Goal: Task Accomplishment & Management: Complete application form

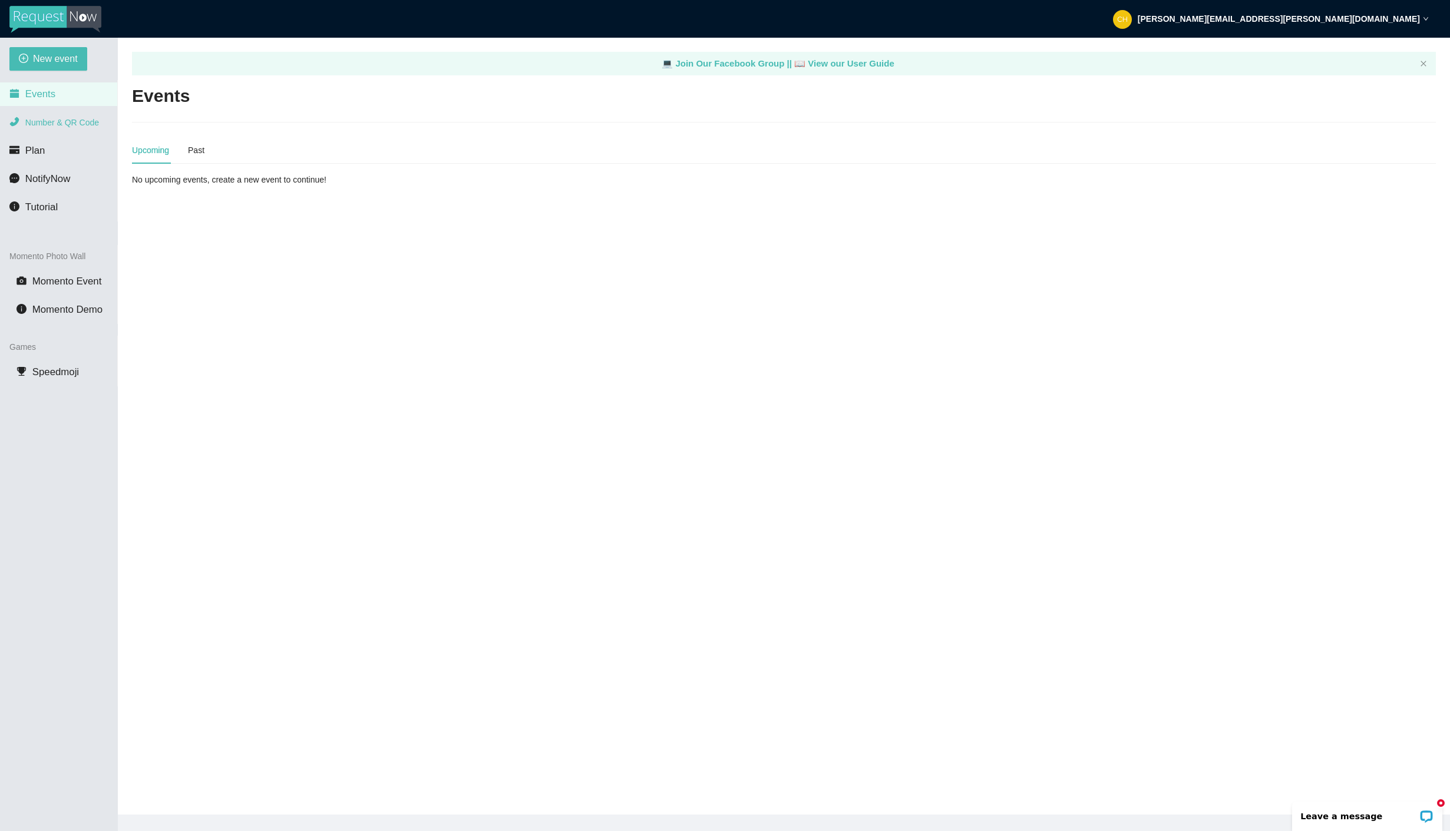
click at [43, 123] on span "Number & QR Code" at bounding box center [62, 122] width 74 height 9
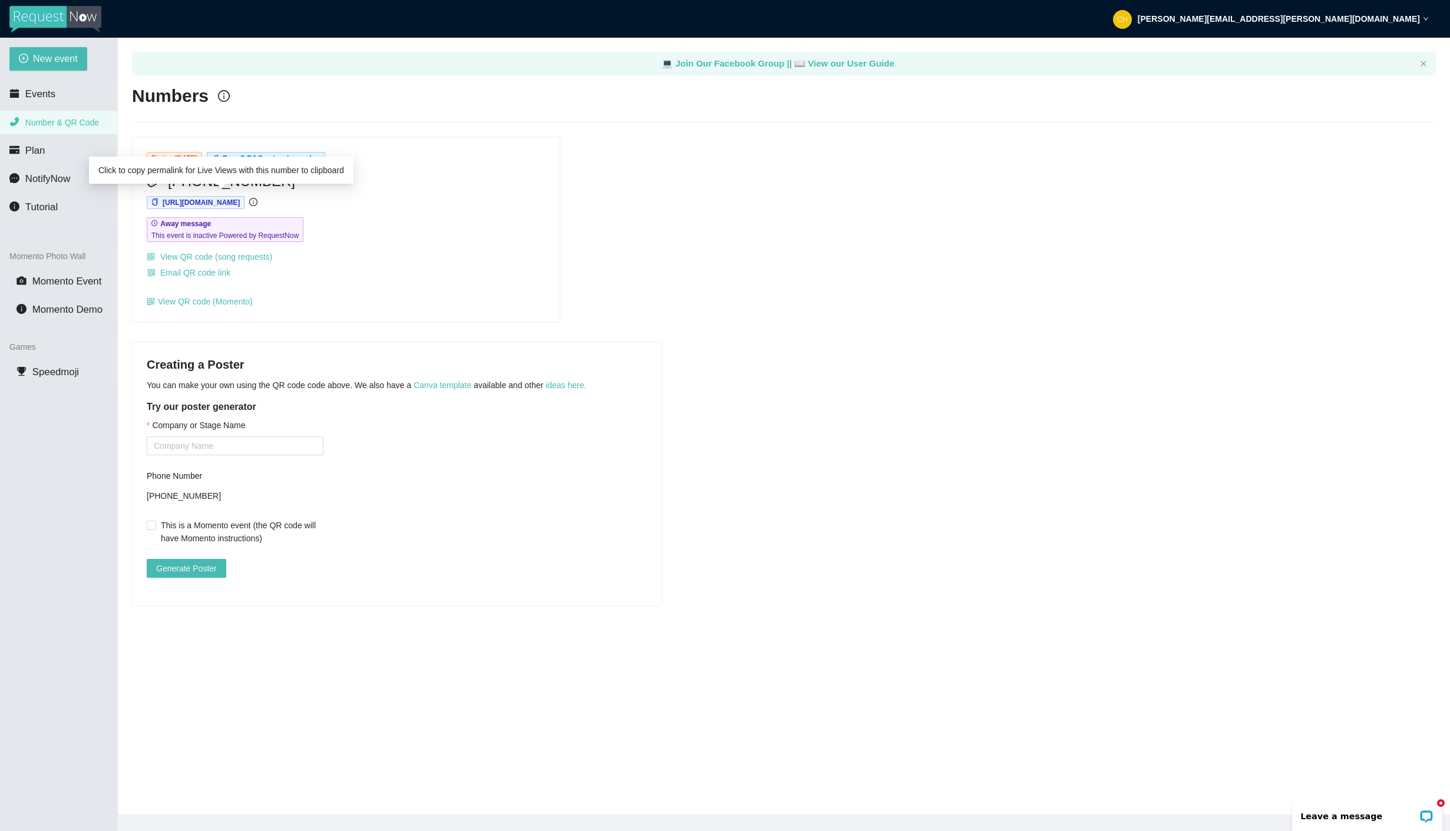
click at [265, 180] on div "Click to copy permalink for Live Views with this number to clipboard" at bounding box center [221, 170] width 265 height 27
click at [426, 214] on div "Expires August 20th BossC DJ Services's number (508) 657-4962 https://app.reque…" at bounding box center [346, 229] width 427 height 185
click at [269, 179] on span "[PHONE_NUMBER]" at bounding box center [231, 181] width 127 height 22
click at [275, 180] on div "[PHONE_NUMBER]" at bounding box center [346, 181] width 399 height 22
drag, startPoint x: 272, startPoint y: 181, endPoint x: 164, endPoint y: 183, distance: 107.8
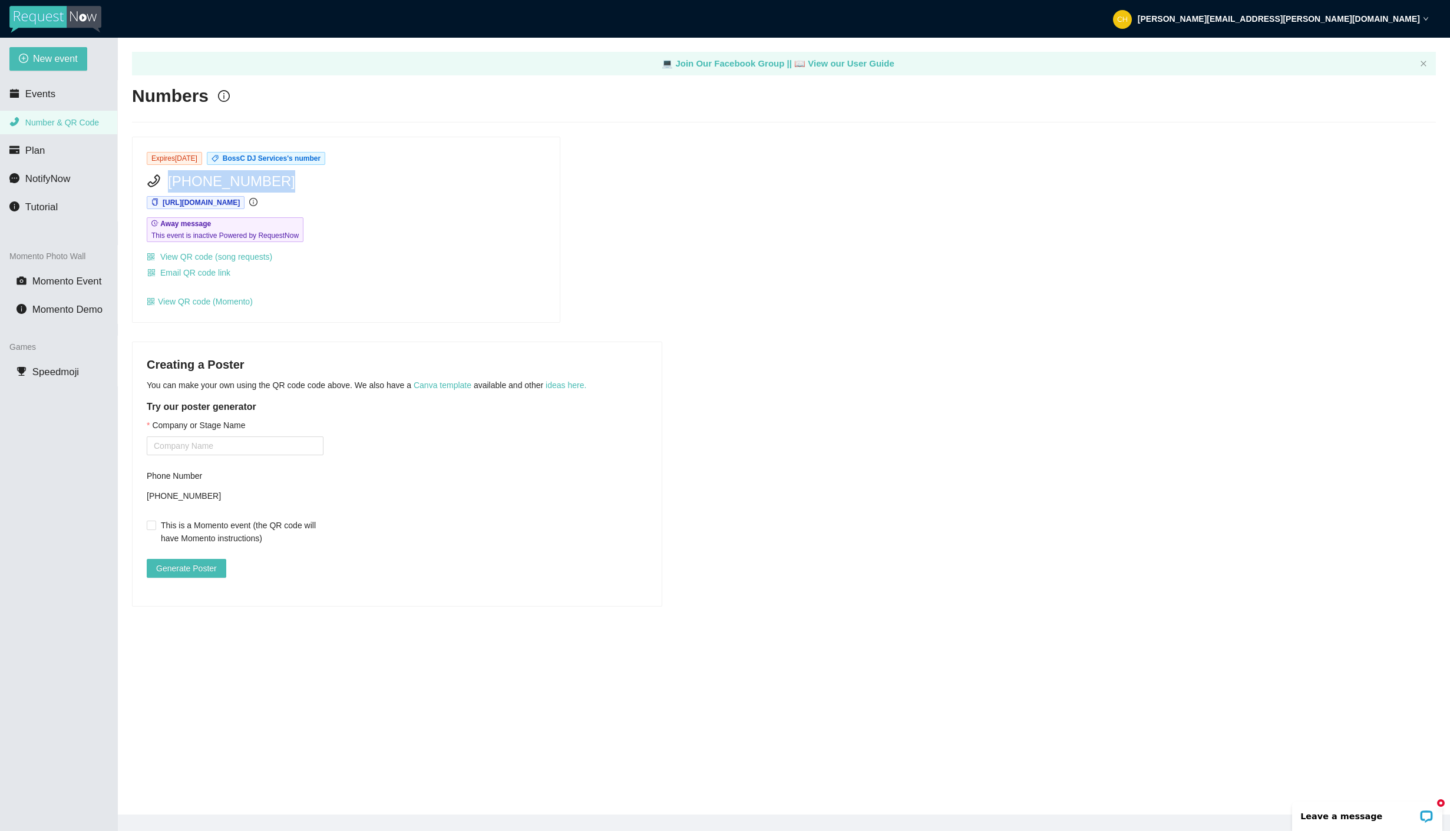
click at [164, 183] on div "[PHONE_NUMBER]" at bounding box center [346, 181] width 399 height 22
copy span "[PHONE_NUMBER]"
click at [47, 95] on span "Events" at bounding box center [40, 93] width 30 height 11
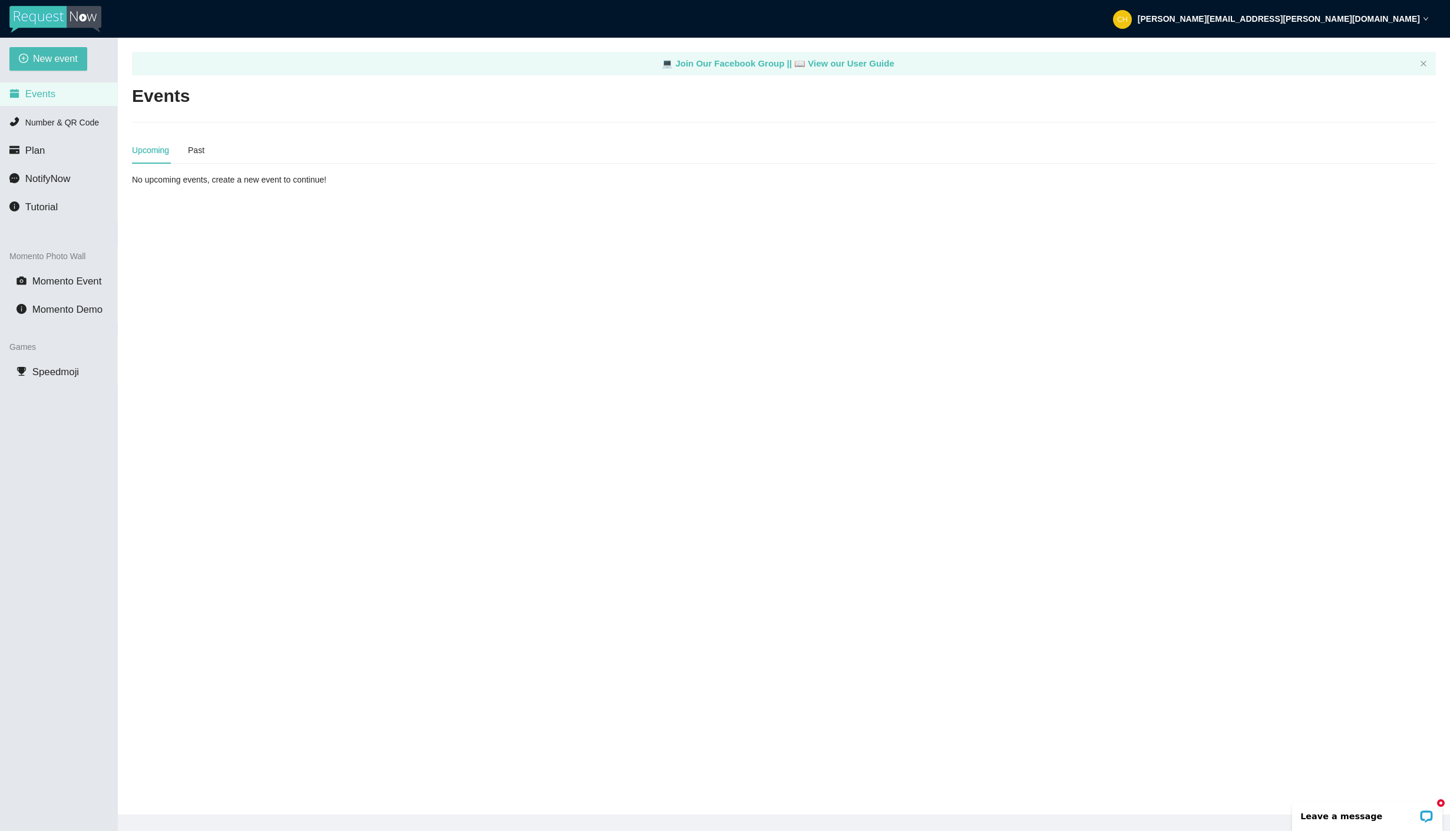
click at [158, 153] on div "Upcoming" at bounding box center [150, 150] width 37 height 13
click at [166, 180] on div "No upcoming events, create a new event to continue!" at bounding box center [346, 179] width 428 height 13
click at [63, 58] on span "New event" at bounding box center [55, 58] width 45 height 15
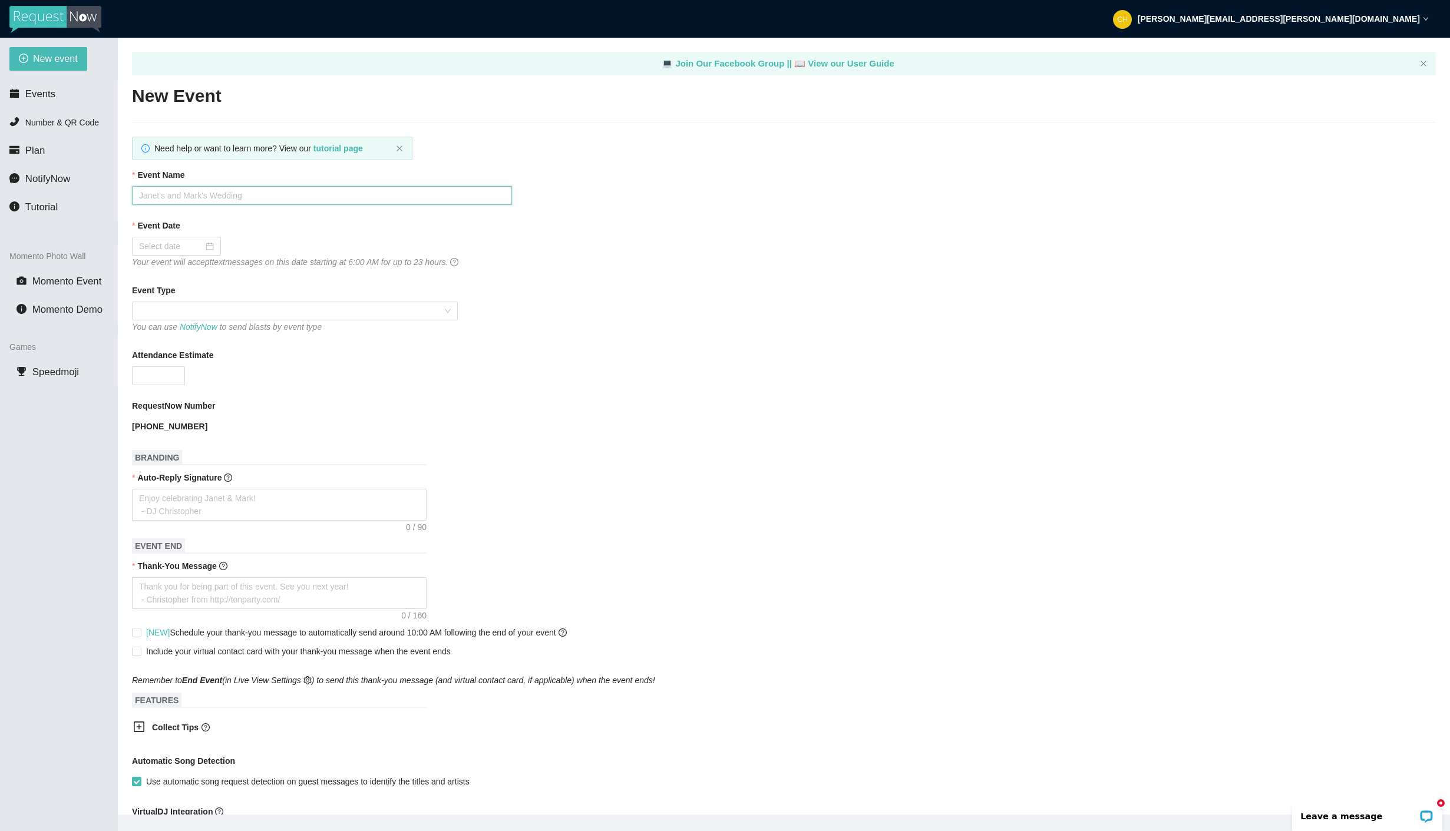
click at [328, 198] on input "Event Name" at bounding box center [322, 195] width 380 height 19
click at [187, 199] on input "JB ANNUAL POKER RUN" at bounding box center [322, 195] width 380 height 19
drag, startPoint x: 148, startPoint y: 196, endPoint x: 138, endPoint y: 196, distance: 10.0
click at [138, 196] on input "JB ANNUAL POKER RUN" at bounding box center [322, 195] width 380 height 19
click at [174, 197] on input "ANNUAL POKER RUN" at bounding box center [322, 195] width 380 height 19
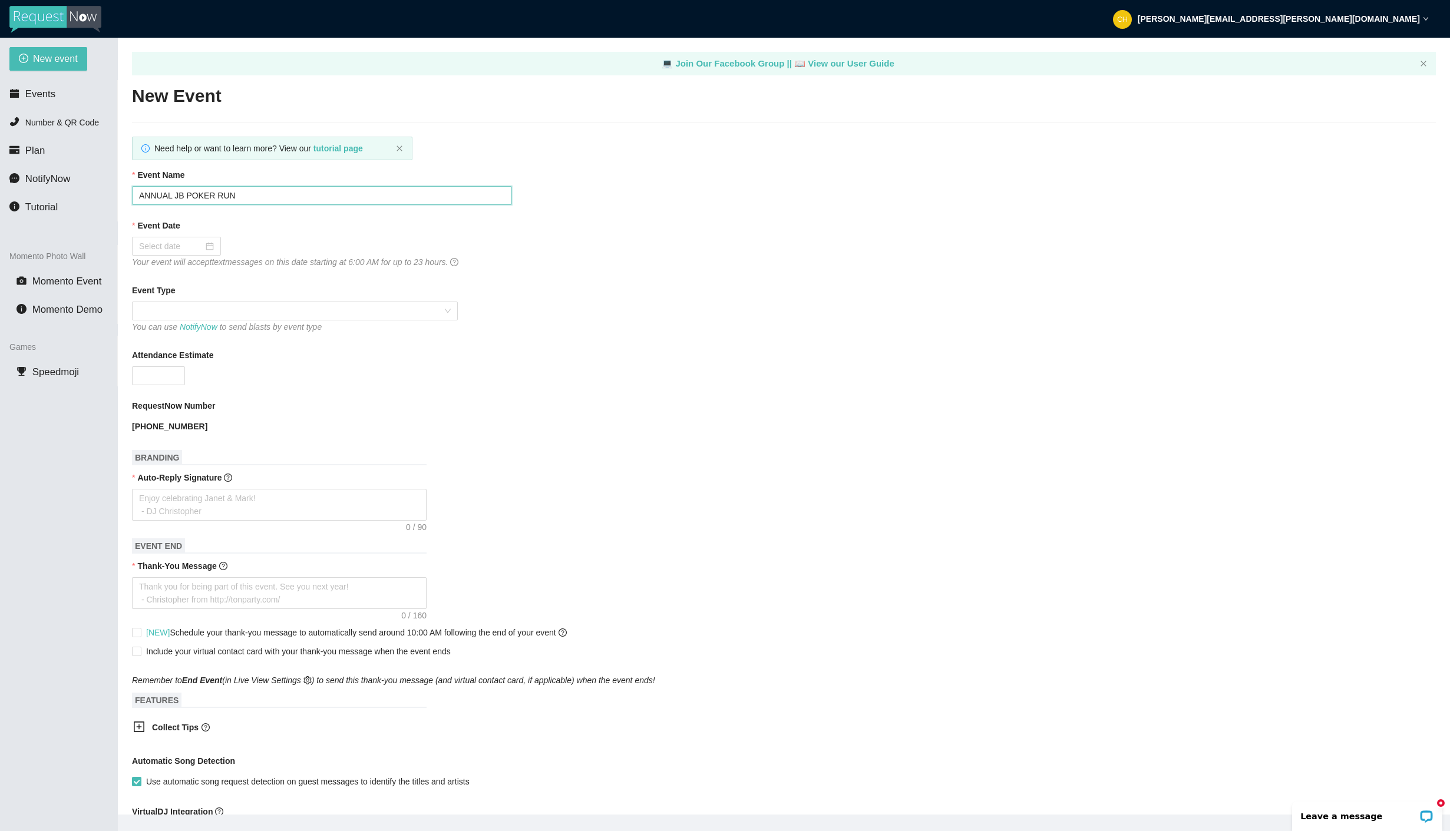
drag, startPoint x: 240, startPoint y: 195, endPoint x: 175, endPoint y: 199, distance: 65.5
click at [175, 199] on input "ANNUAL JB POKER RUN" at bounding box center [322, 195] width 380 height 19
type input "ANNUAL JB POKER RUN"
click at [252, 231] on div "Event Date" at bounding box center [784, 228] width 1304 height 18
click at [202, 245] on div at bounding box center [176, 246] width 75 height 13
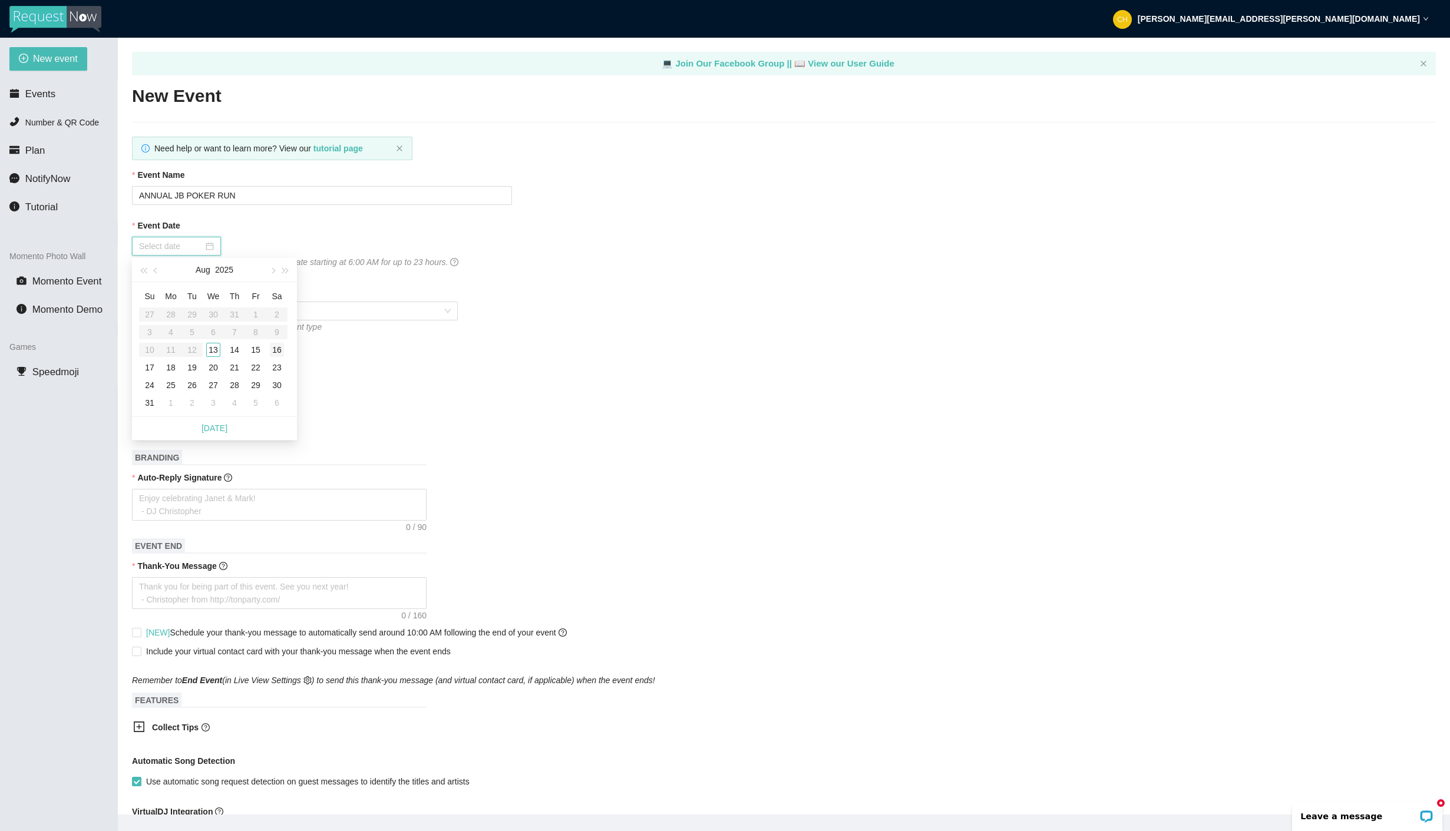
type input "[DATE]"
click at [278, 351] on div "16" at bounding box center [277, 350] width 14 height 14
click at [389, 310] on span at bounding box center [295, 311] width 312 height 18
click at [181, 489] on input "text" at bounding box center [260, 490] width 247 height 19
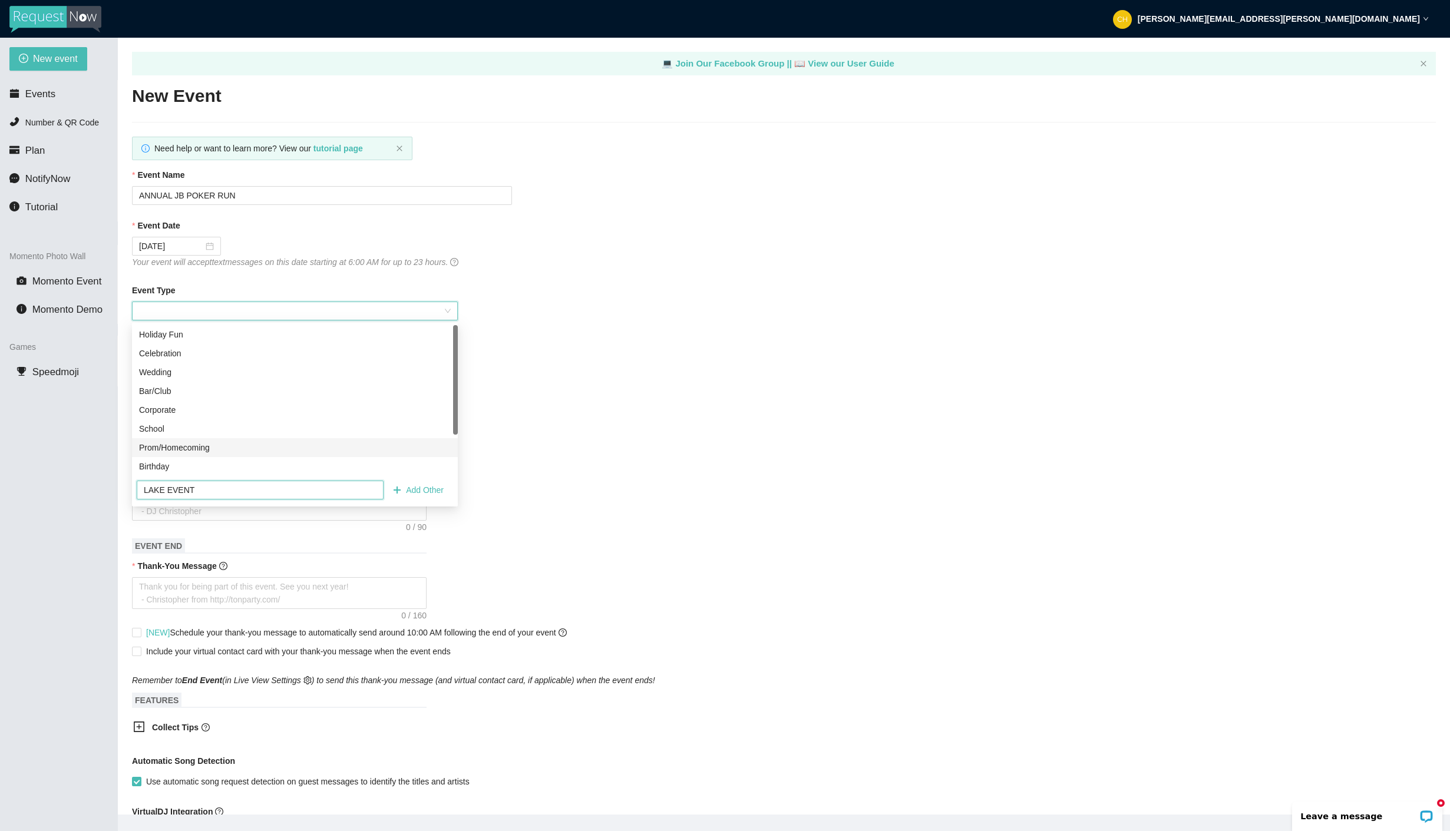
type input "LAKE EVENT"
click at [553, 488] on div "Auto-Reply Signature" at bounding box center [784, 480] width 1304 height 18
click at [338, 494] on input "LAKE EVENT" at bounding box center [260, 490] width 247 height 19
click at [395, 494] on icon "plus" at bounding box center [397, 490] width 8 height 8
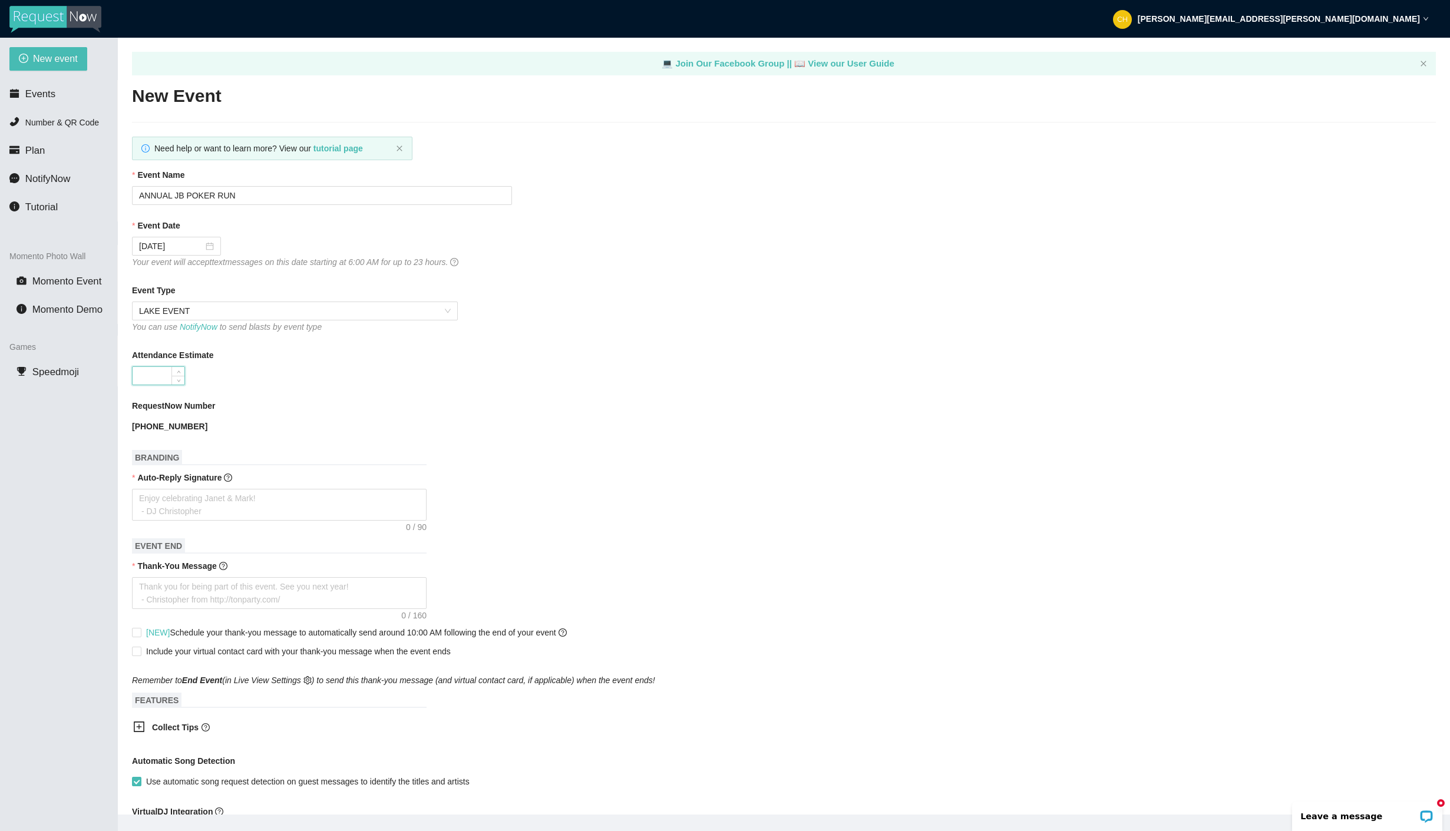
click at [148, 375] on input "Attendance Estimate" at bounding box center [159, 376] width 52 height 18
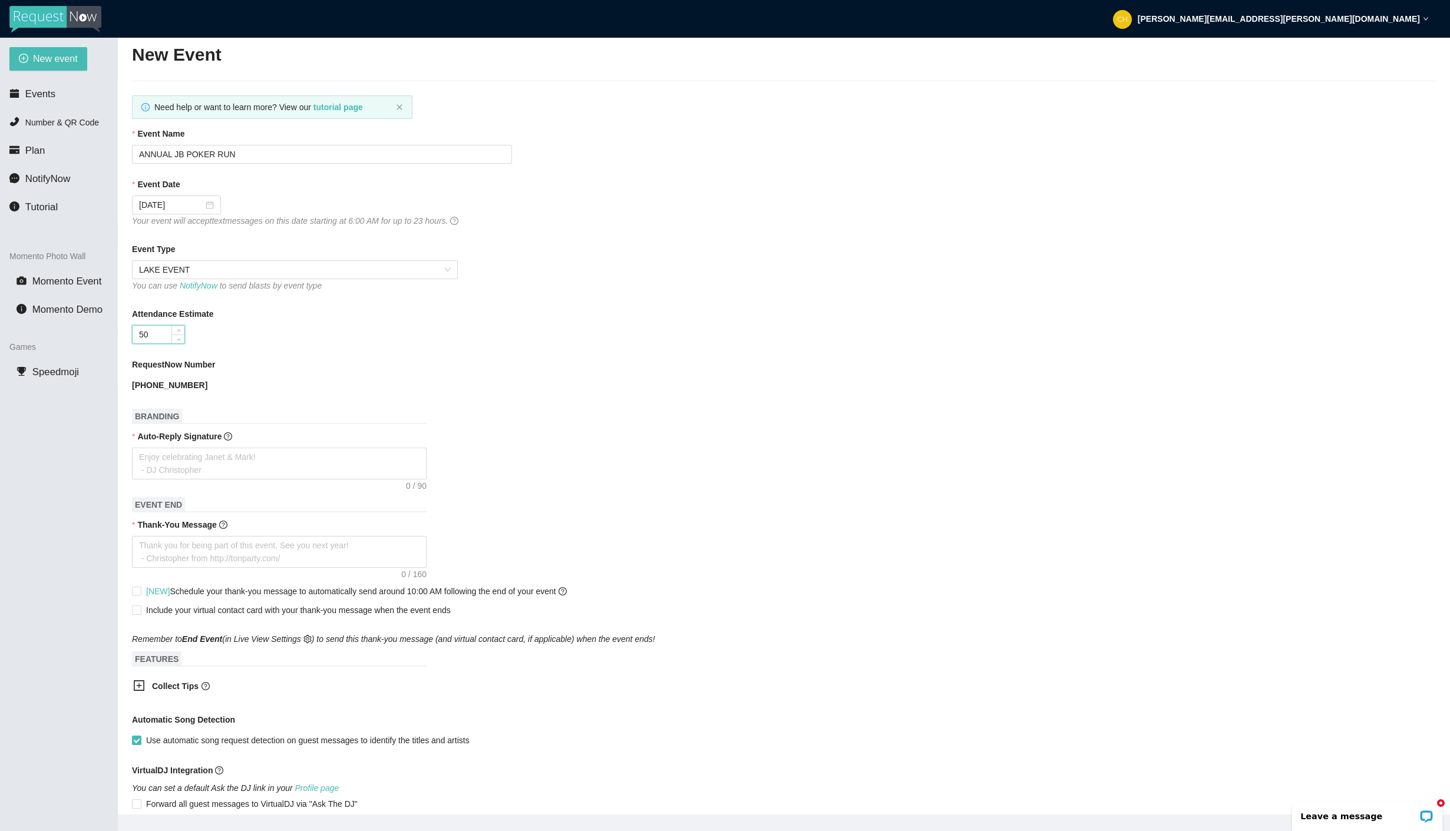
scroll to position [49, 0]
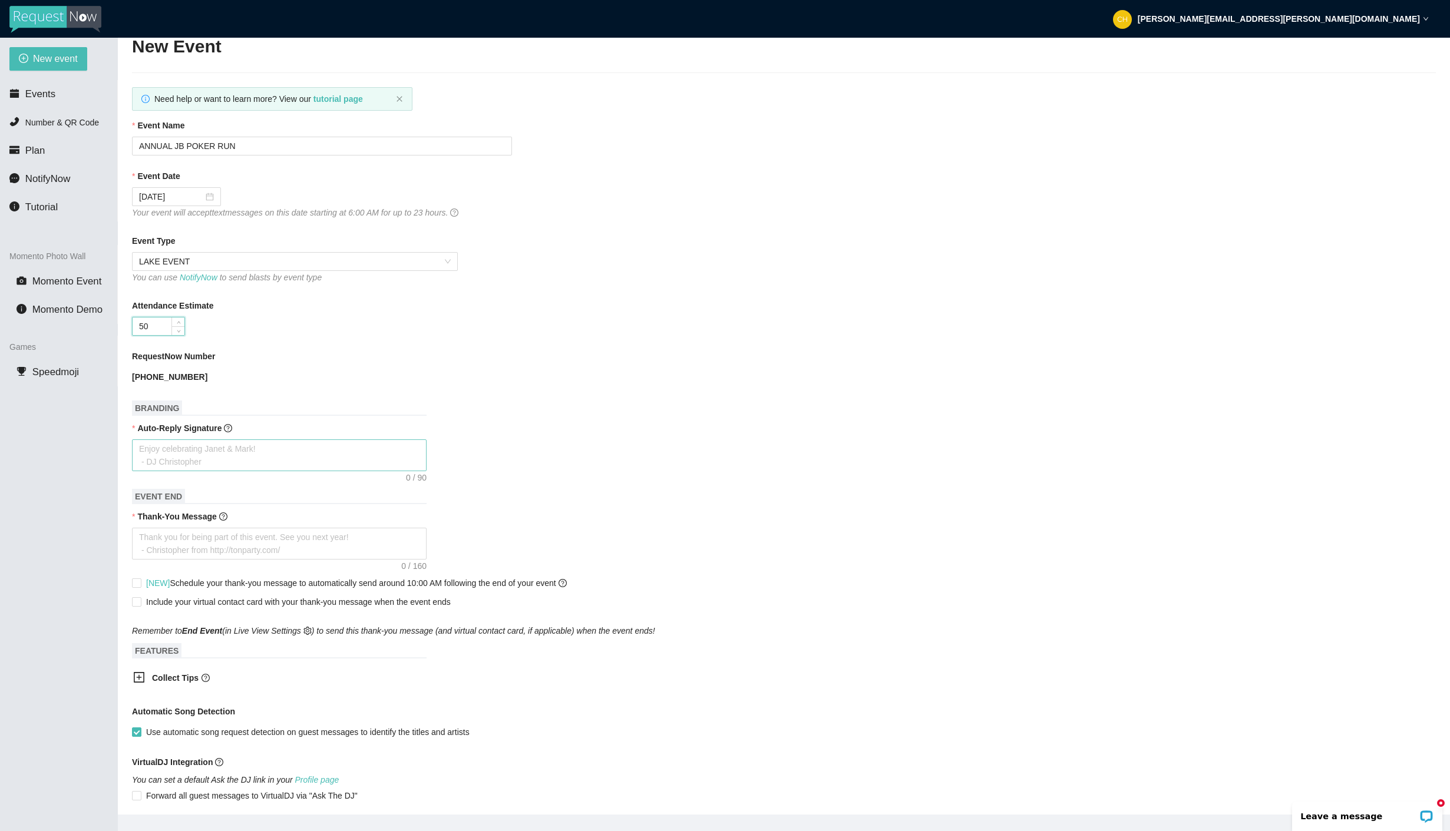
type input "50"
click at [262, 451] on textarea "Auto-Reply Signature" at bounding box center [279, 456] width 295 height 32
type textarea "T"
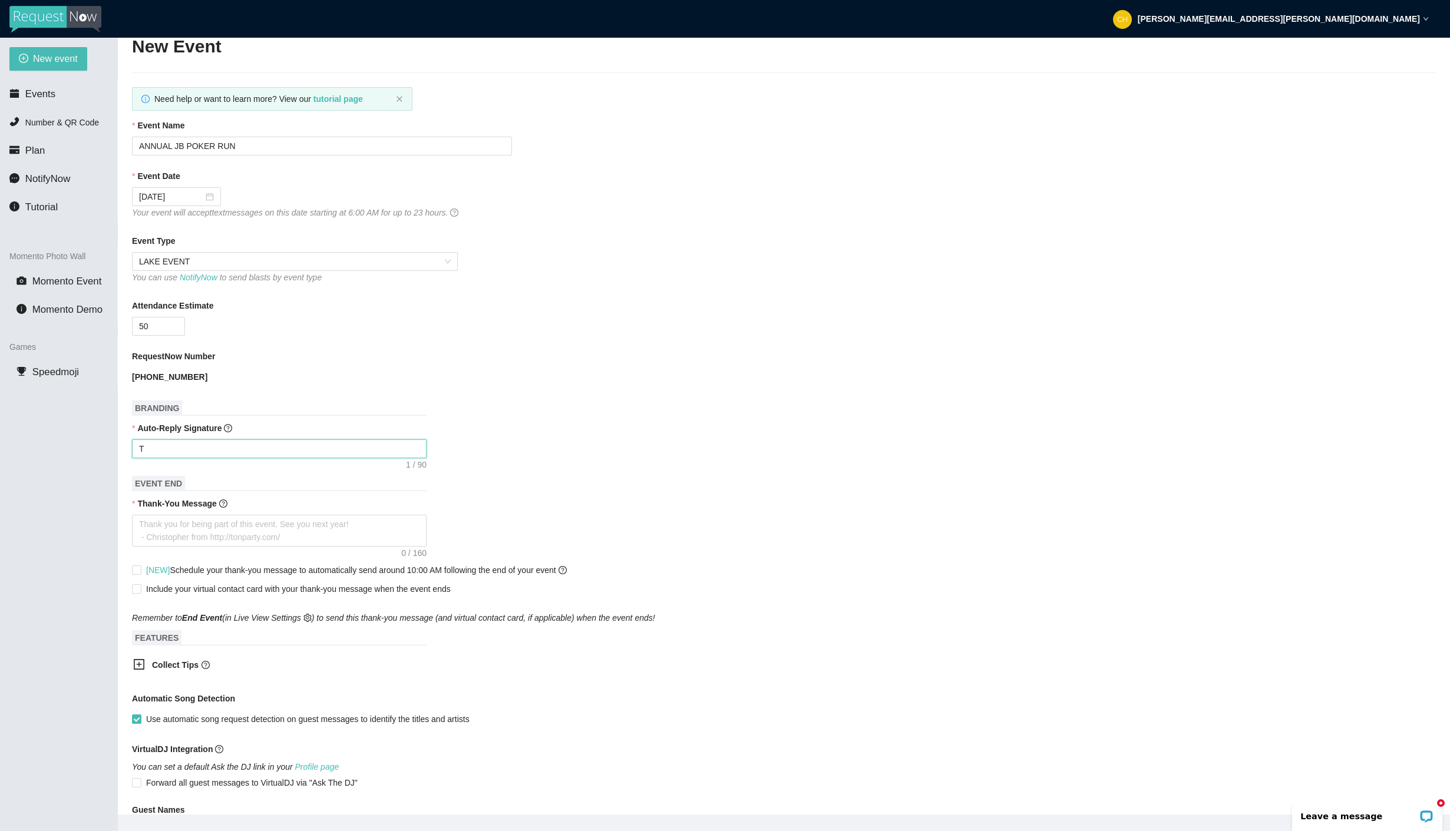
type textarea "TH"
type textarea "THN"
type textarea "THNA"
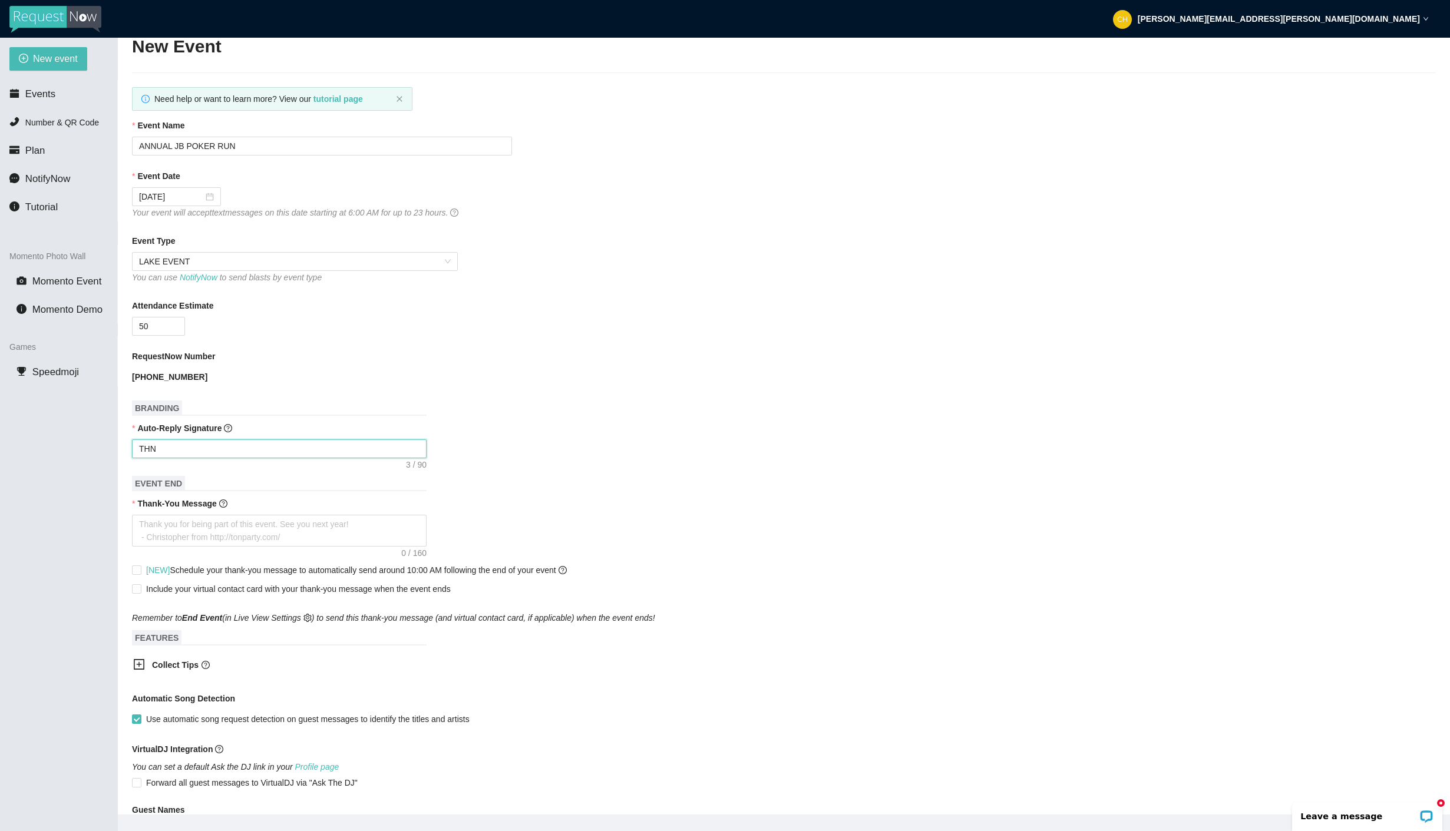
type textarea "THNA"
type textarea "THNAK"
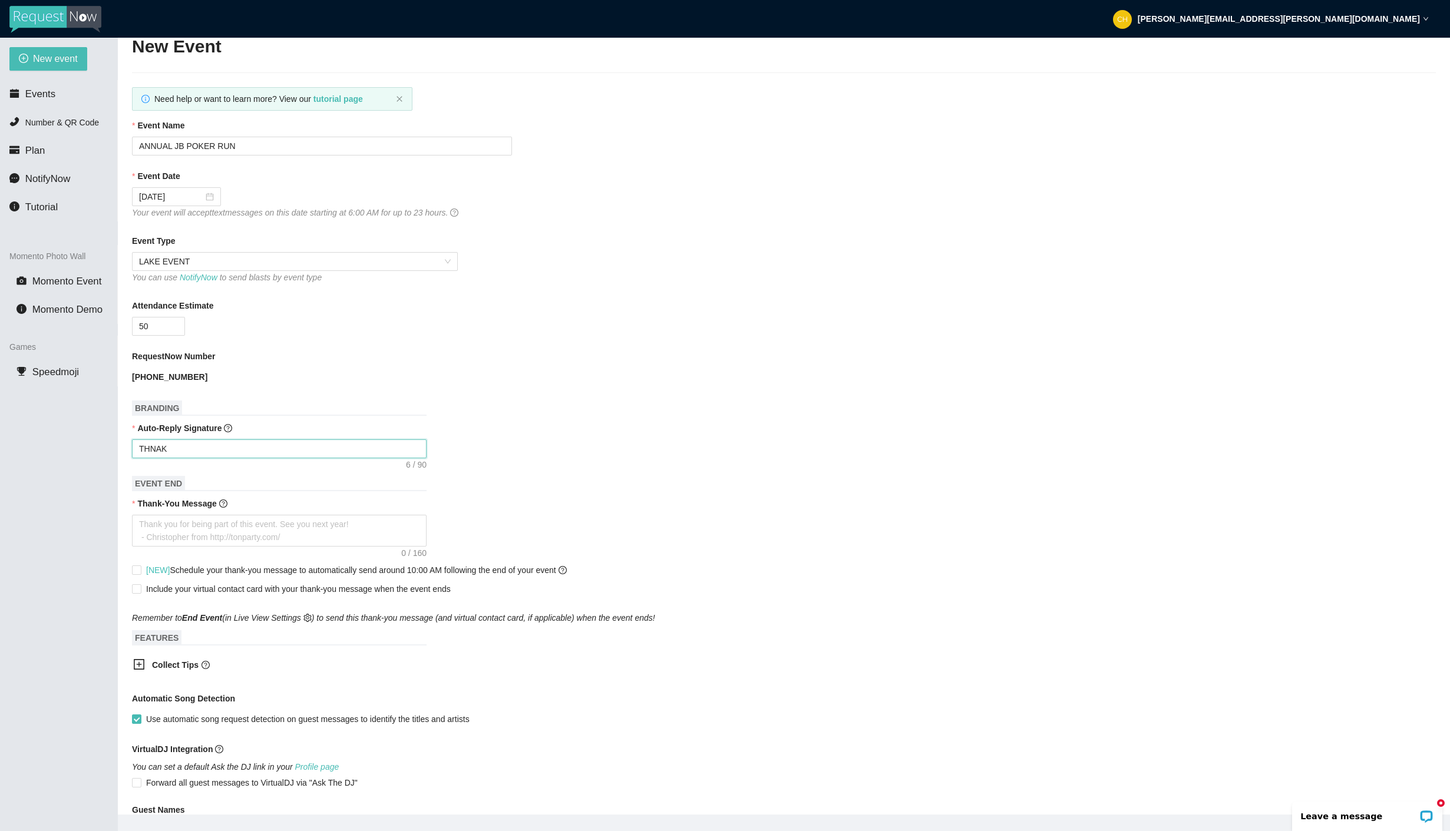
type textarea "THNAK Y"
type textarea "THNAK YO"
type textarea "THNAK YOU"
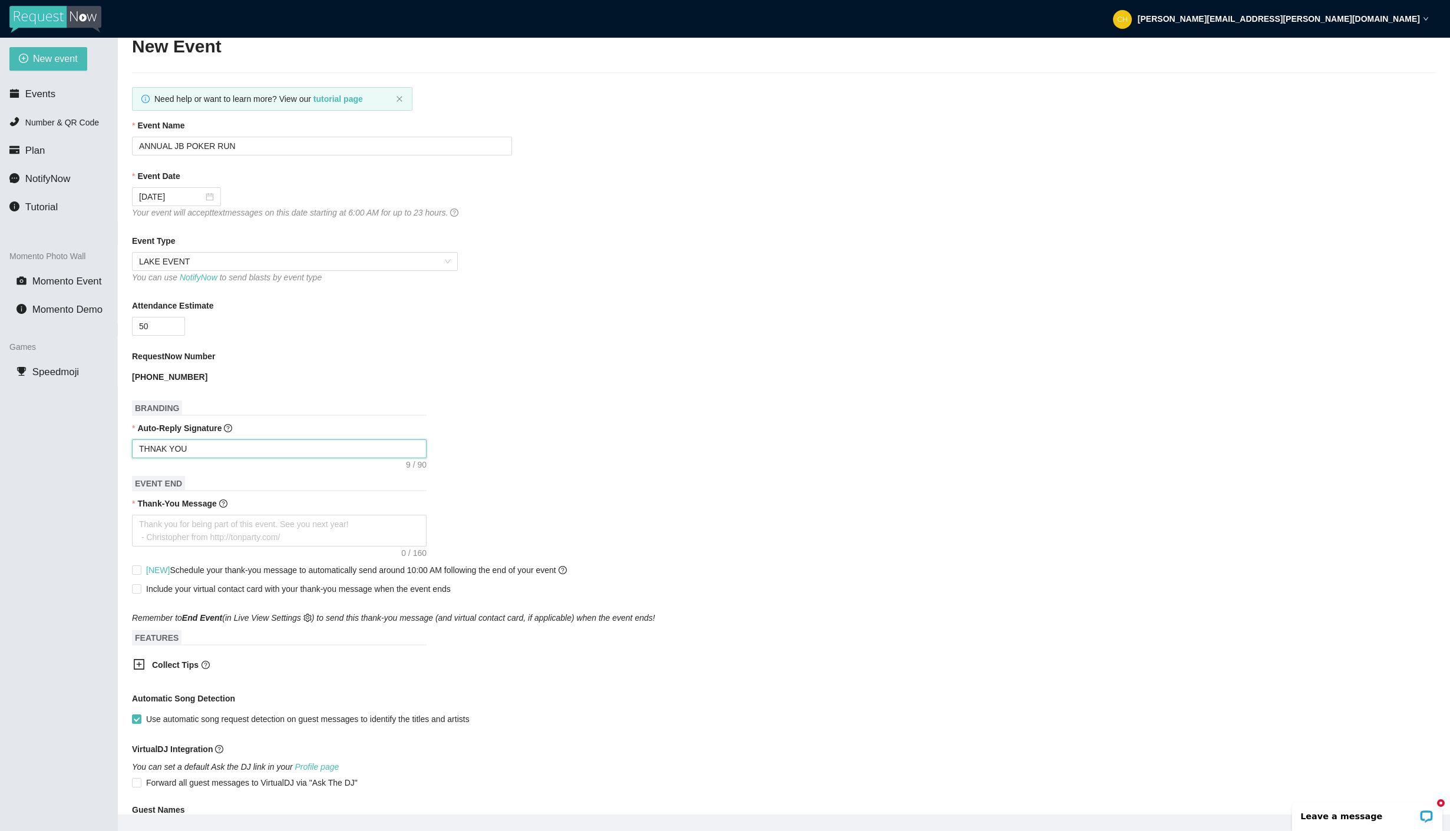
type textarea "THNAK YOU"
type textarea "THNAK YOU F"
type textarea "THNAK YOU FO"
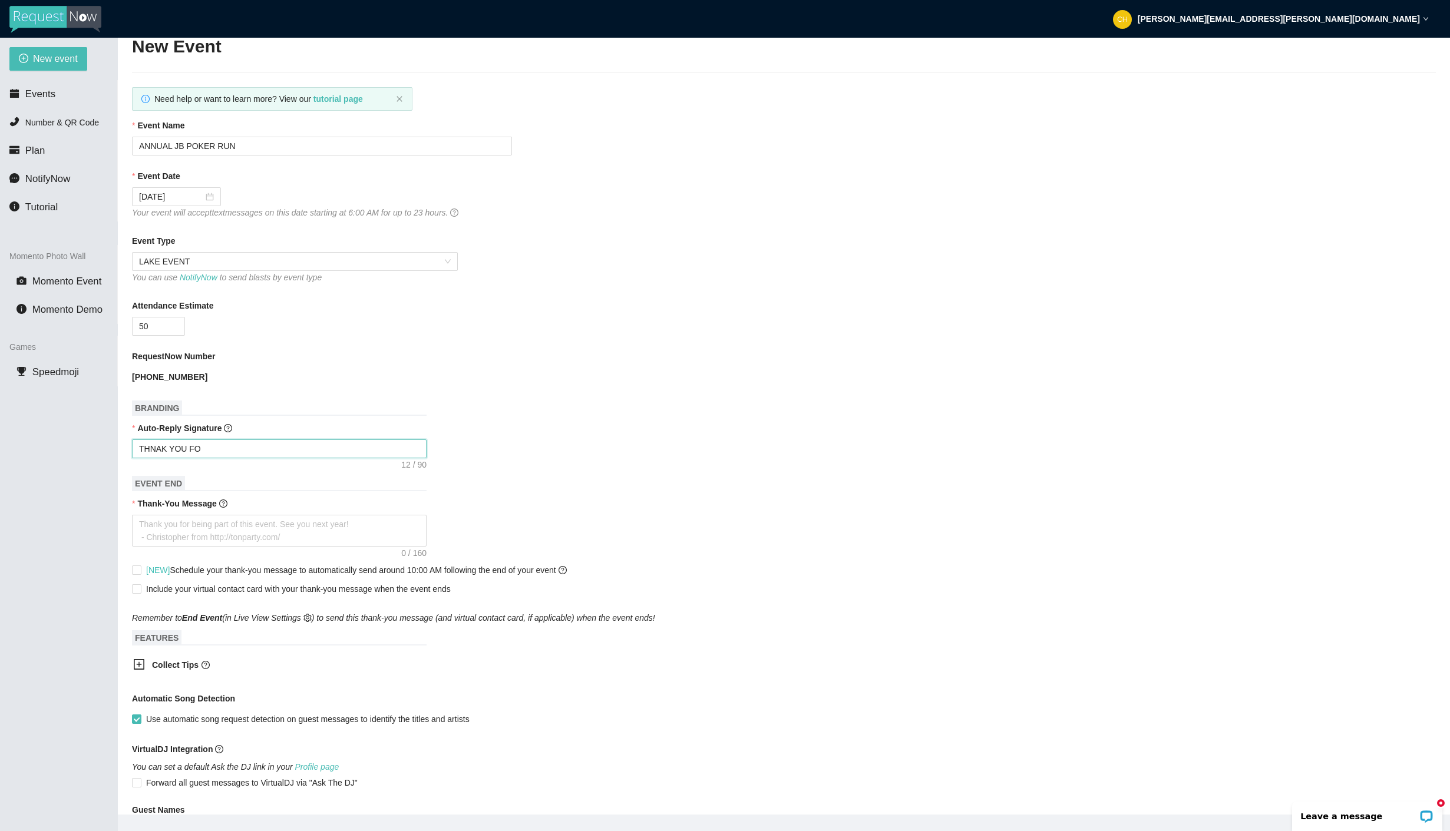
type textarea "THNAK YOU FOR"
type textarea "THNAK YOU FOR J"
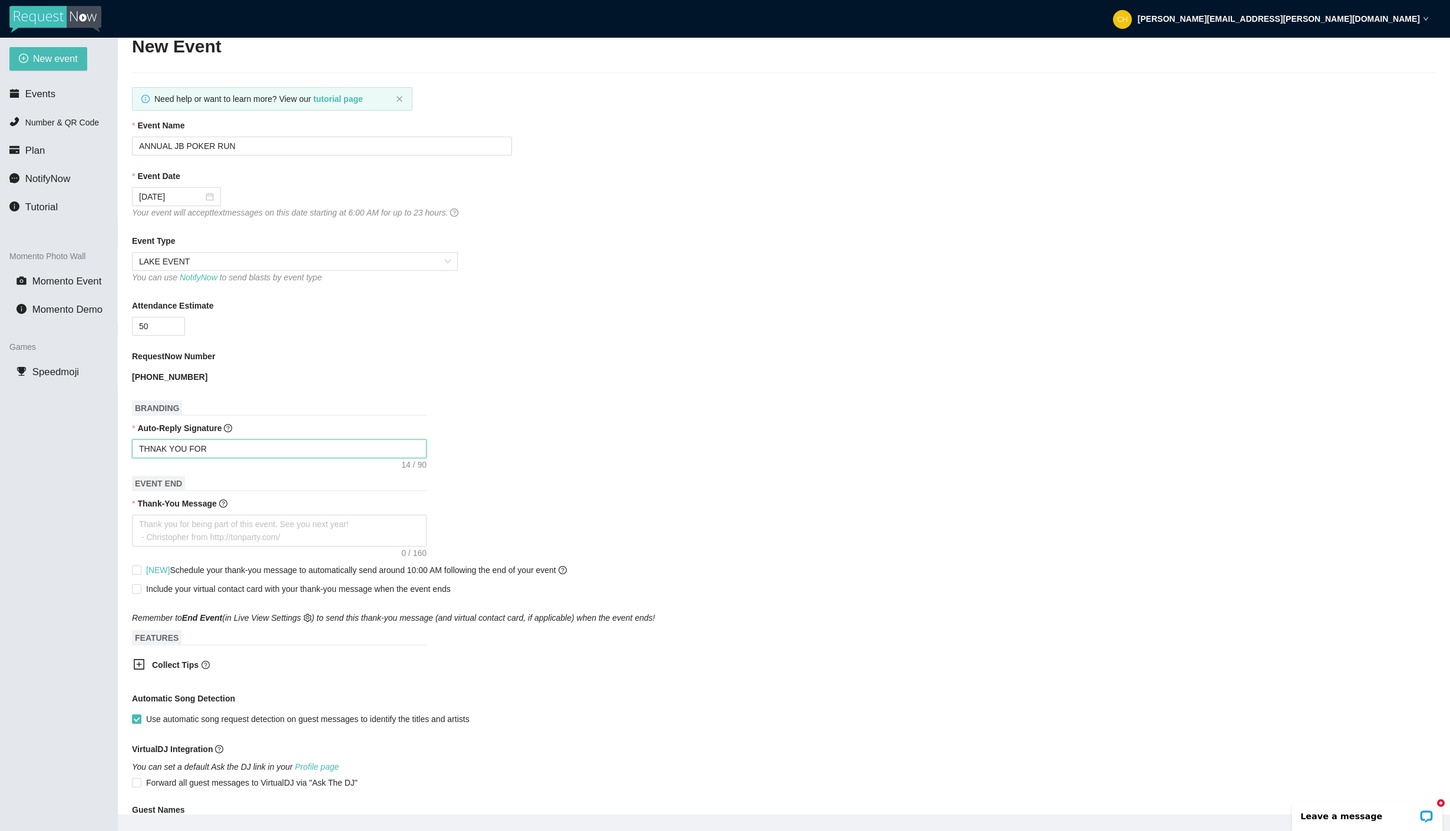
type textarea "THNAK YOU FOR J"
type textarea "THNAK YOU FOR JO"
type textarea "THNAK YOU FOR JOI"
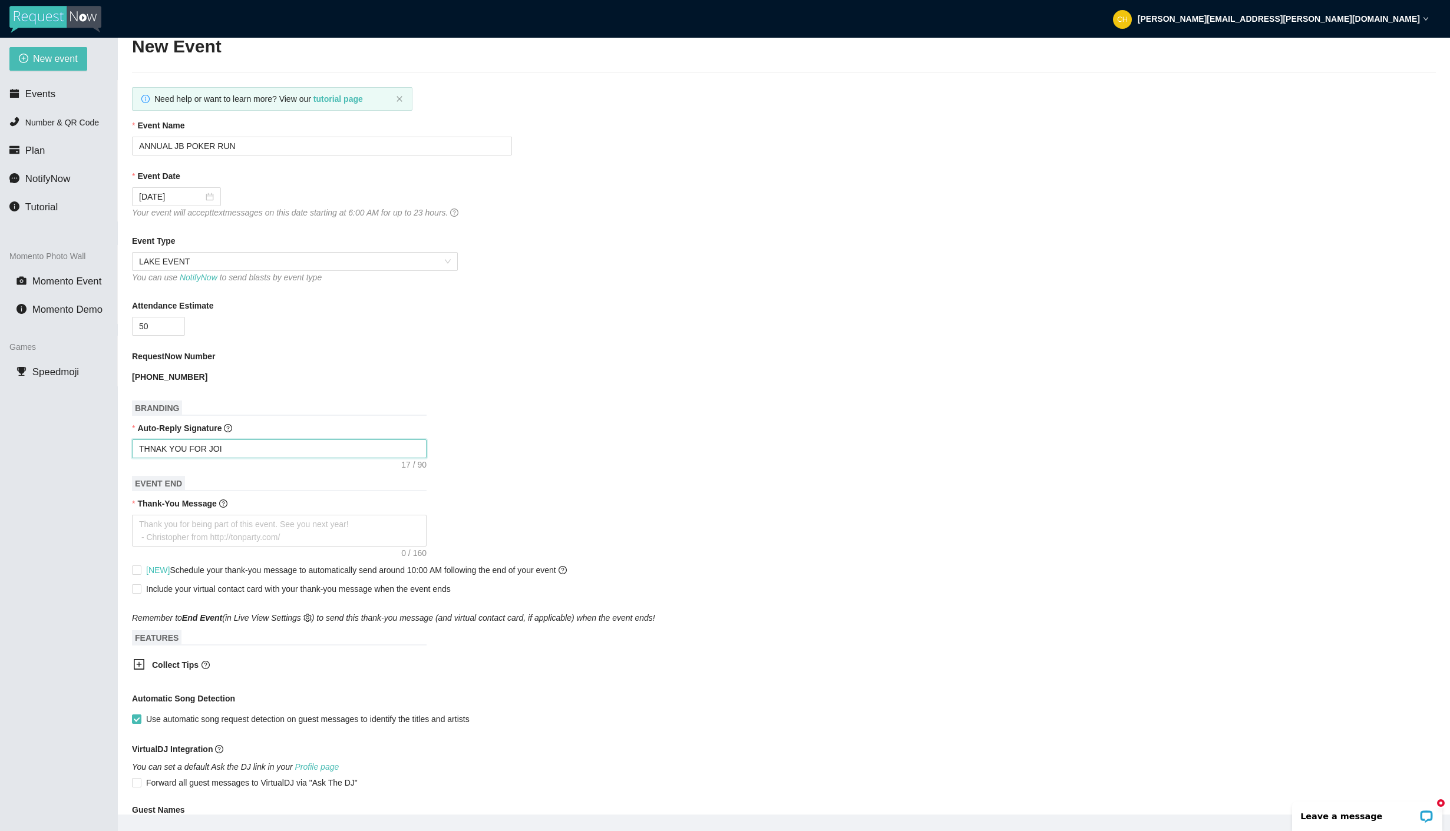
type textarea "THNAK YOU FOR JOIN"
type textarea "THNAK YOU FOR JOINI"
type textarea "THNAK YOU FOR JOINIG"
type textarea "THNAK YOU FOR JOINIGN"
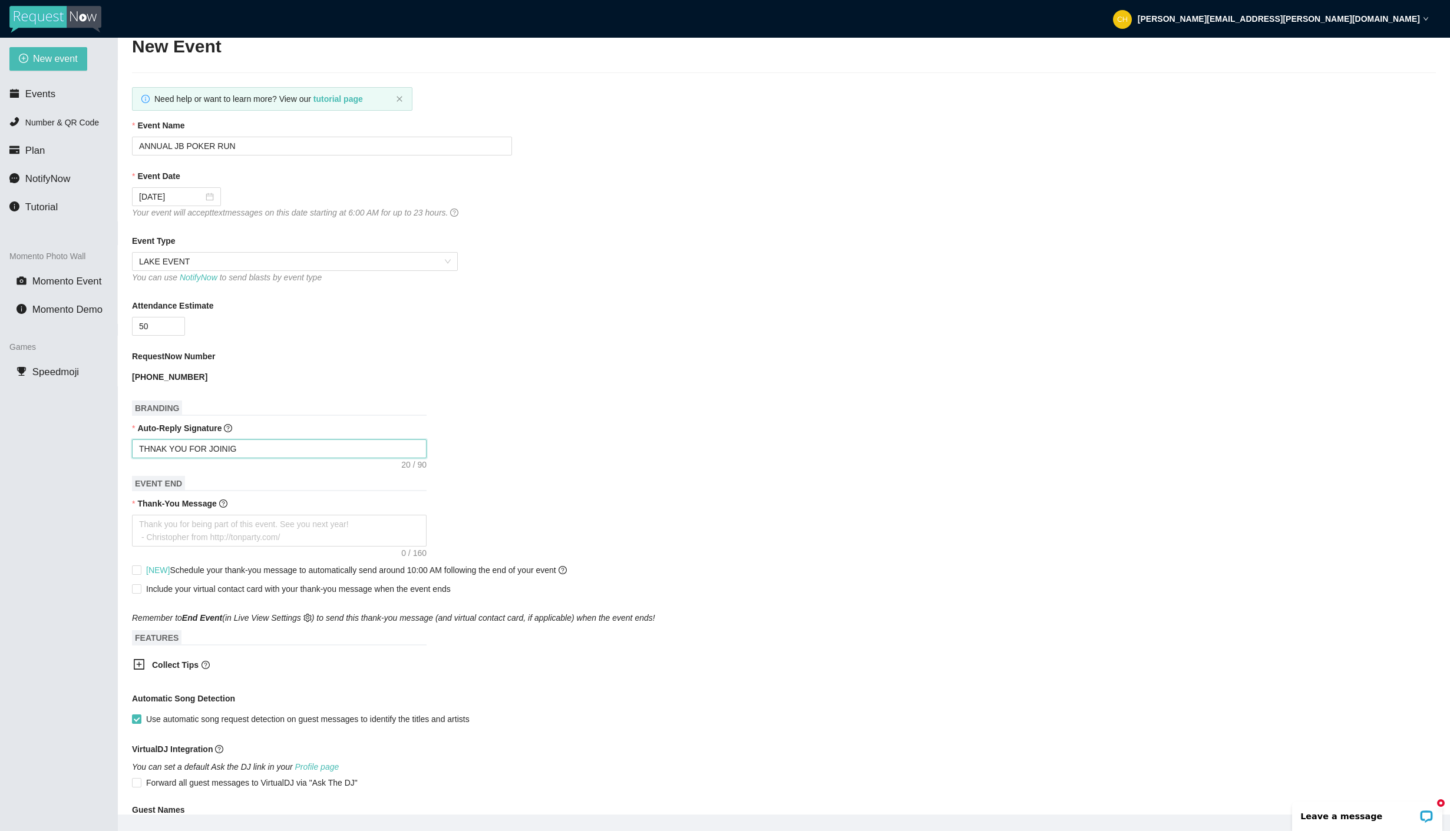
type textarea "THNAK YOU FOR JOINIGN"
type textarea "THNAK YOU FOR JOINIGN U"
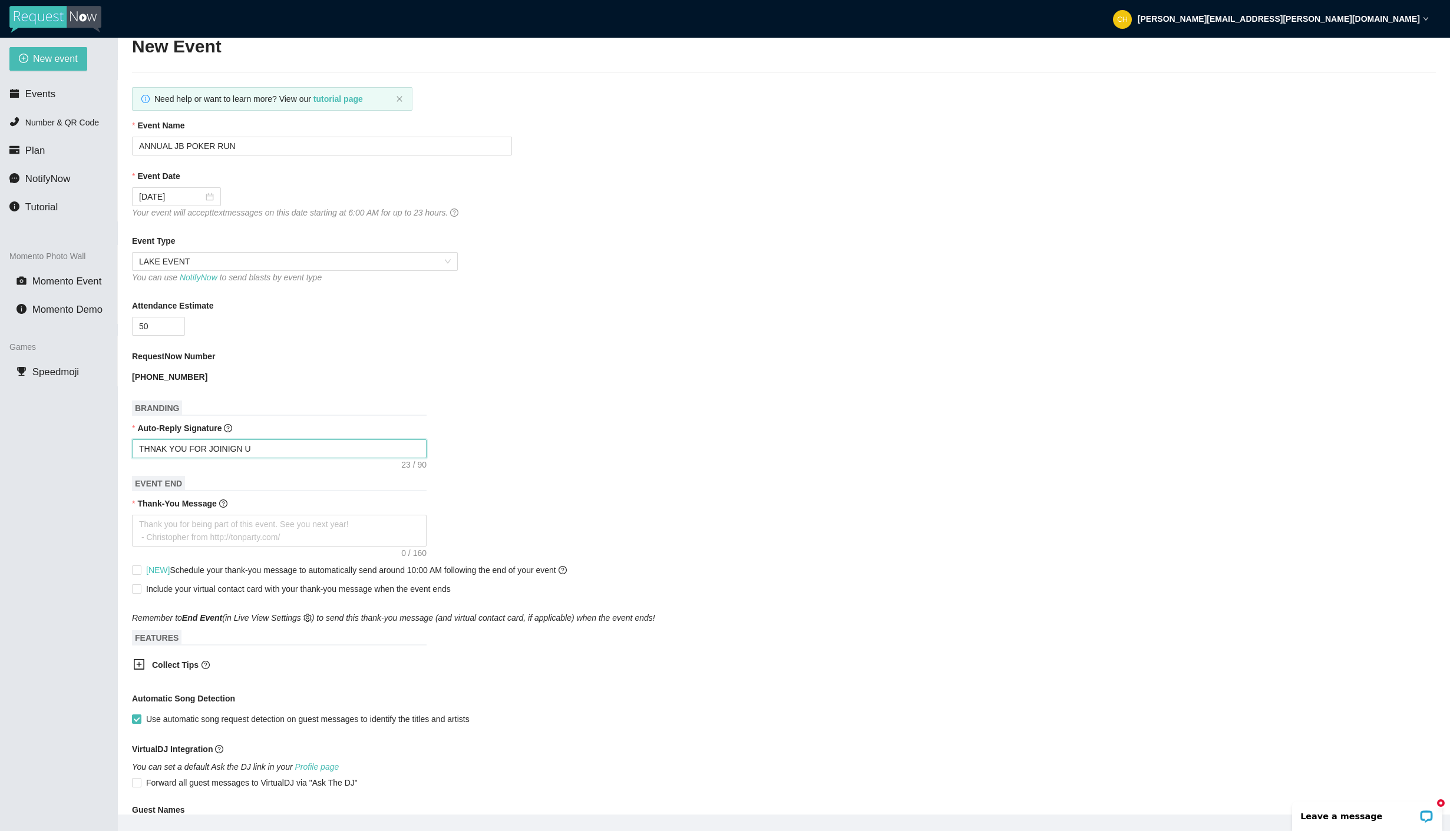
type textarea "THNAK YOU FOR JOINIGN US"
drag, startPoint x: 258, startPoint y: 447, endPoint x: 219, endPoint y: 450, distance: 39.6
click at [219, 450] on textarea "THNAK YOU FOR JOINIGN US" at bounding box center [279, 449] width 295 height 19
type textarea "THNAK YOU FOR JOI"
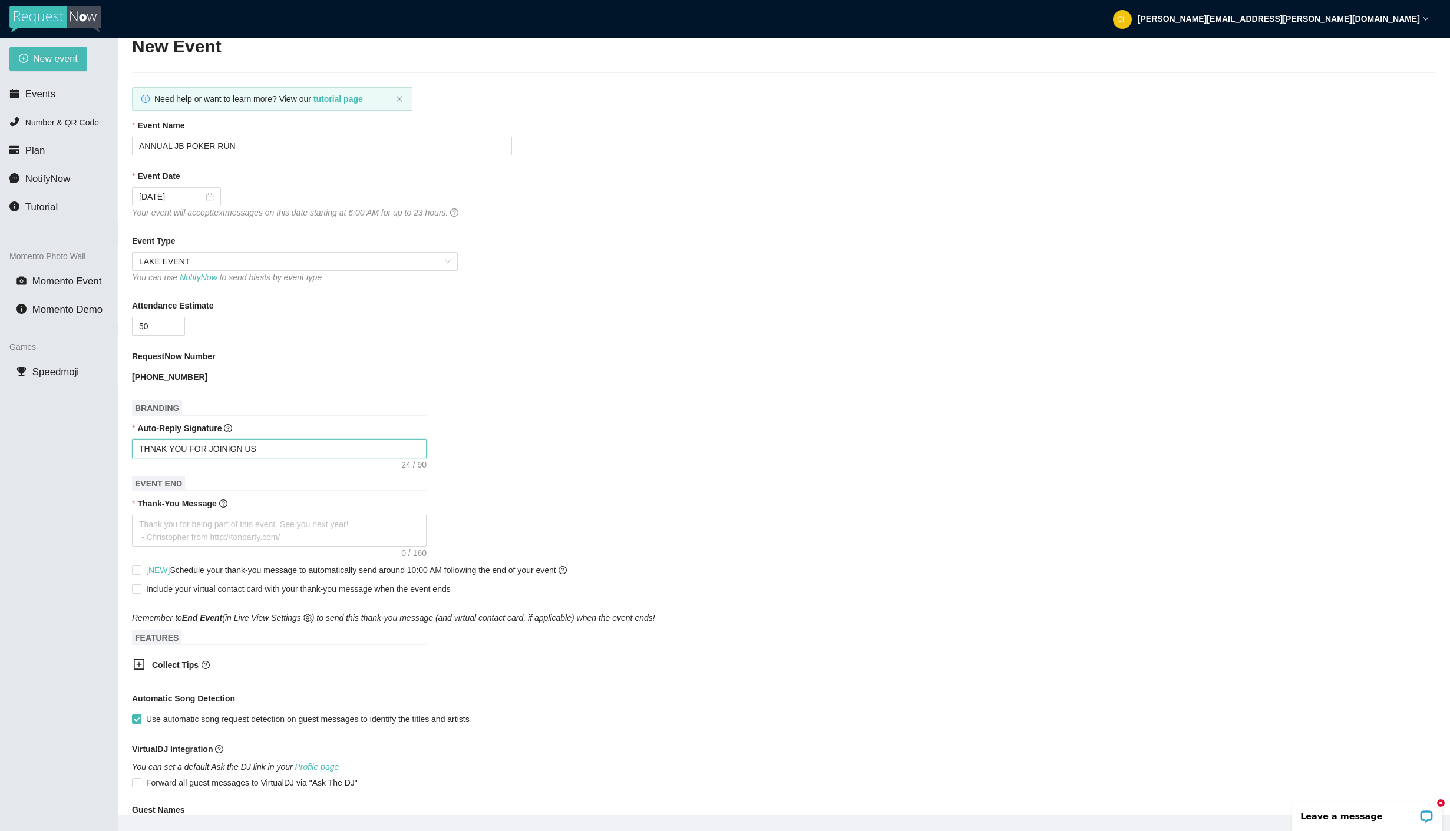
type textarea "THNAK YOU FOR JOI"
type textarea "THNAK YOU FOR JOIN"
type textarea "THNAK YOU FOR JOING"
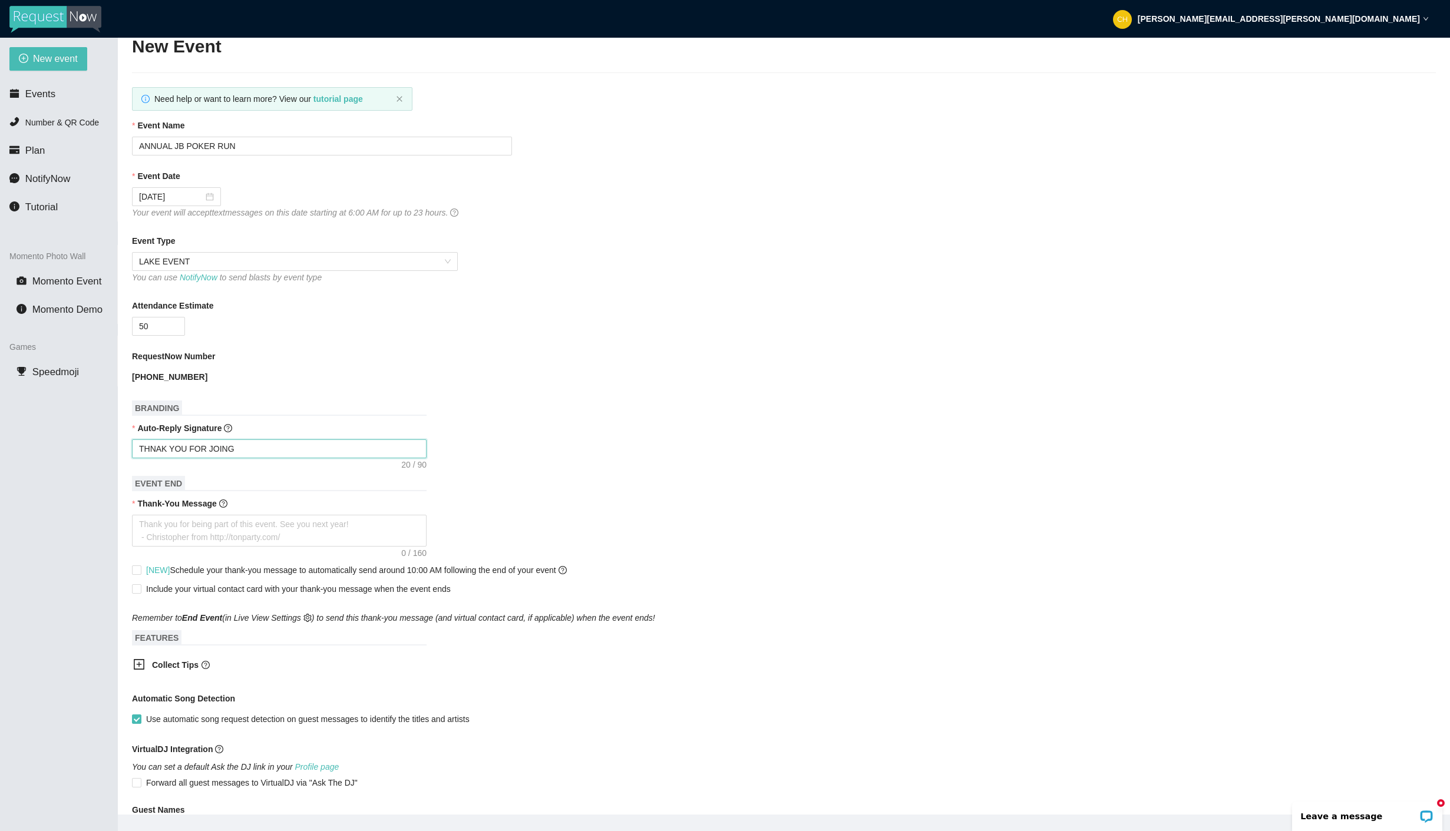
type textarea "THNAK YOU FOR JOINGI"
type textarea "THNAK YOU FOR JOINGIN"
type textarea "THNAK YOU FOR JOINGING"
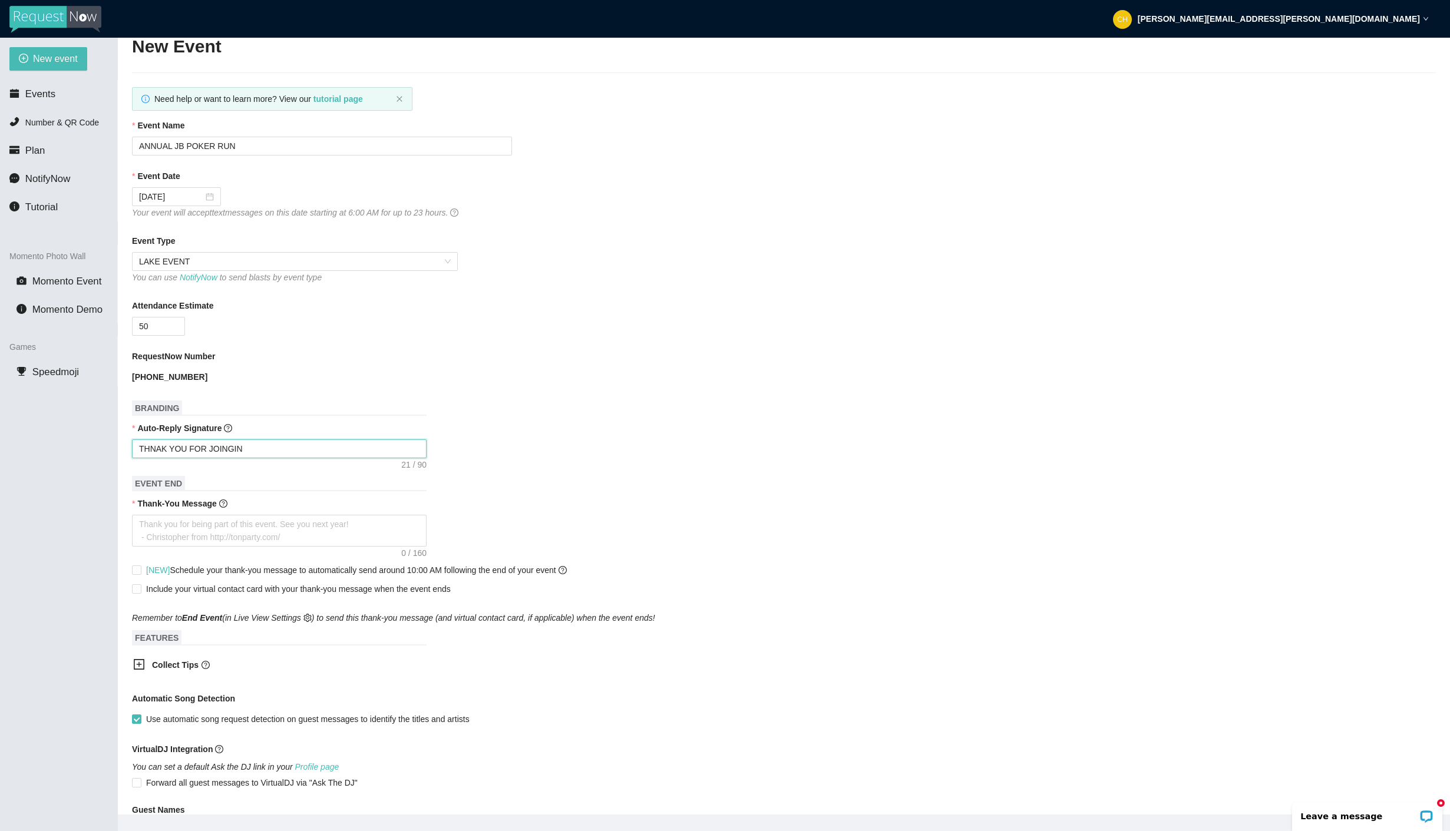
type textarea "THNAK YOU FOR JOINGING"
type textarea "THNAK YOU FOR JOINGING U"
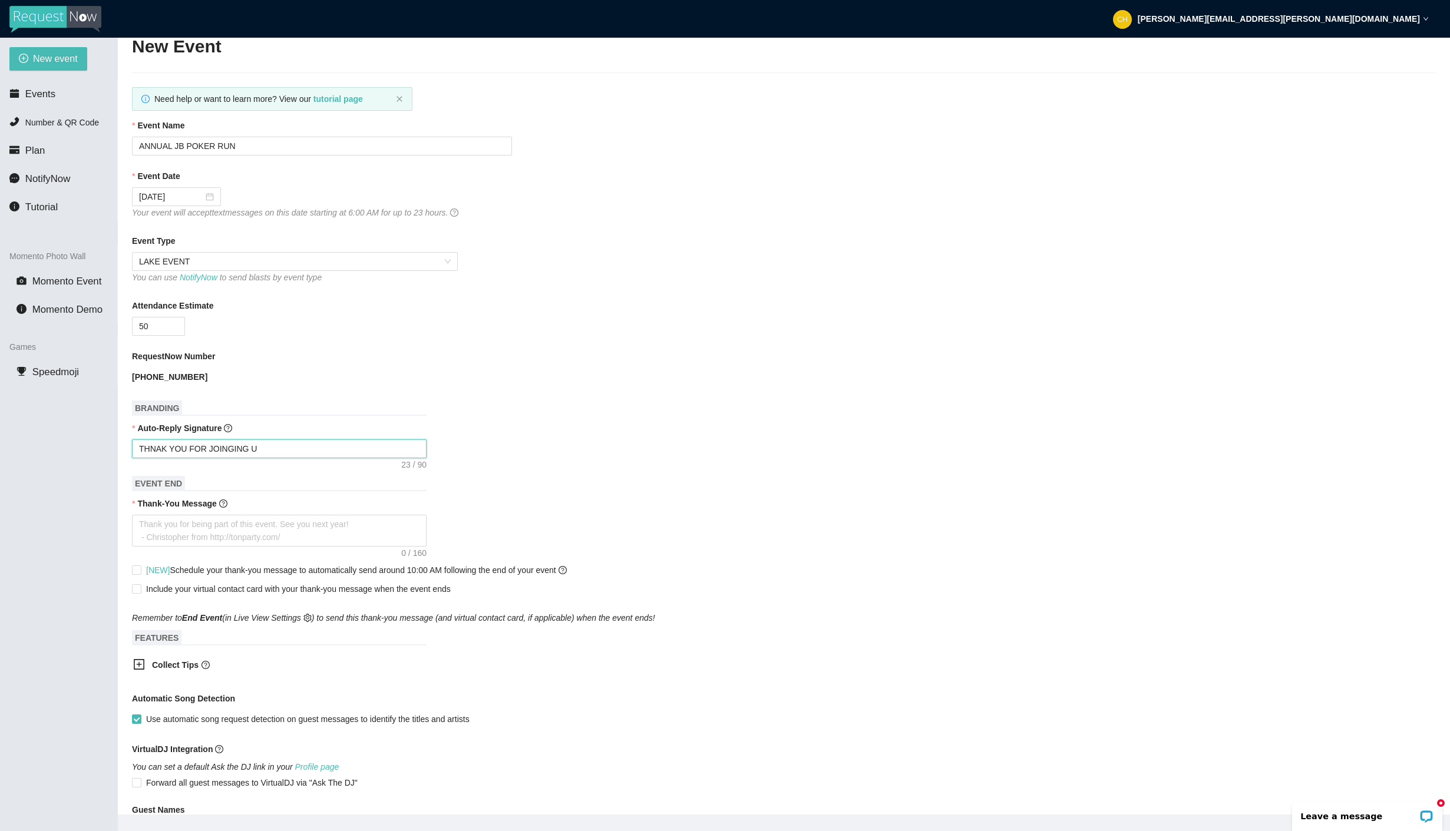
type textarea "THNAK YOU FOR JOINGING US"
type textarea "THNAK YOU FOR JOINGING US T"
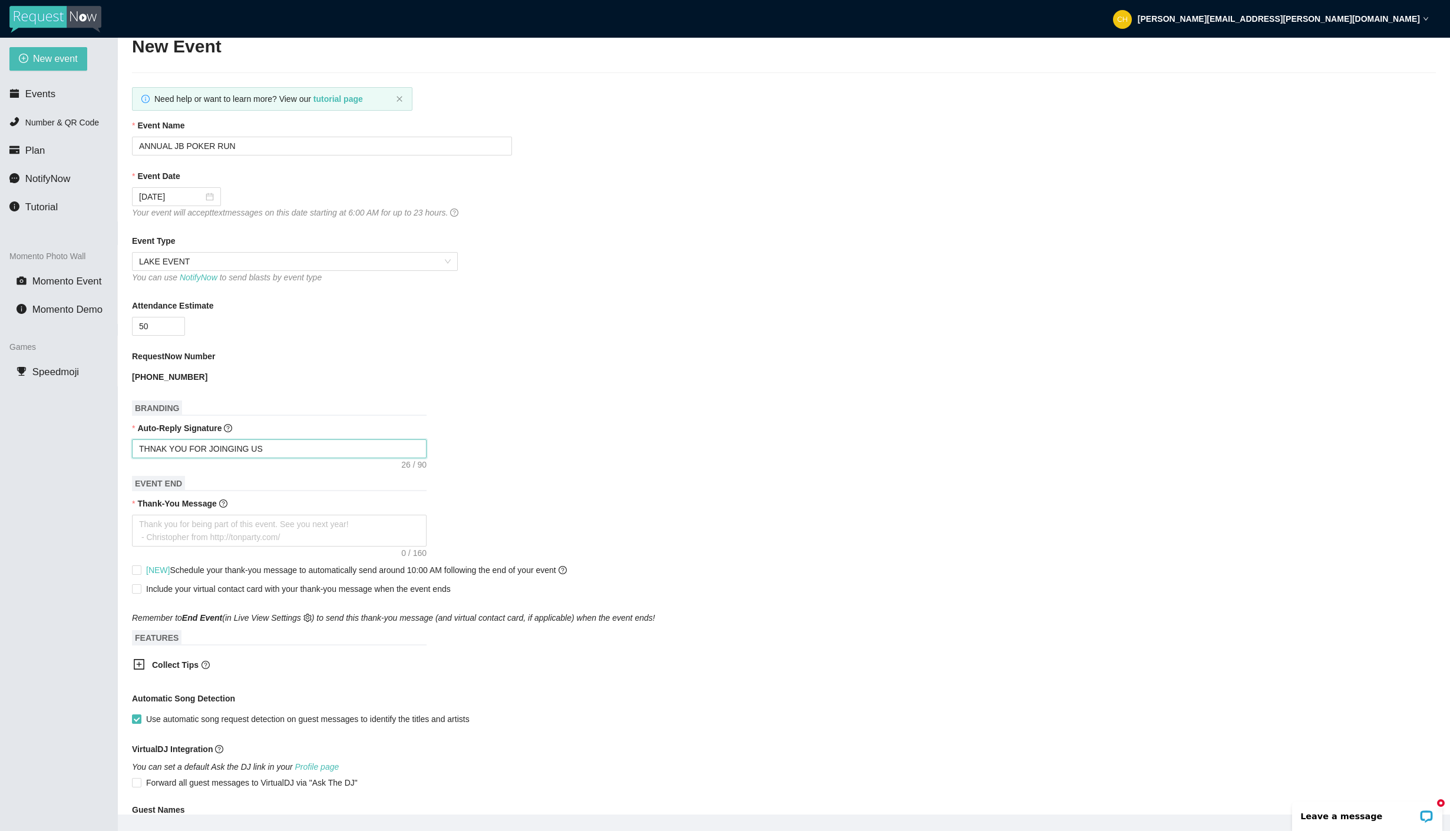
type textarea "THNAK YOU FOR JOINGING US T"
type textarea "THNAK YOU FOR JOINGING US TO"
type textarea "THNAK YOU FOR JOINGING US TOD"
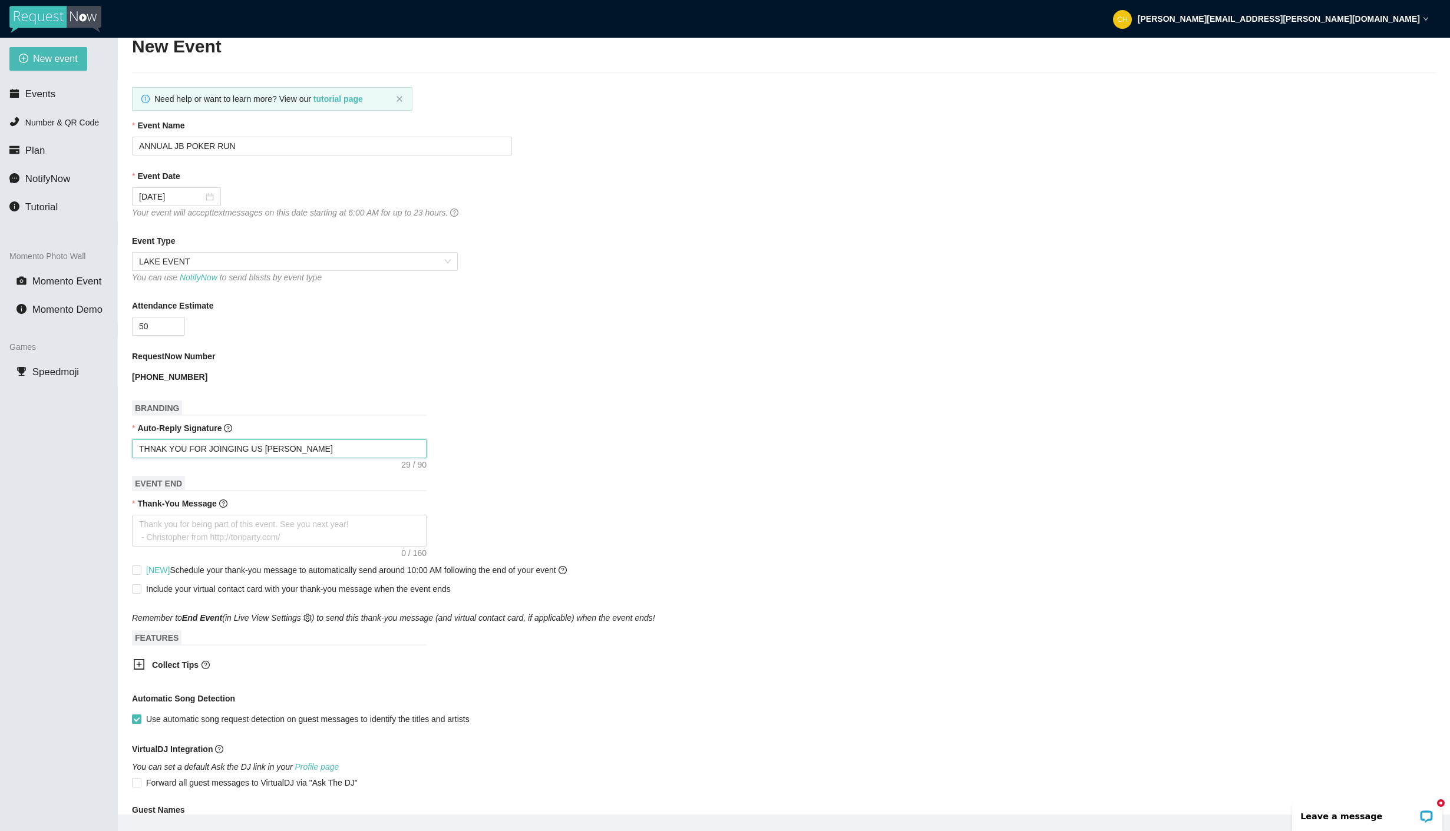
type textarea "THNAK YOU FOR JOINGING US TODA"
type textarea "THNAK YOU FOR JOINGING US TODAY"
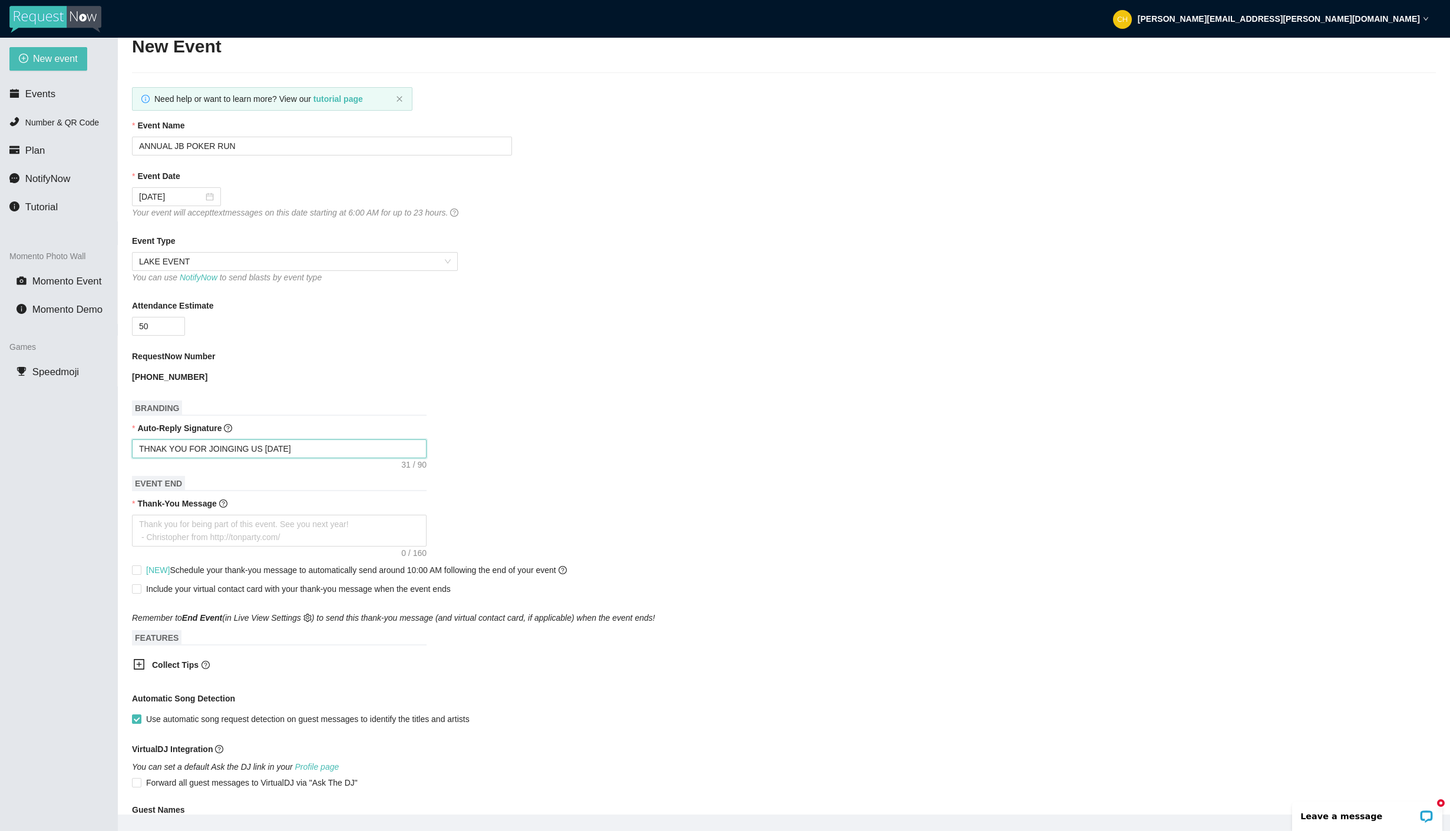
type textarea "THNAK YOU FOR JOINGING US TODAY"
type textarea "THNAK YOU FOR JOINGING US TODAY F"
type textarea "THNAK YOU FOR JOINGING US TODAY FO"
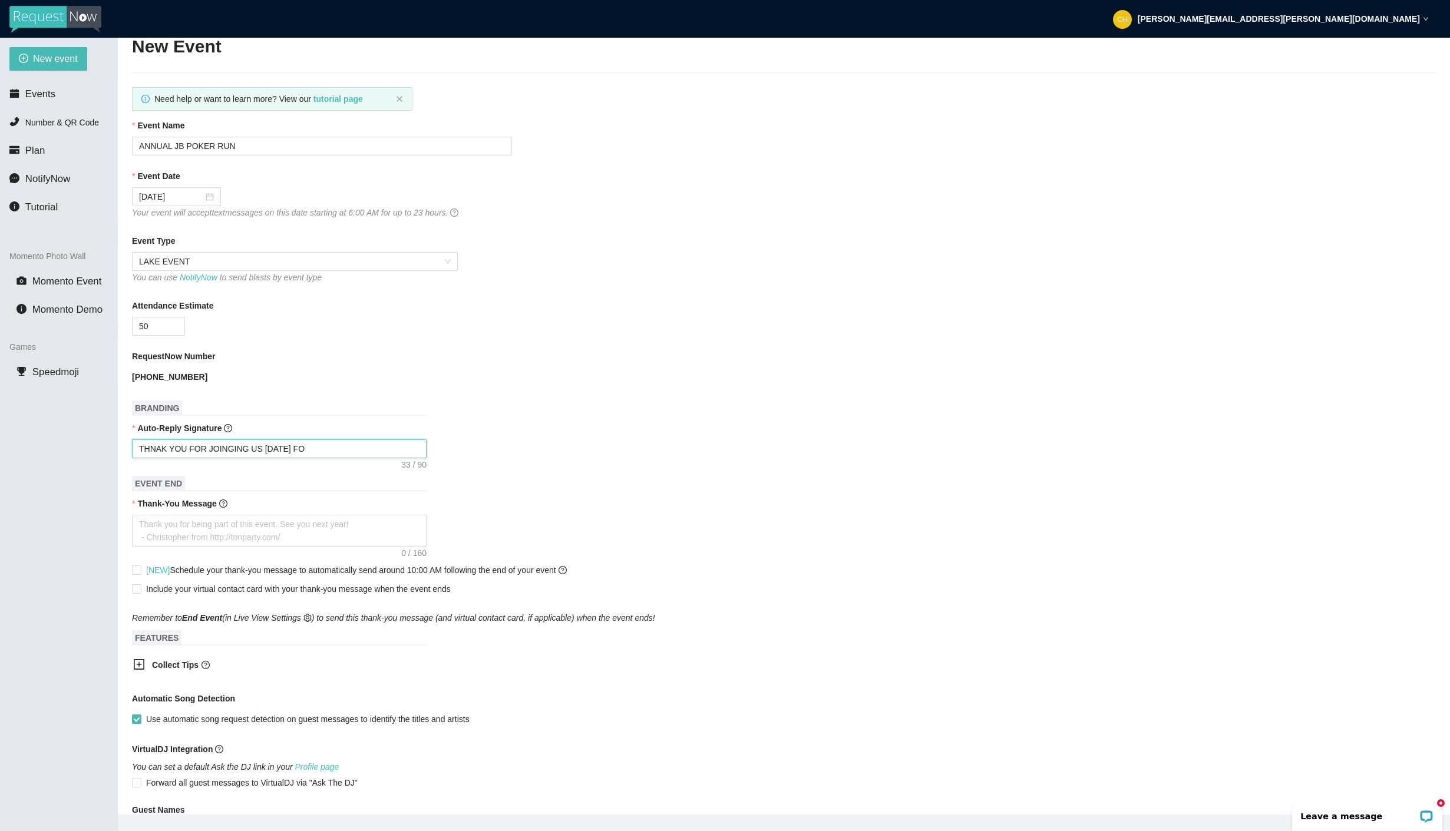
type textarea "THNAK YOU FOR JOINGING US TODAY FOR"
type textarea "THNAK YOU FOR JOINGING US TODAY FOR S"
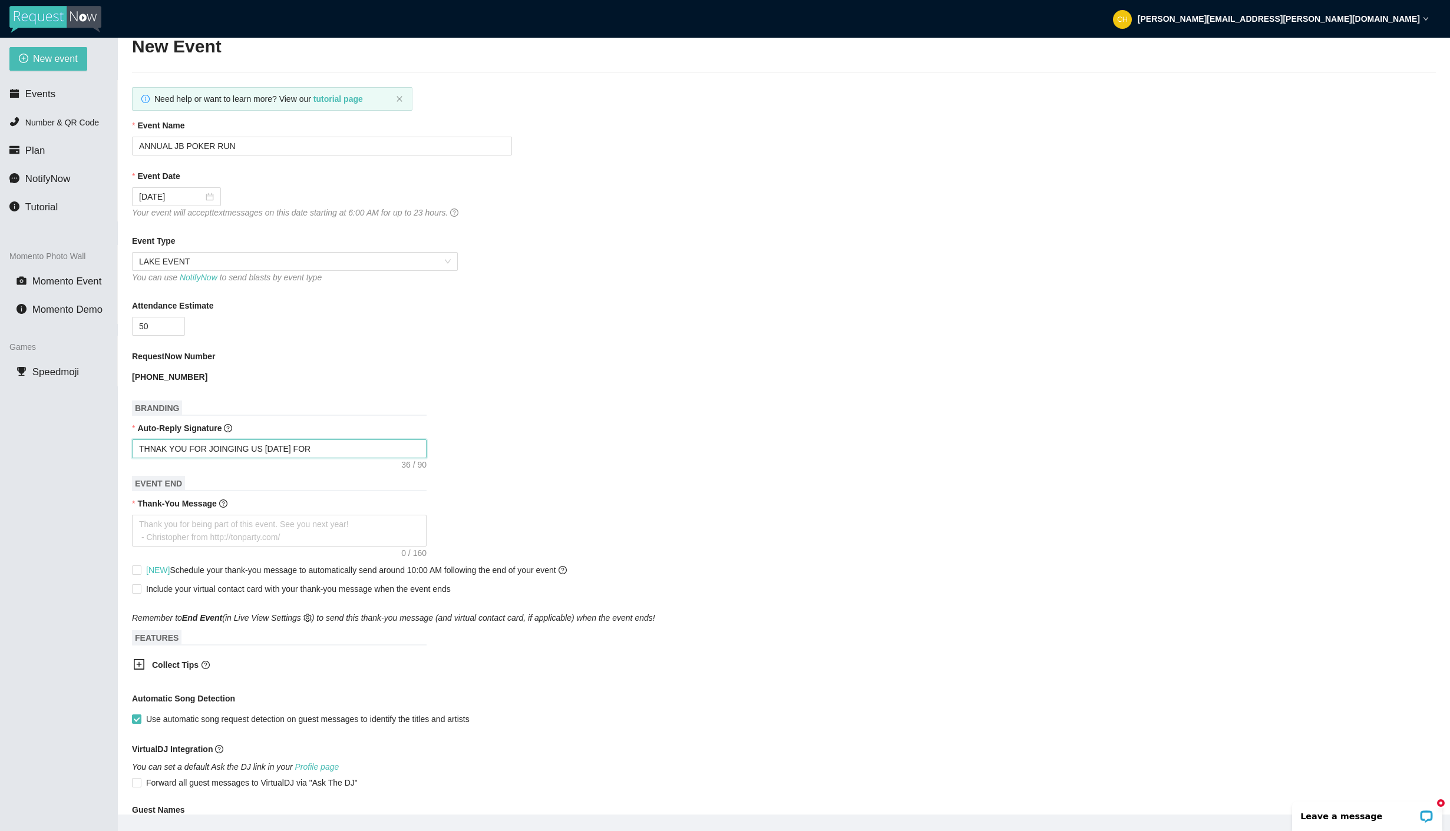
type textarea "THNAK YOU FOR JOINGING US TODAY FOR S"
type textarea "THNAK YOU FOR JOINGING US TODAY FOR SO"
type textarea "THNAK YOU FOR JOINGING US TODAY FOR SOM"
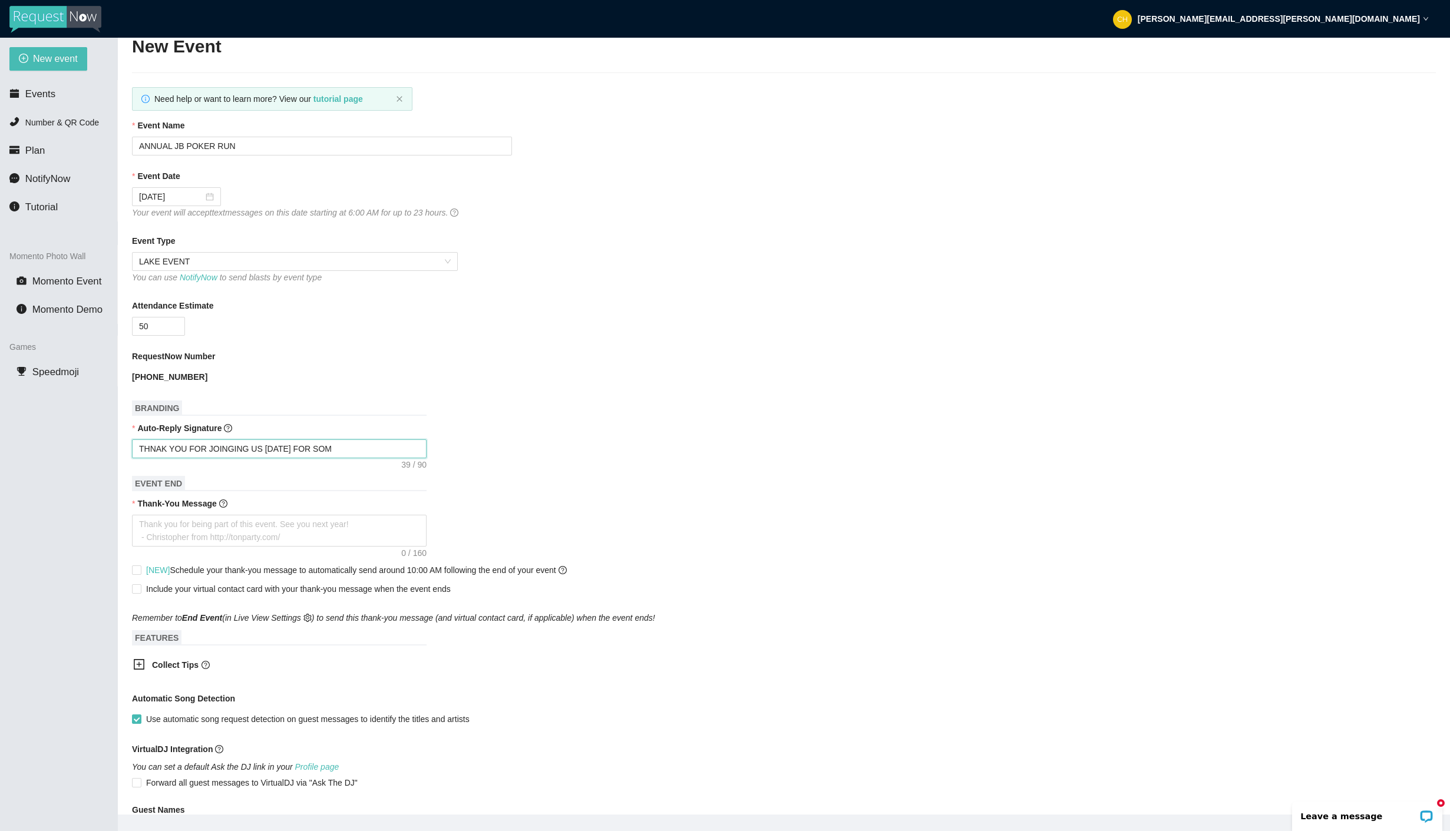
type textarea "THNAK YOU FOR JOINGING US TODAY FOR SOME"
drag, startPoint x: 169, startPoint y: 454, endPoint x: 117, endPoint y: 454, distance: 51.8
click at [117, 454] on section "New event Events Number & QR Code Plan NotifyNow Tutorial Momento Photo Wall Mo…" at bounding box center [725, 453] width 1450 height 831
type textarea "TYOU FOR JOINGING US TODAY FOR SOME"
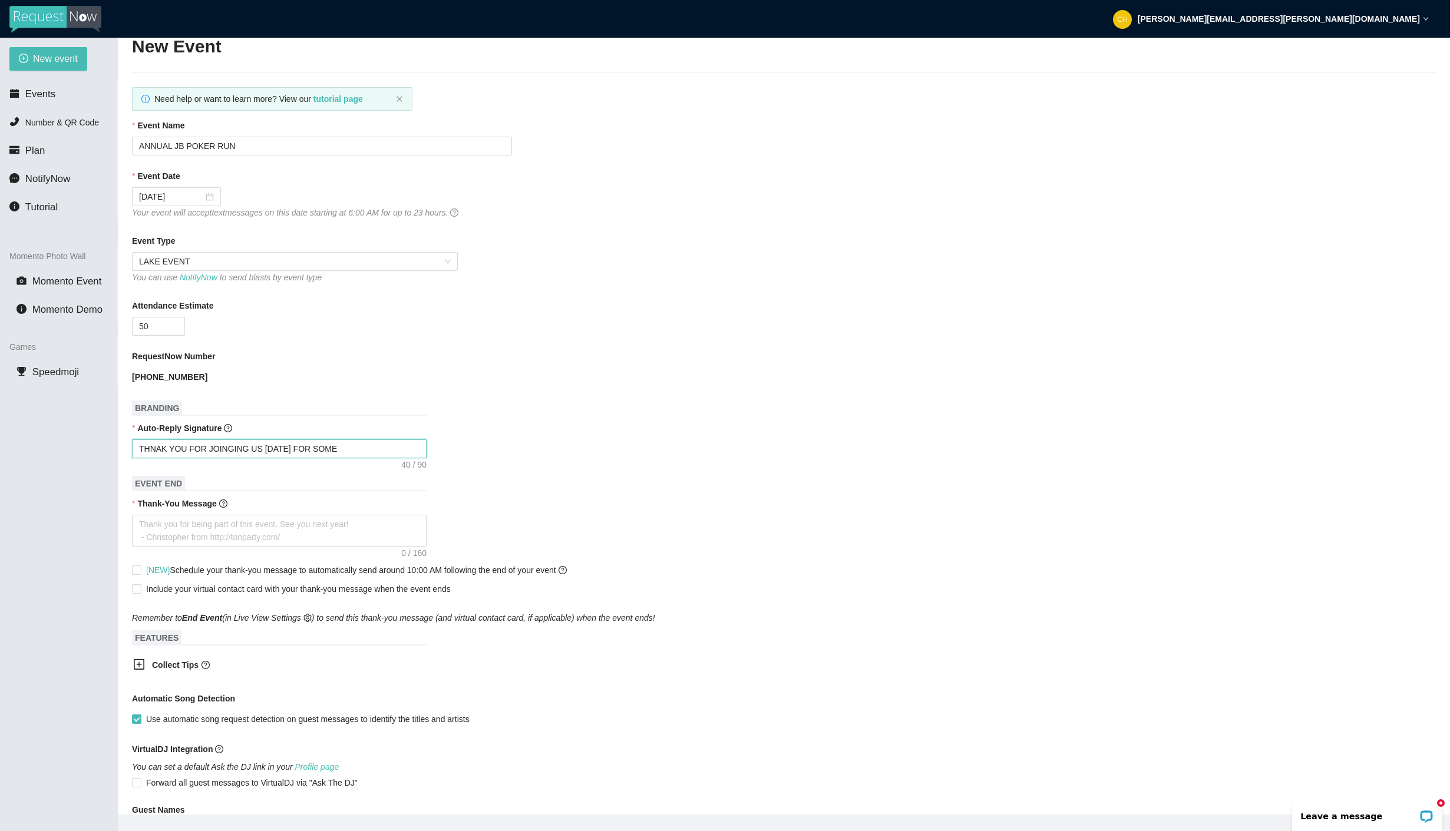
type textarea "TYOU FOR JOINGING US TODAY FOR SOME"
type textarea "THYOU FOR JOINGING US TODAY FOR SOME"
type textarea "THAYOU FOR JOINGING US TODAY FOR SOME"
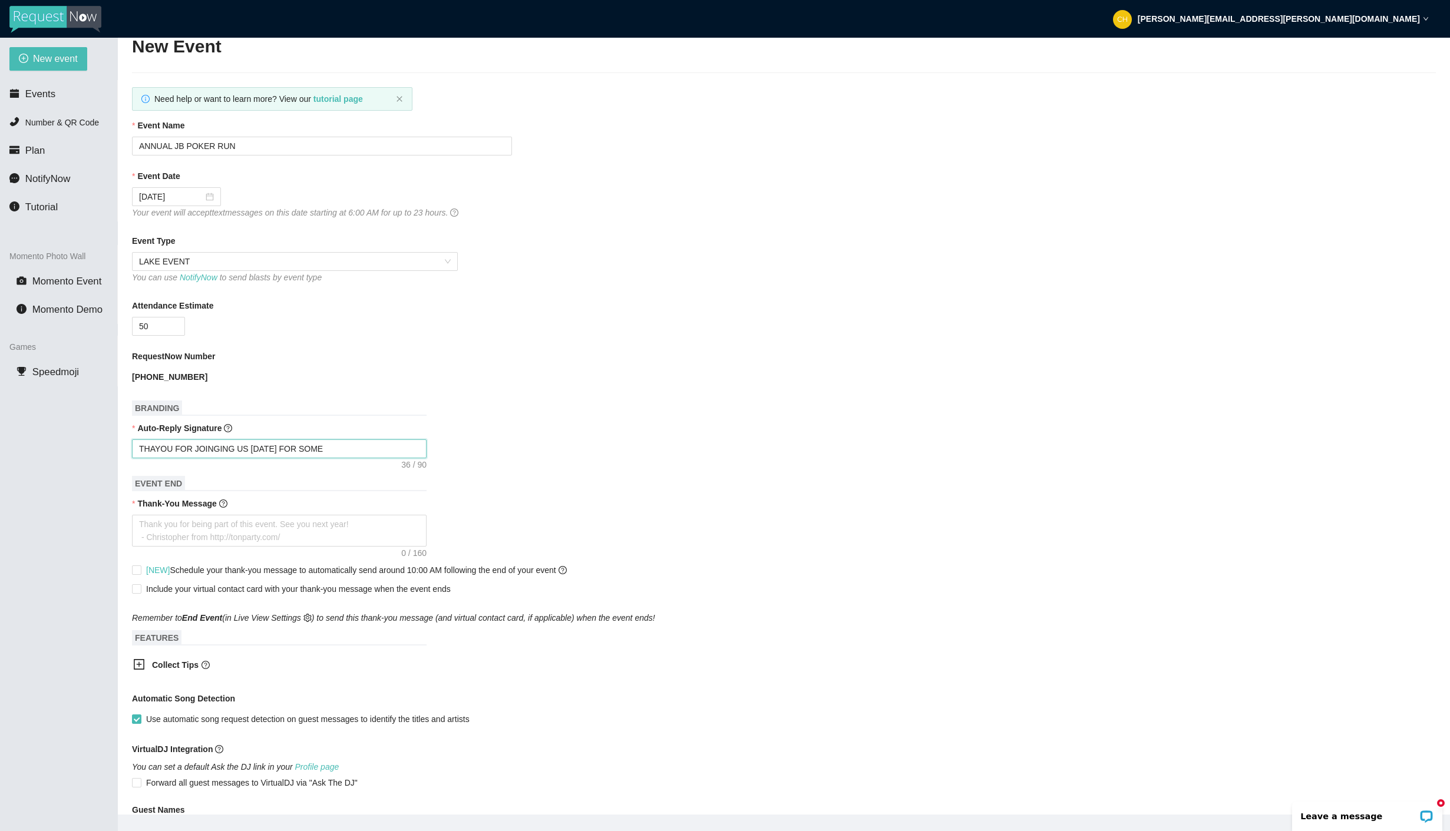
type textarea "THANYOU FOR JOINGING US TODAY FOR SOME"
type textarea "THANKYOU FOR JOINGING US TODAY FOR SOME"
type textarea "THANK YOU FOR JOINGING US TODAY FOR SOME"
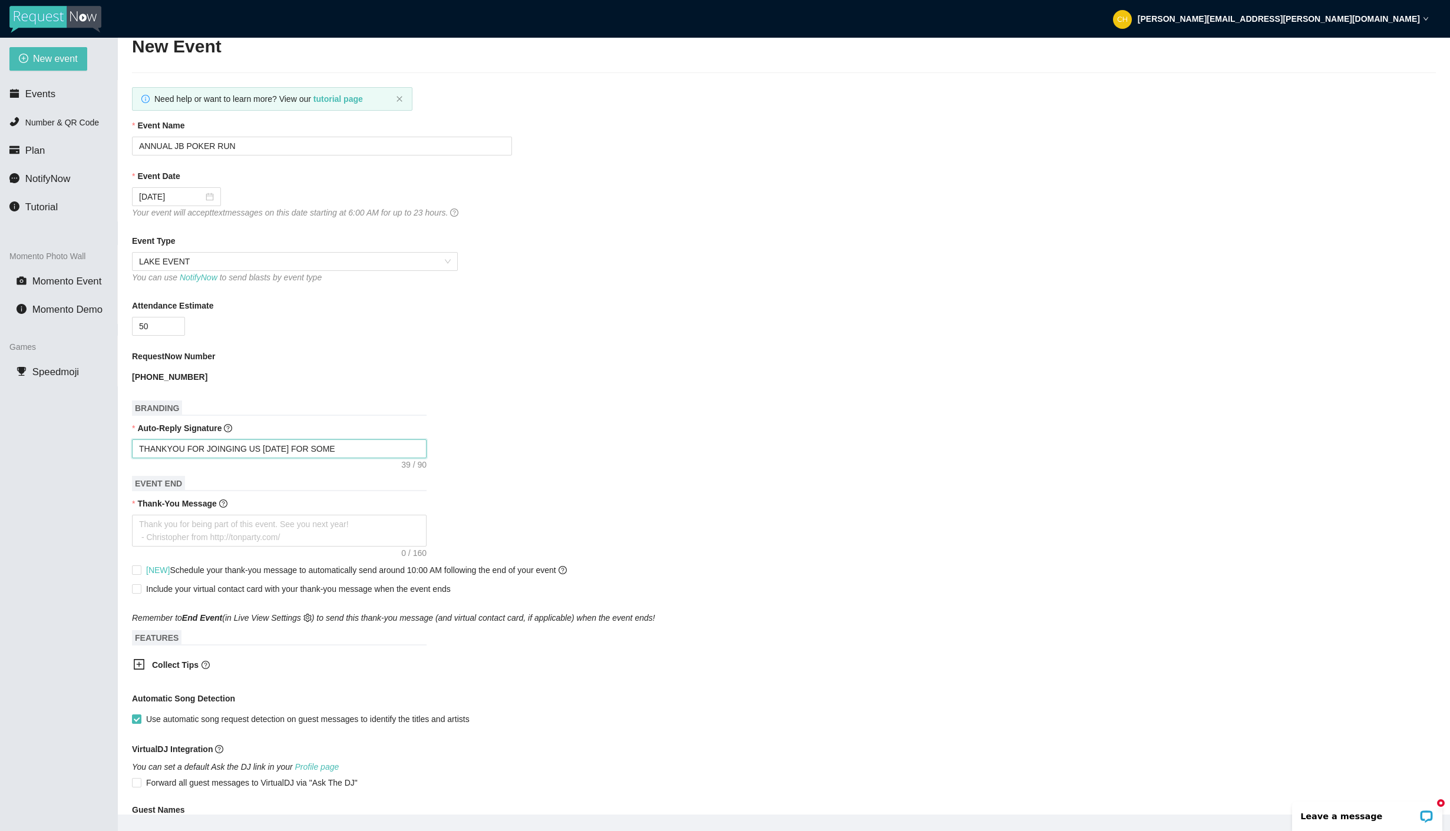
type textarea "THANK YOU FOR JOINGING US TODAY FOR SOME"
click at [246, 453] on textarea "THANK YOU FOR JOINGING US TODAY FOR SOME" at bounding box center [279, 449] width 295 height 19
type textarea "THANK YOU FOR JOINGIN US TODAY FOR SOME"
type textarea "THANK YOU FOR JOINGI US TODAY FOR SOME"
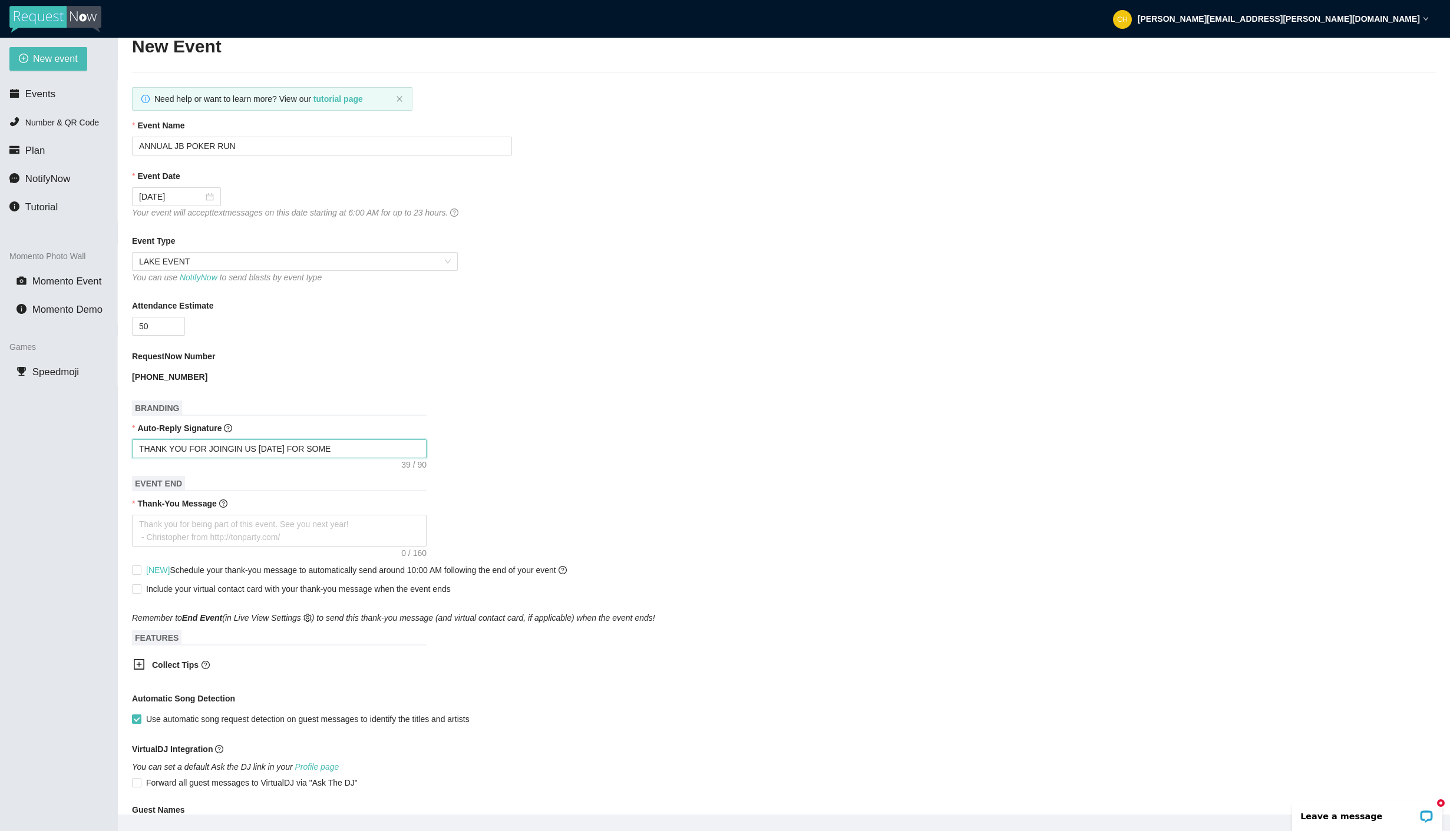
type textarea "THANK YOU FOR JOINGI US TODAY FOR SOME"
type textarea "THANK YOU FOR JOING US TODAY FOR SOME"
type textarea "THANK YOU FOR JOIN US TODAY FOR SOME"
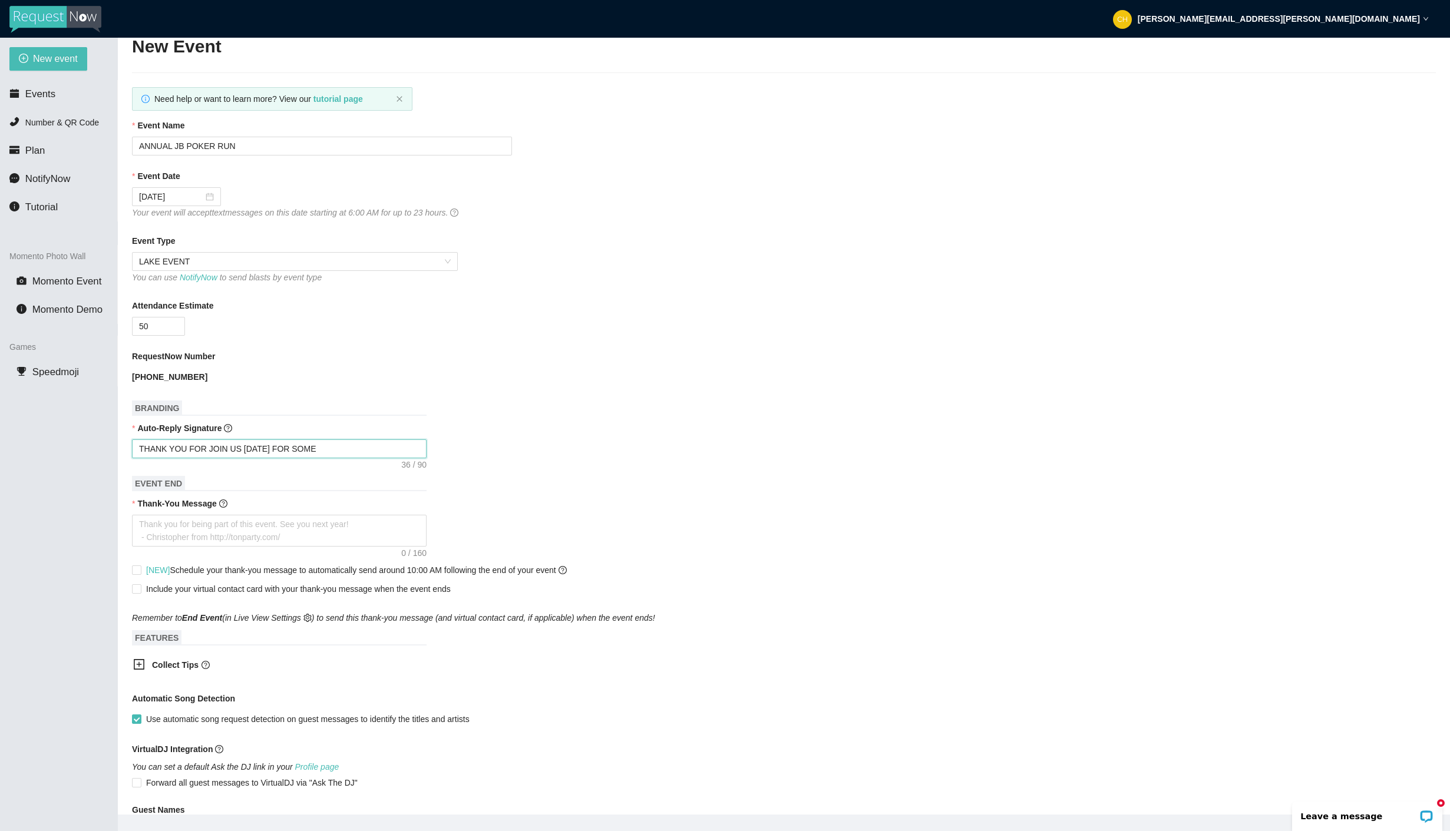
type textarea "THANK YOU FOR JOINI US TODAY FOR SOME"
type textarea "THANK YOU FOR JOININ US TODAY FOR SOME"
type textarea "THANK YOU FOR JOINING US TODAY FOR SOME"
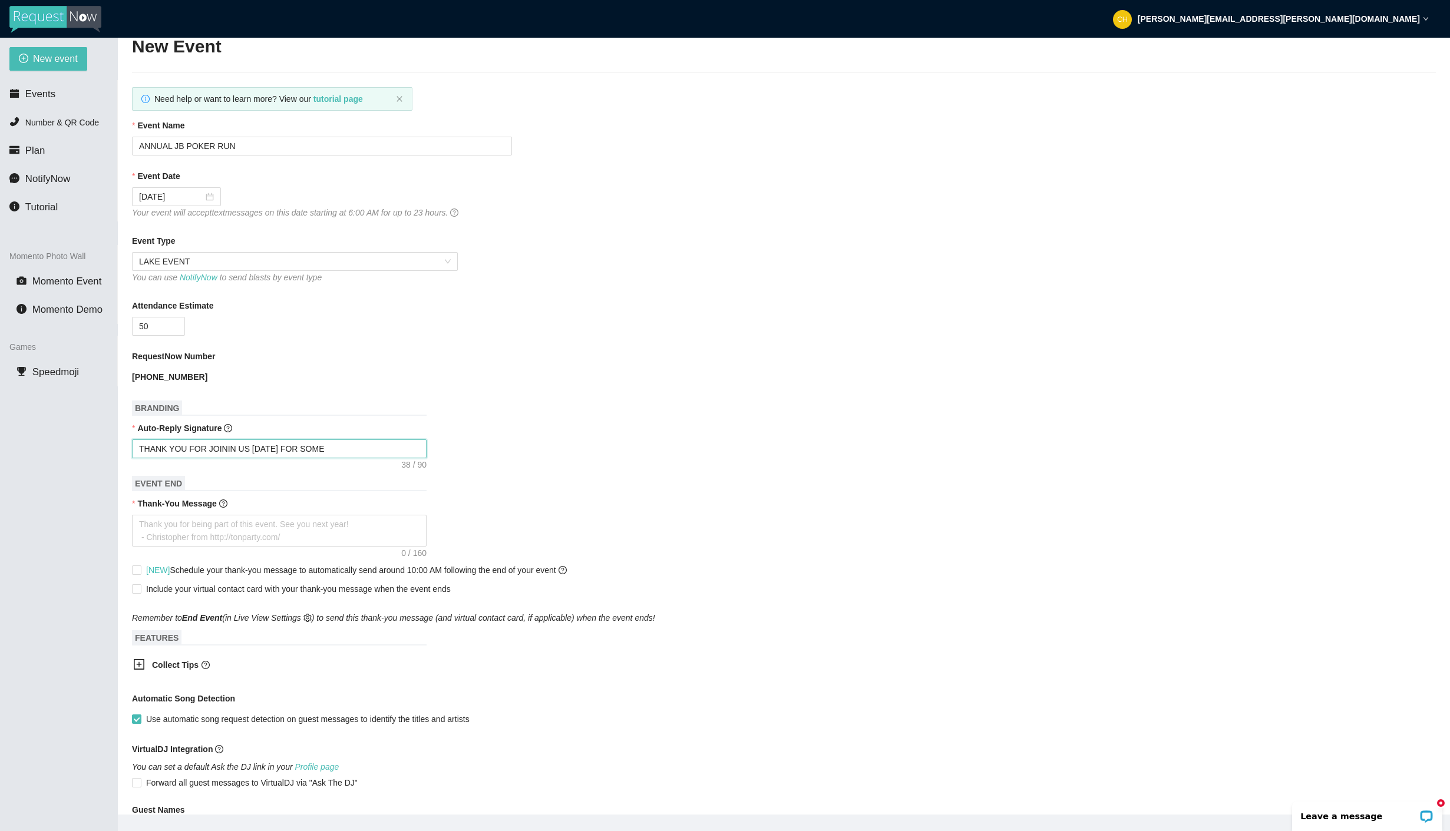
type textarea "THANK YOU FOR JOINING US TODAY FOR SOME"
click at [328, 449] on textarea "THANK YOU FOR JOINING US TODAY FOR SOME" at bounding box center [279, 449] width 295 height 19
type textarea "THANK YOU FOR JOINING US TODAY FOR SOME"
type textarea "THANK YOU FOR JOINING US TODAY FOR SOME P"
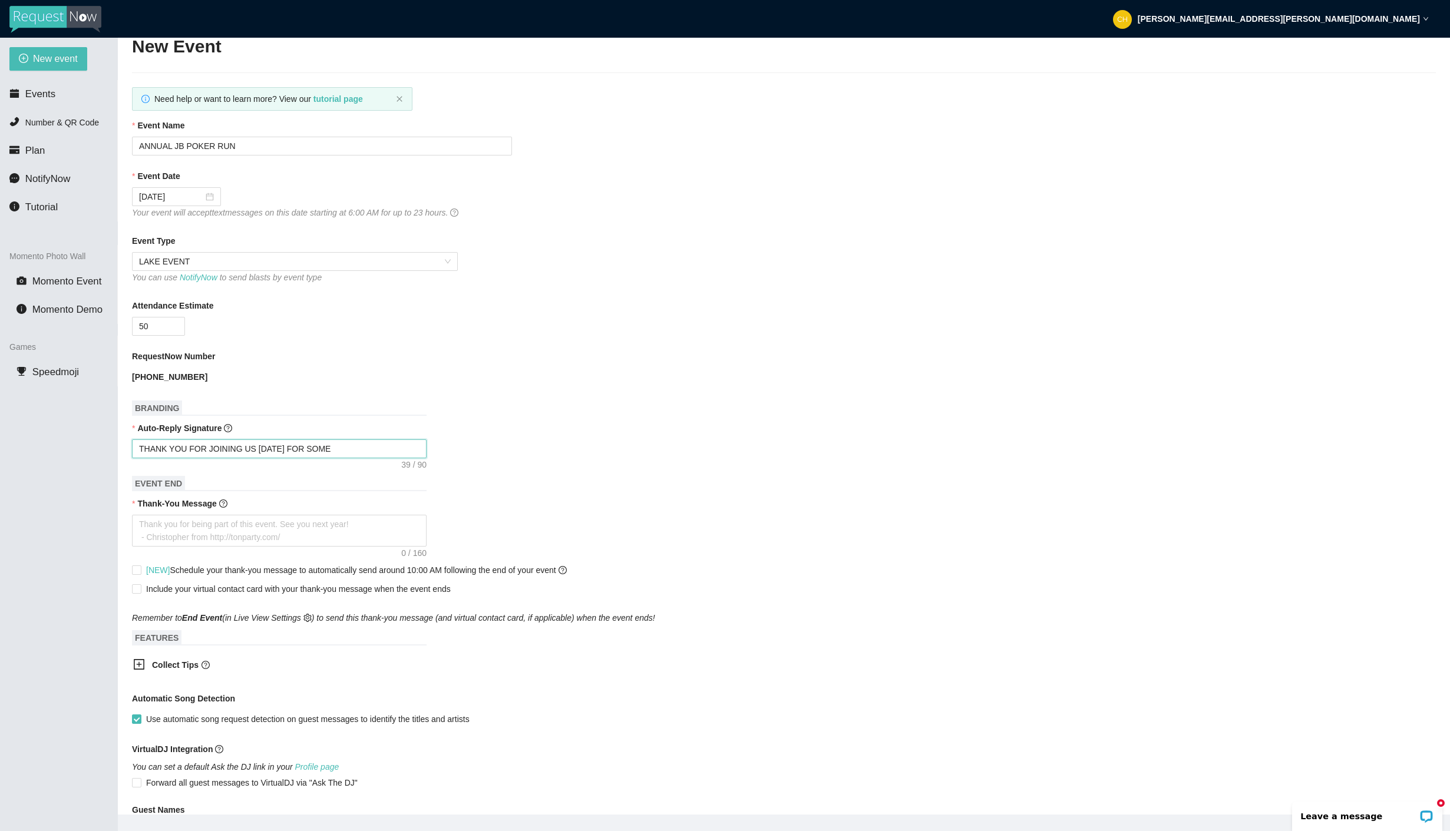
type textarea "THANK YOU FOR JOINING US TODAY FOR SOME P"
type textarea "THANK YOU FOR JOINING US TODAY FOR SOME PO"
type textarea "THANK YOU FOR JOINING US TODAY FOR SOME POK"
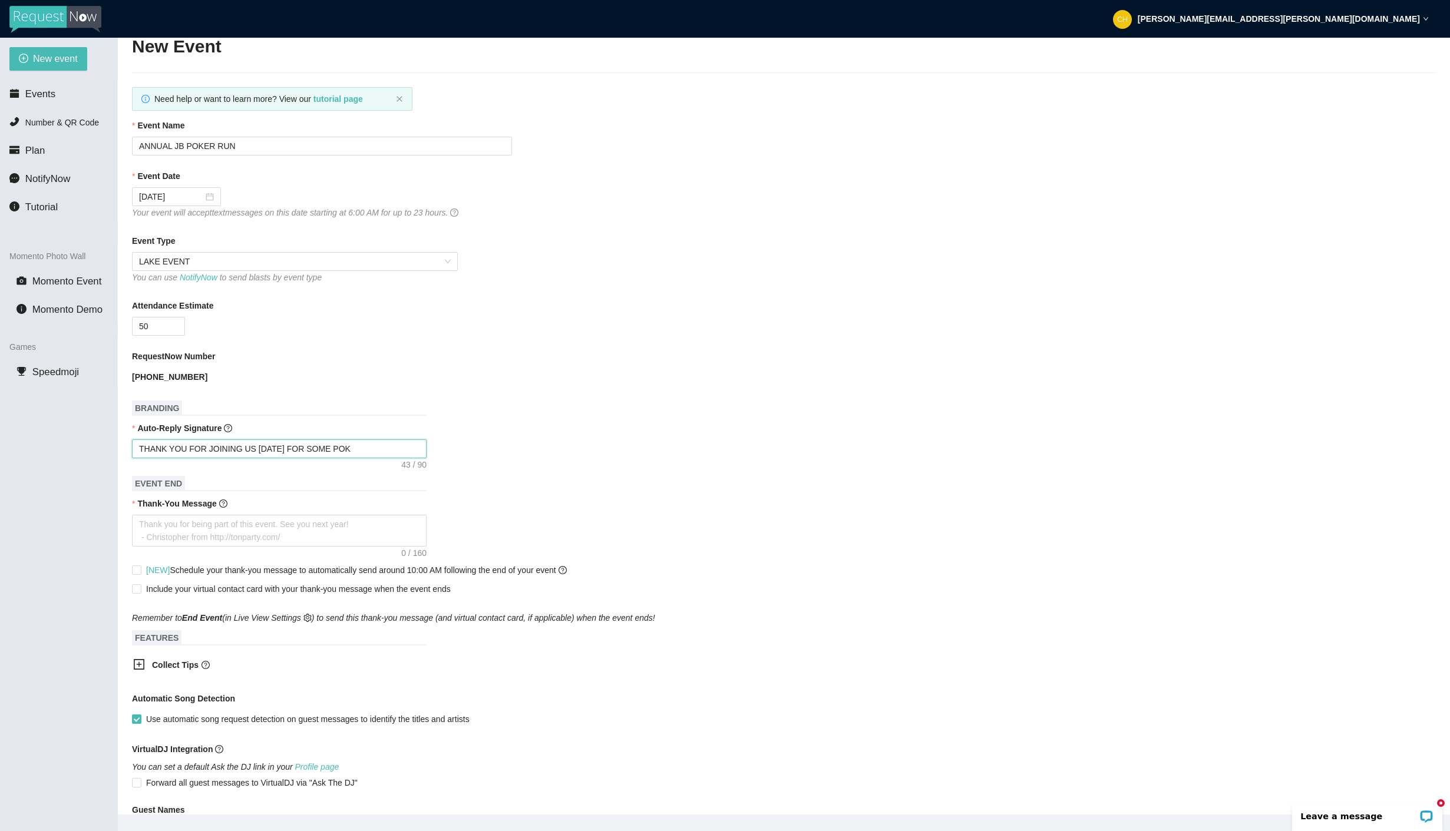
type textarea "THANK YOU FOR JOINING US TODAY FOR SOME POKE"
type textarea "THANK YOU FOR JOINING US TODAY FOR SOME POKER"
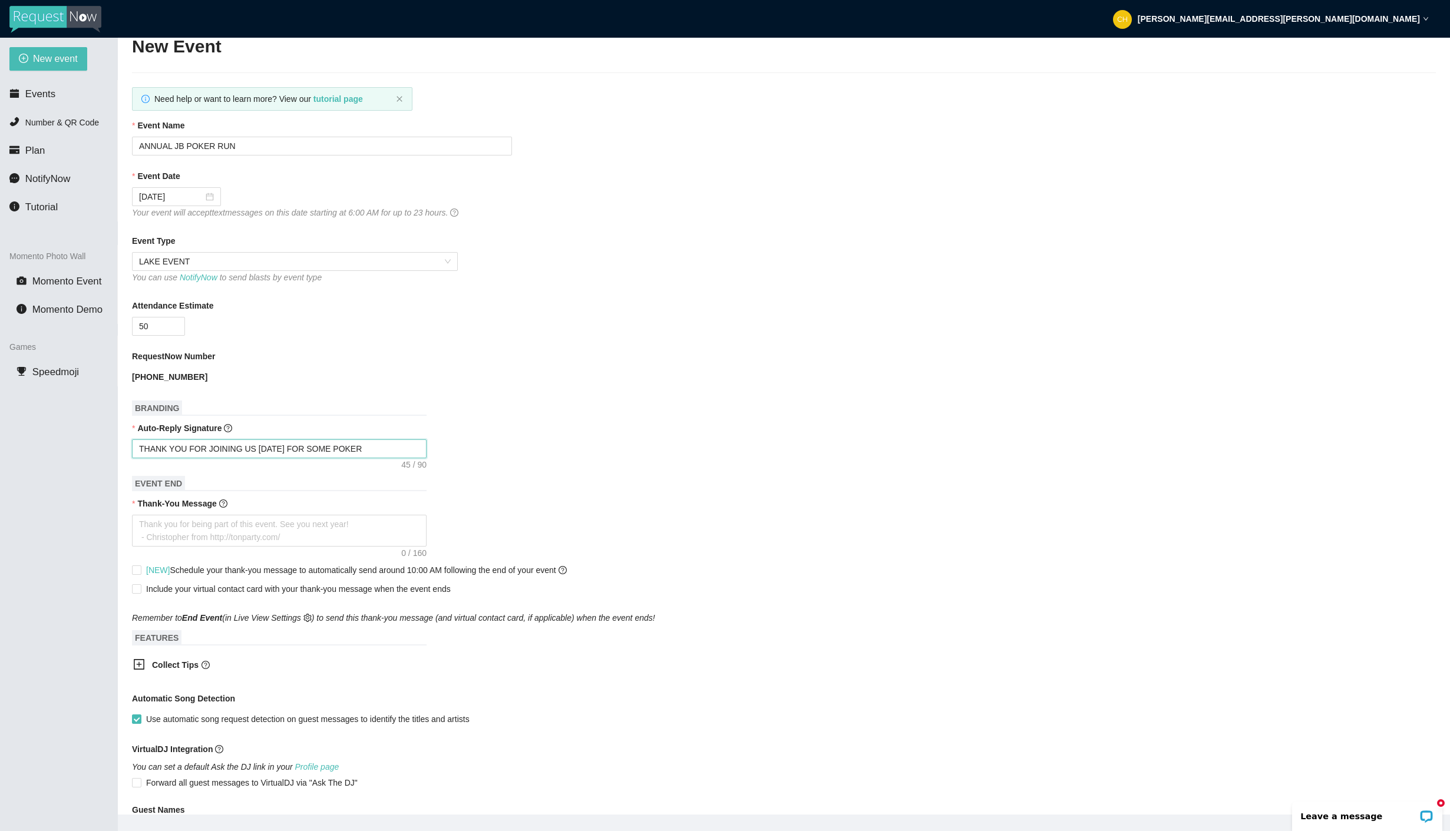
type textarea "THANK YOU FOR JOINING US TODAY FOR SOME POKER"
type textarea "THANK YOU FOR JOINING US TODAY FOR SOME POKER F"
type textarea "THANK YOU FOR JOINING US TODAY FOR SOME POKER FU"
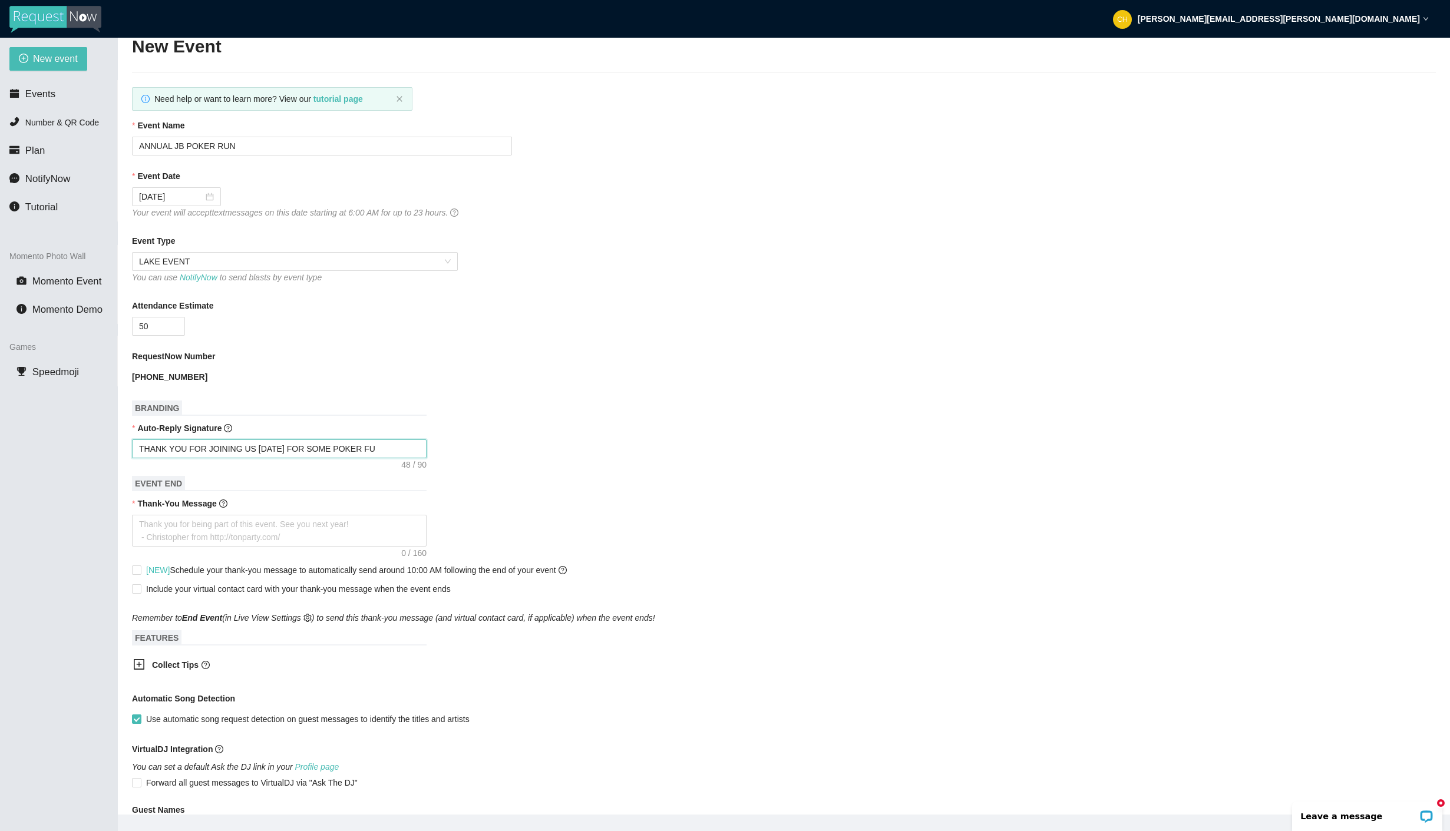
type textarea "THANK YOU FOR JOINING US TODAY FOR SOME POKER FUN"
type textarea "THANK YOU FOR JOINING US TODAY FOR SOME POKER FUN!"
drag, startPoint x: 382, startPoint y: 451, endPoint x: 127, endPoint y: 447, distance: 254.6
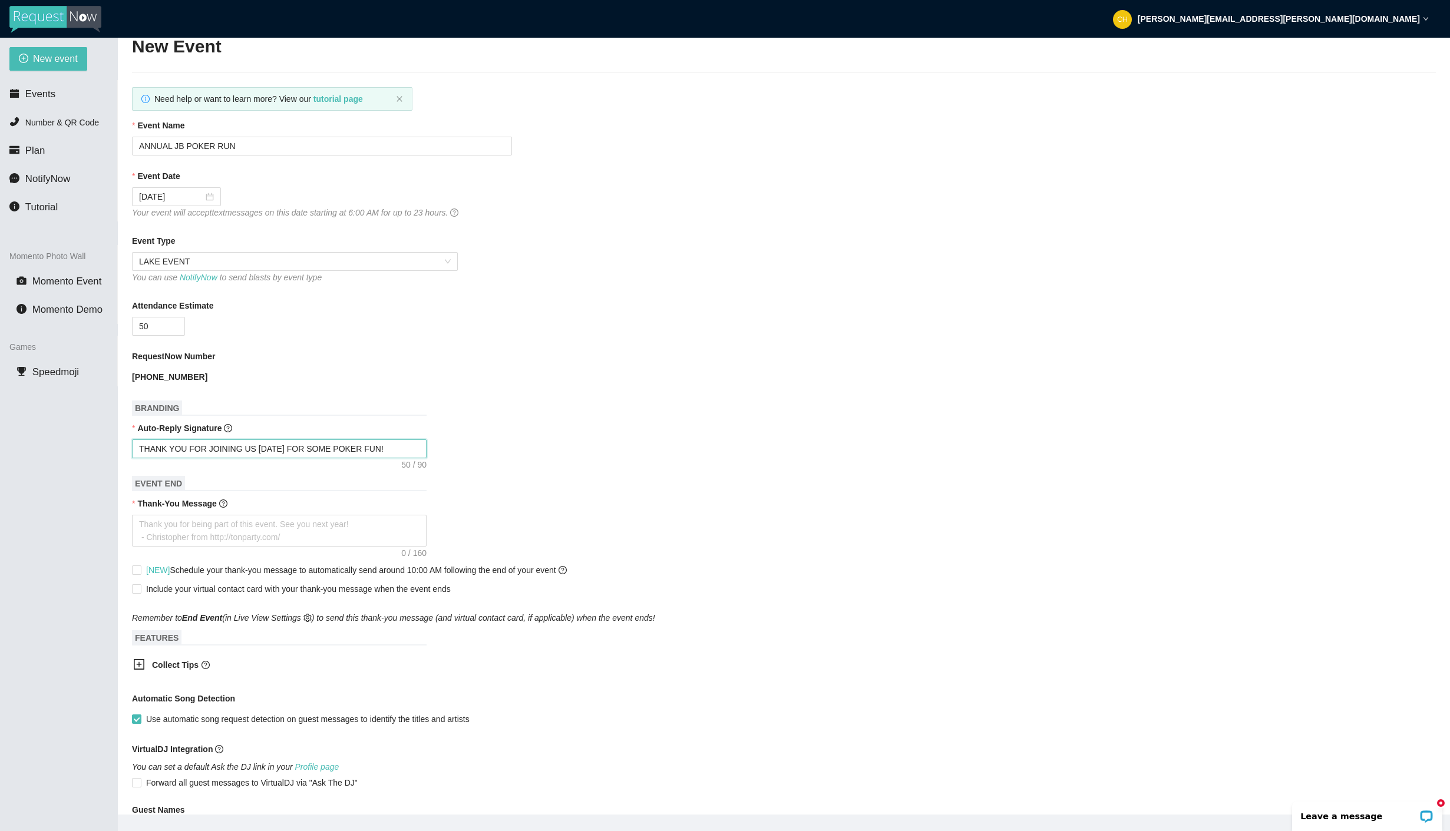
click at [127, 446] on main "💻 Join Our Facebook Group || 📖 View our User Guide New Event Need help or want …" at bounding box center [784, 426] width 1332 height 777
type textarea "Enjoy celebrating Janet & Mark! - DJ Christopher"
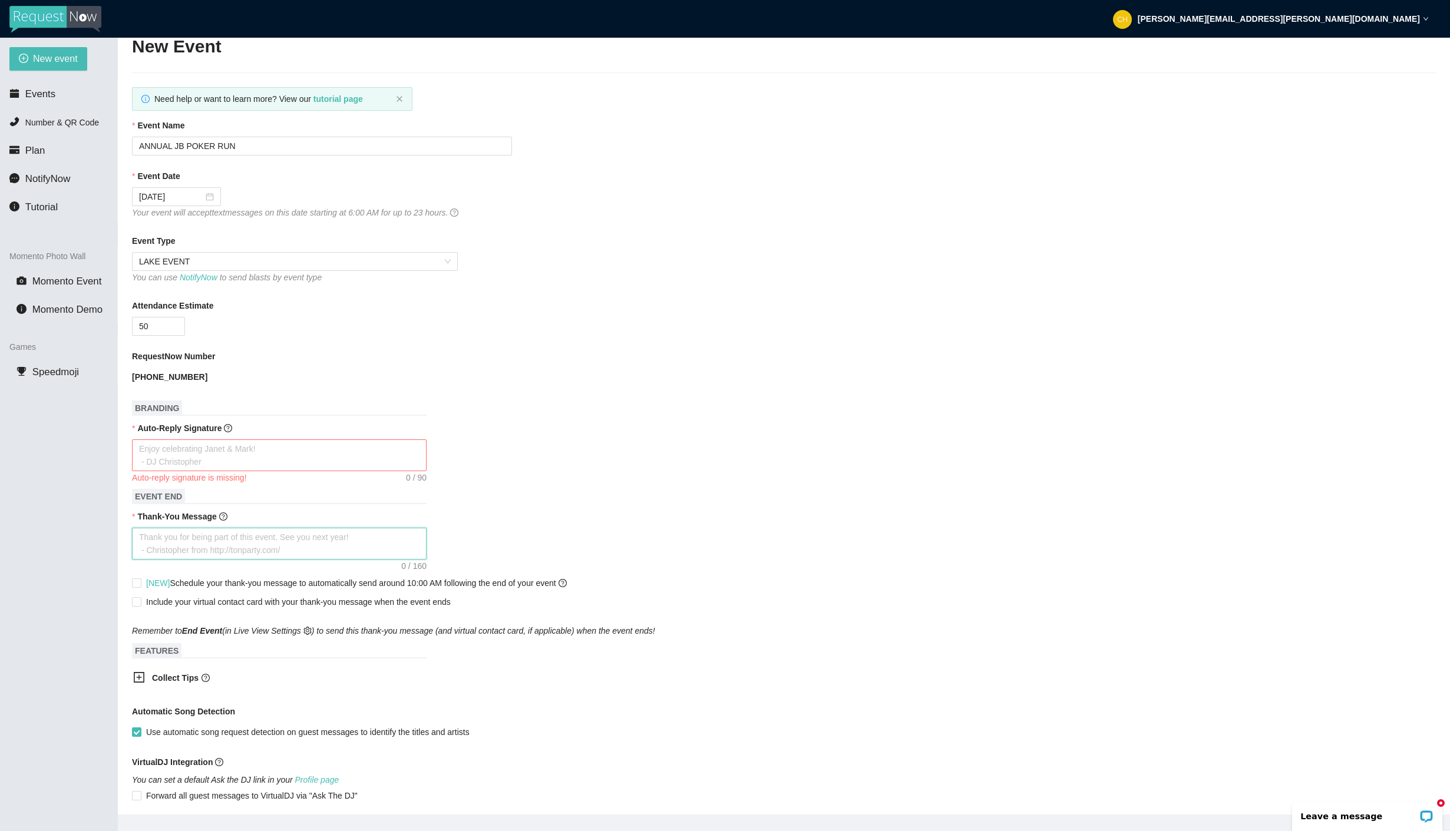
click at [166, 544] on textarea "Thank-You Message" at bounding box center [279, 544] width 295 height 32
paste textarea "THANK YOU FOR JOINING US TODAY FOR SOME POKER FUN!"
type textarea "THANK YOU FOR JOINING US TODAY FOR SOME POKER FUN!"
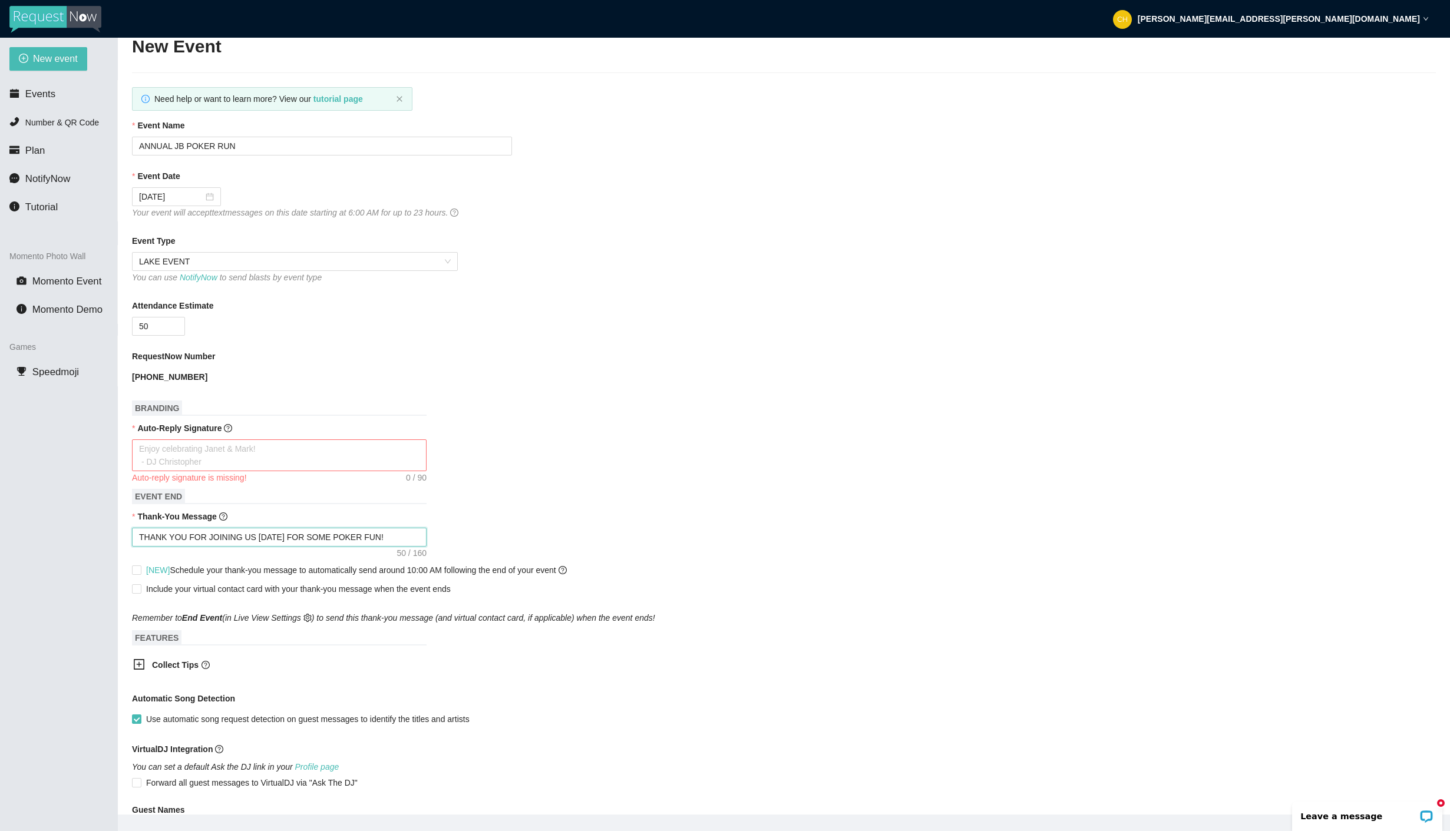
type textarea "THANK YOU FOR JOINING US TODAY FOR SOME POKER FUN!"
click at [194, 462] on textarea "Auto-Reply Signature" at bounding box center [279, 456] width 295 height 32
click at [207, 465] on textarea "Auto-Reply Signature" at bounding box center [279, 456] width 295 height 32
type textarea "S"
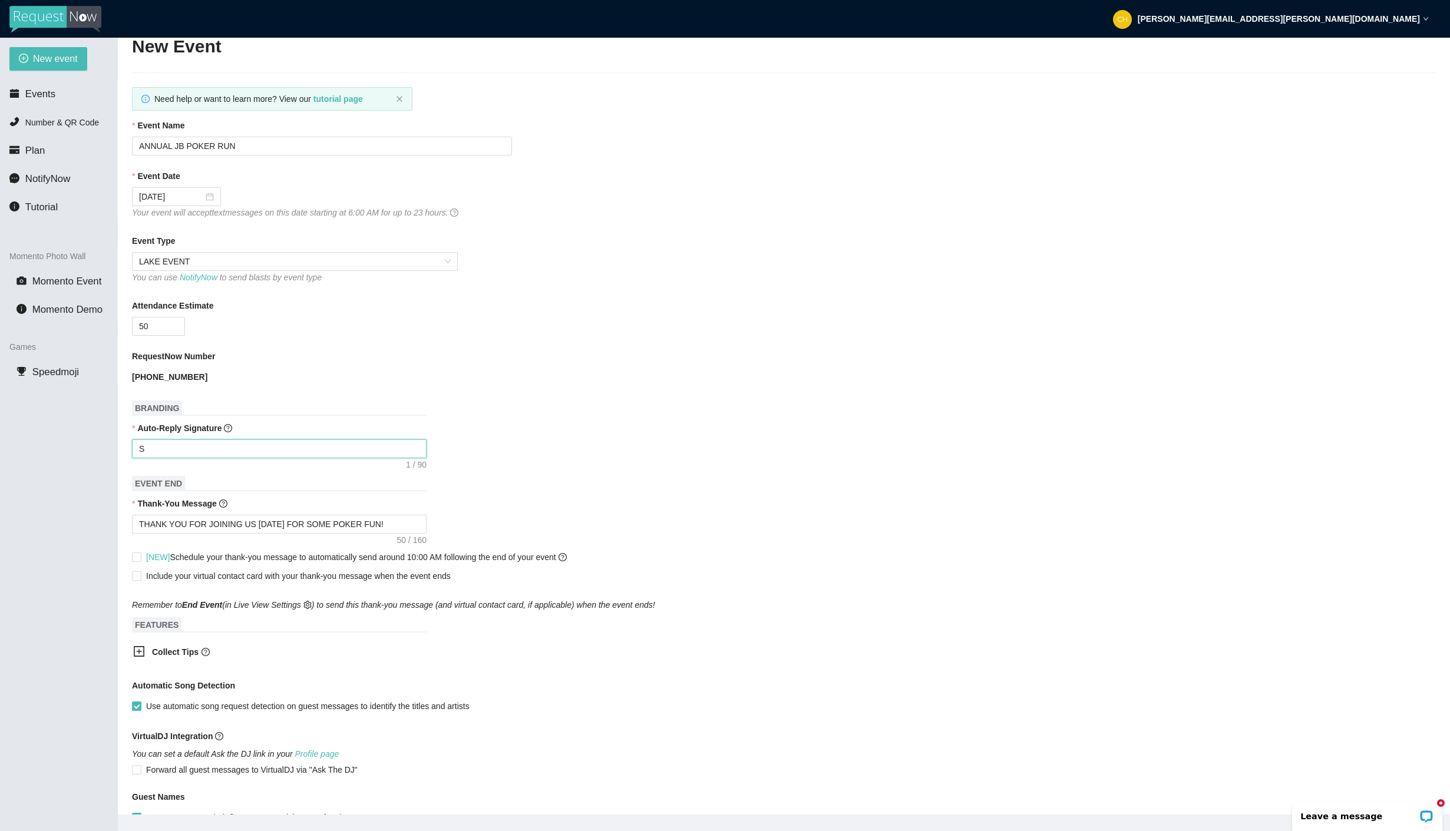
type textarea "SE"
type textarea "S"
type textarea "Enjoy celebrating Janet & Mark! - DJ Christopher"
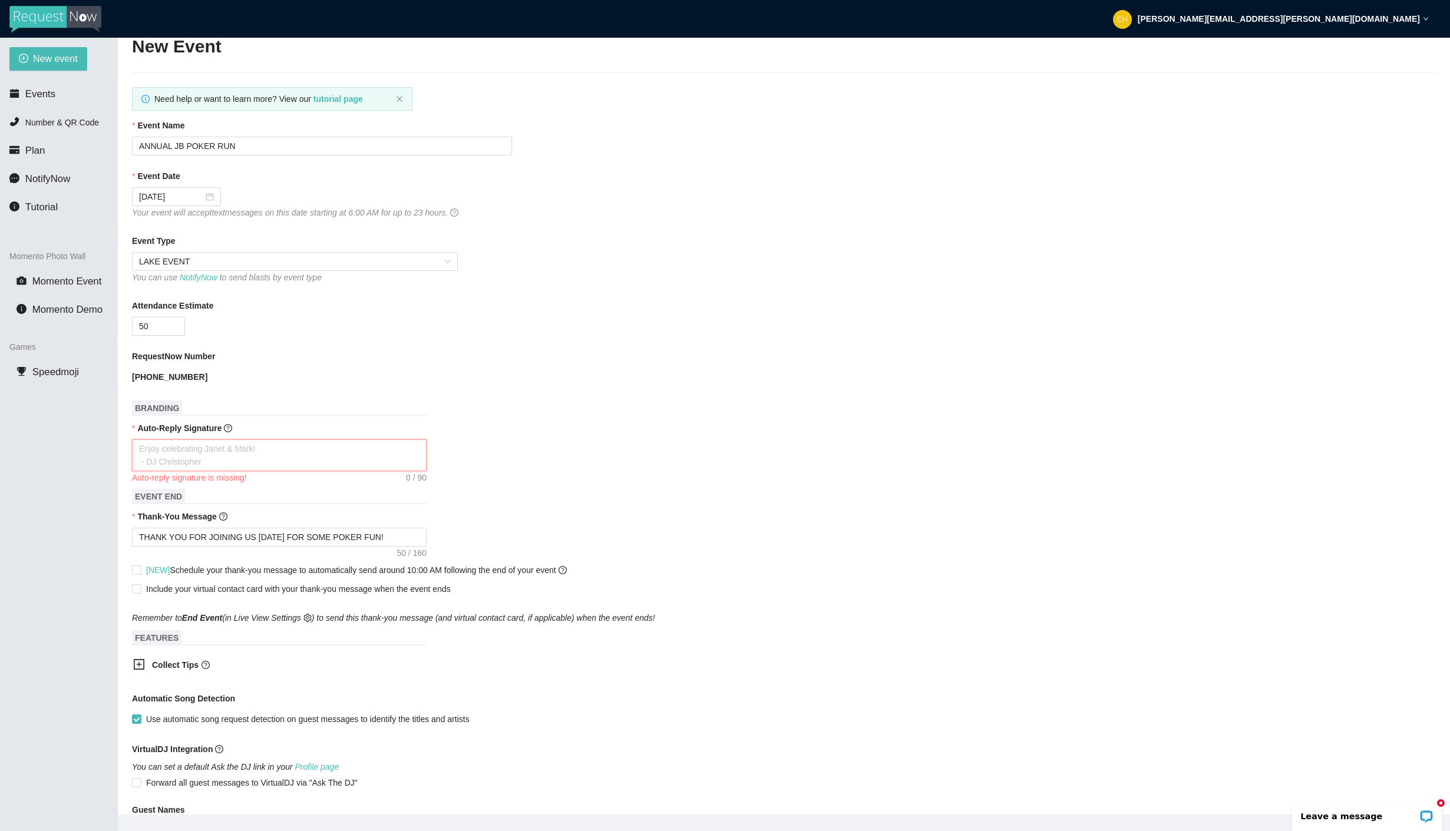
type textarea "E"
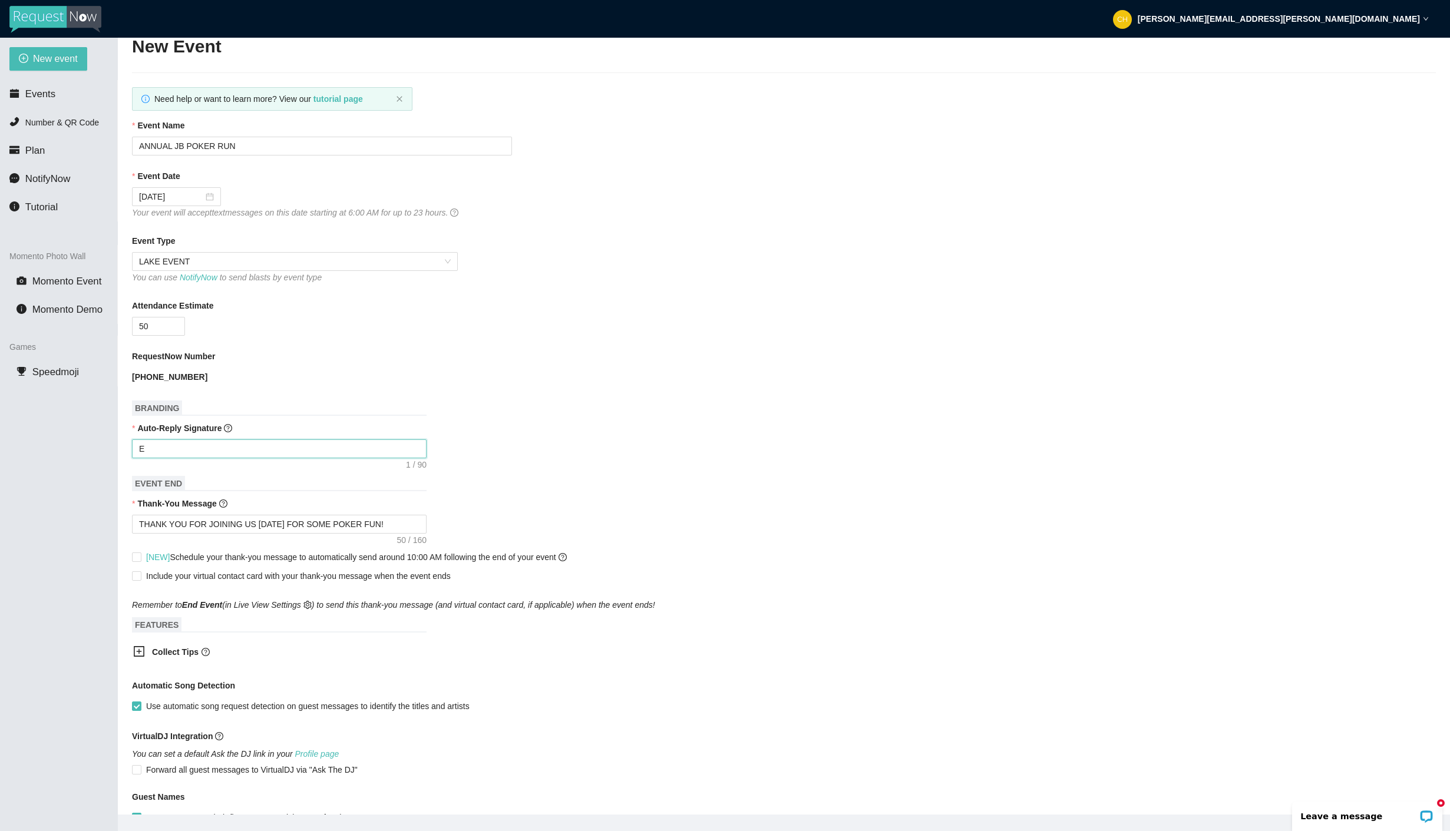
type textarea "EN"
type textarea "ENJ"
type textarea "ENJO"
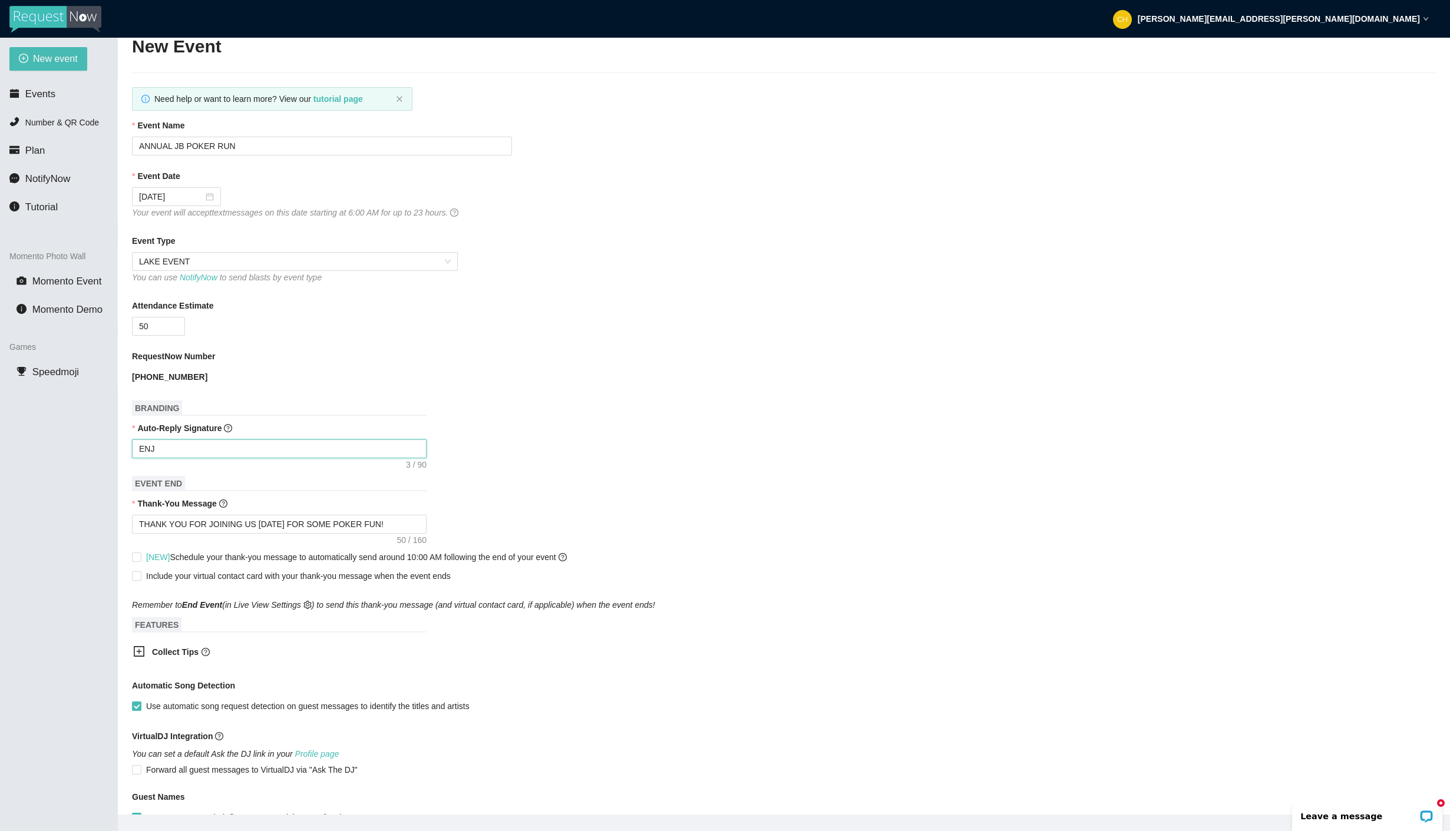
type textarea "ENJO"
type textarea "ENJOY"
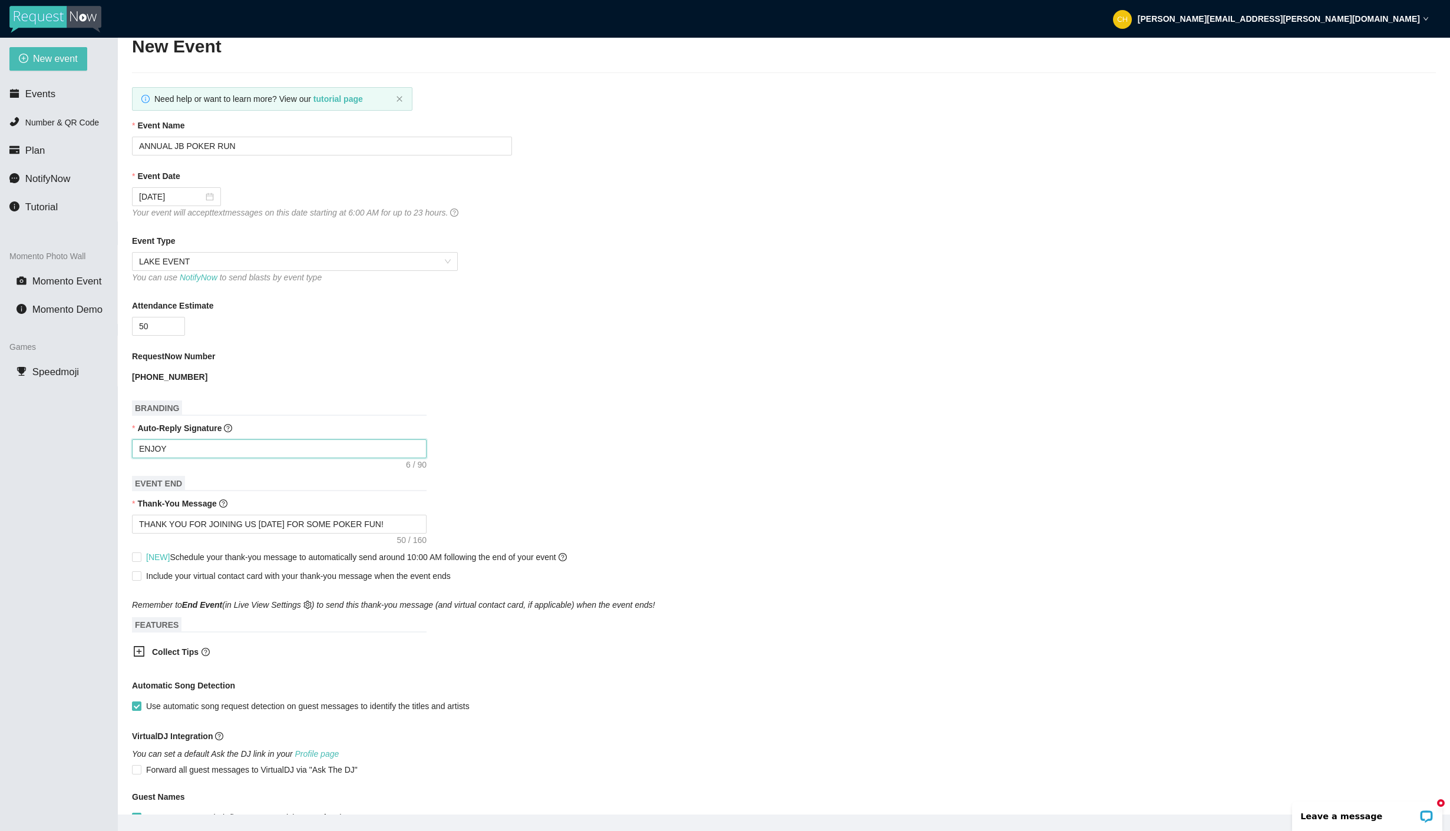
type textarea "ENJOY U"
type textarea "ENJOY"
type textarea "ENJOY Y"
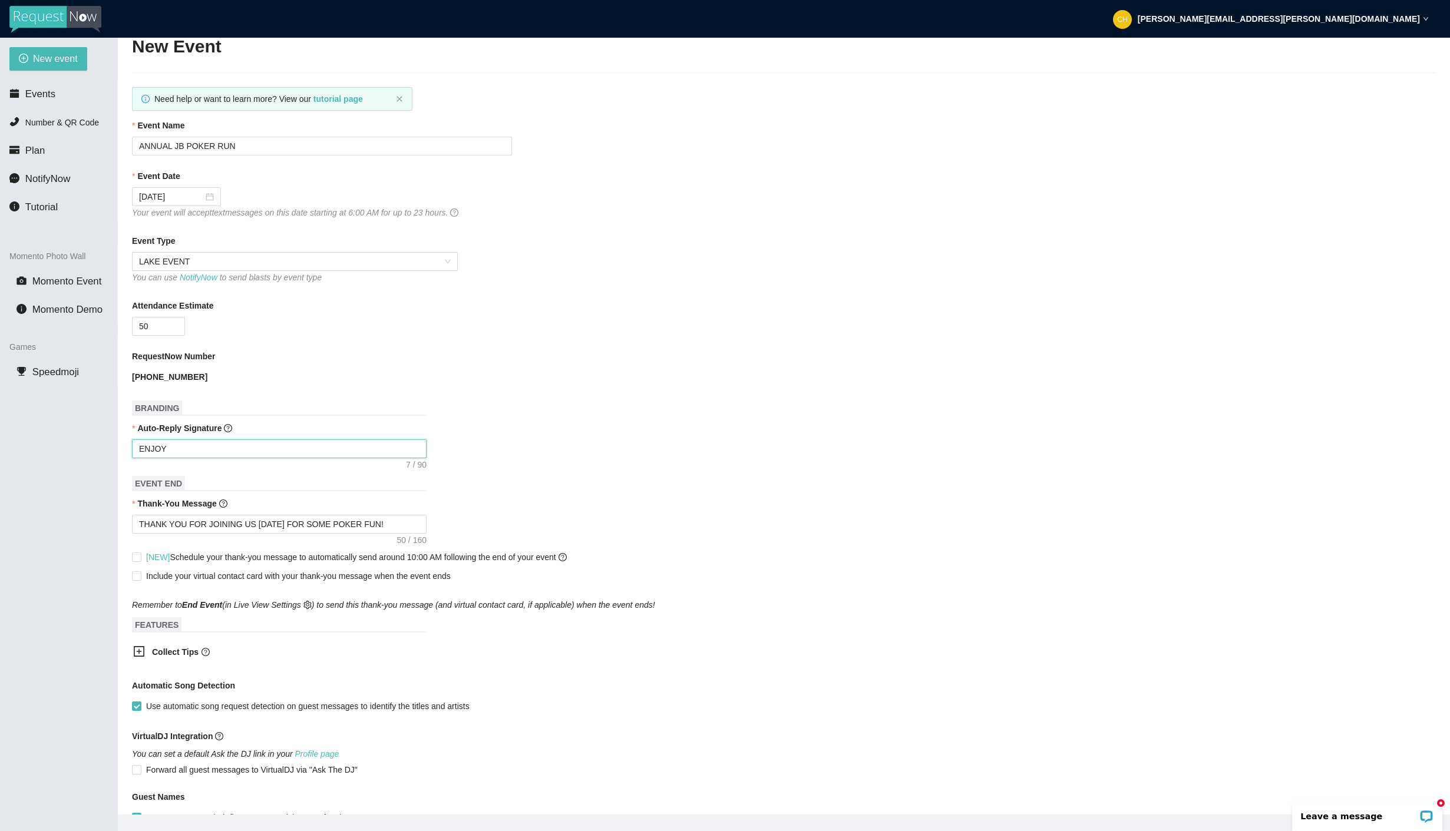
type textarea "ENJOY Y"
type textarea "ENJOY YO"
type textarea "ENJOY YOU"
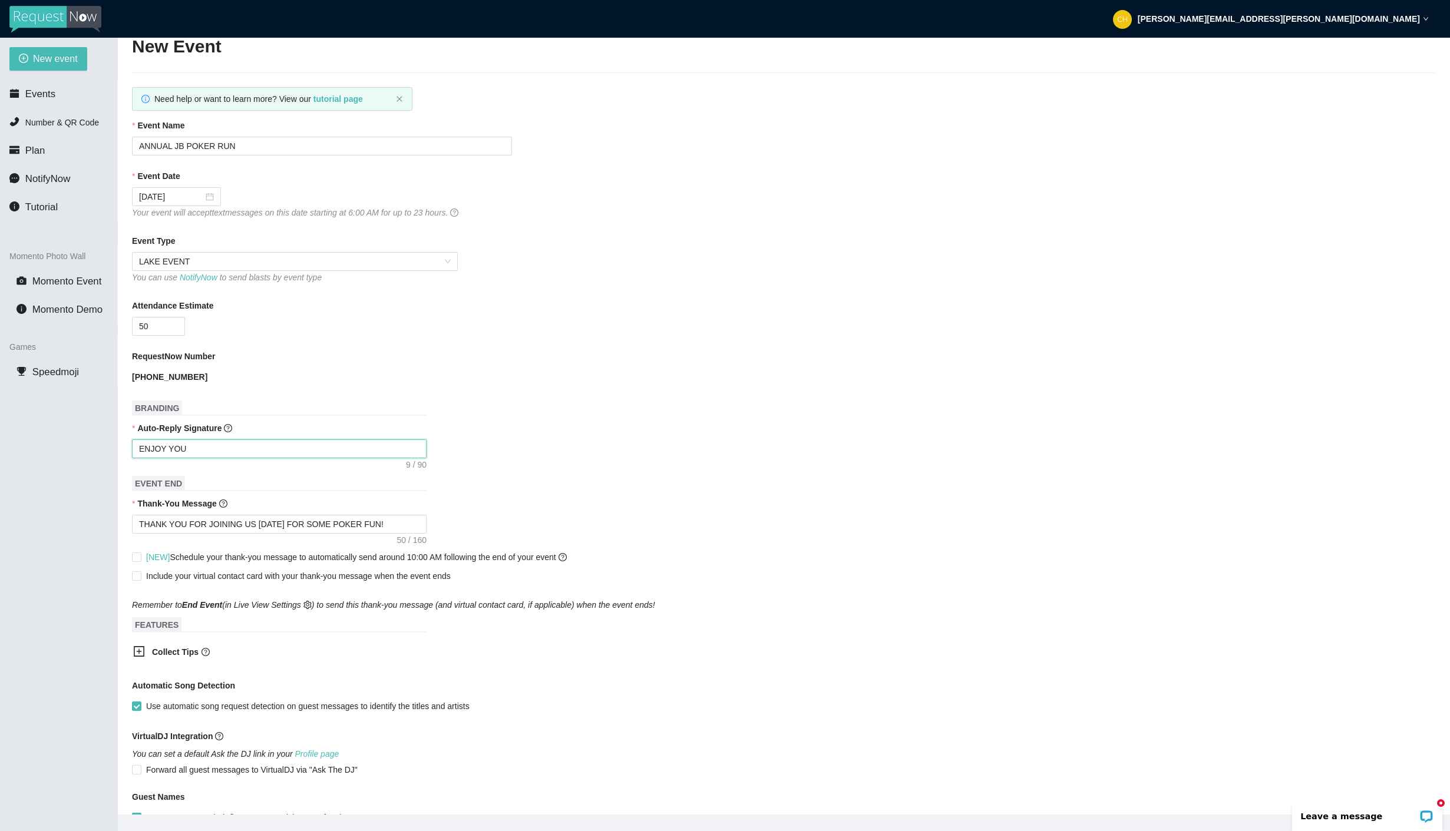
type textarea "ENJOY YOUR"
type textarea "ENJOY YOURS"
type textarea "ENJOY YOURSE"
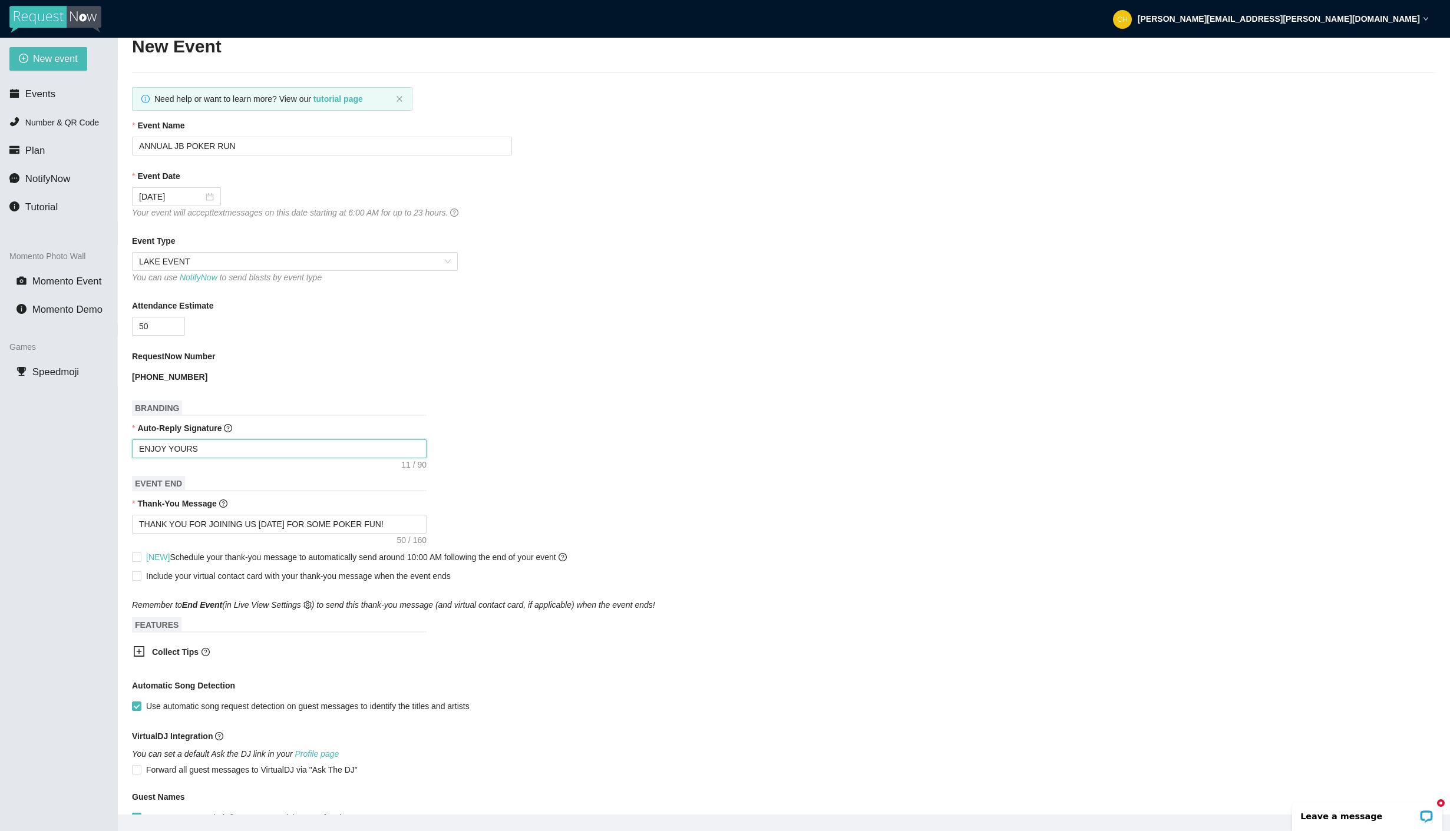
type textarea "ENJOY YOURSE"
type textarea "ENJOY YOURSEL"
type textarea "ENJOY YOURSELF"
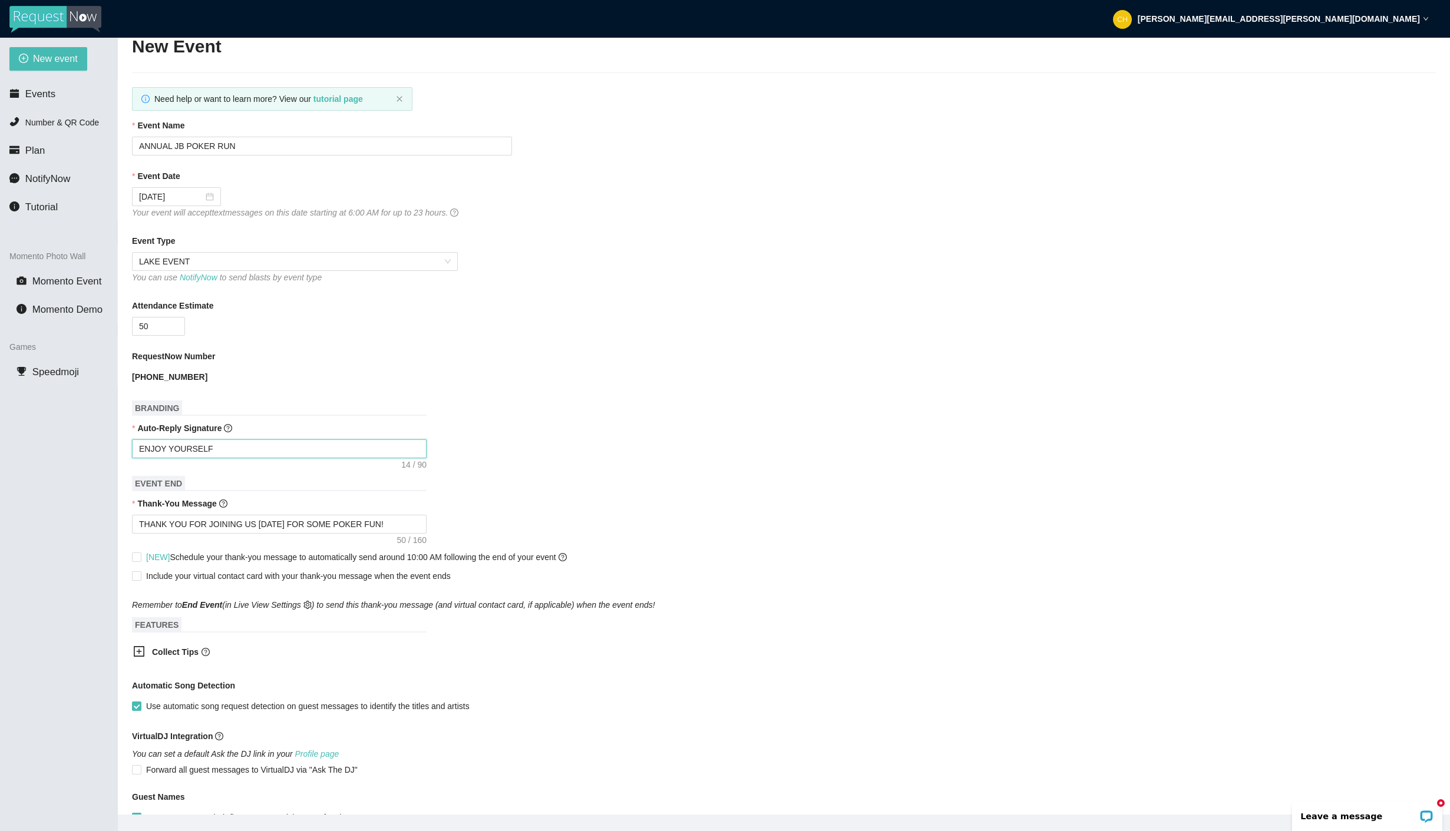
type textarea "ENJOY YOURSELF"
type textarea "ENJOY YOURSELF W"
type textarea "ENJOY YOURSELF WI"
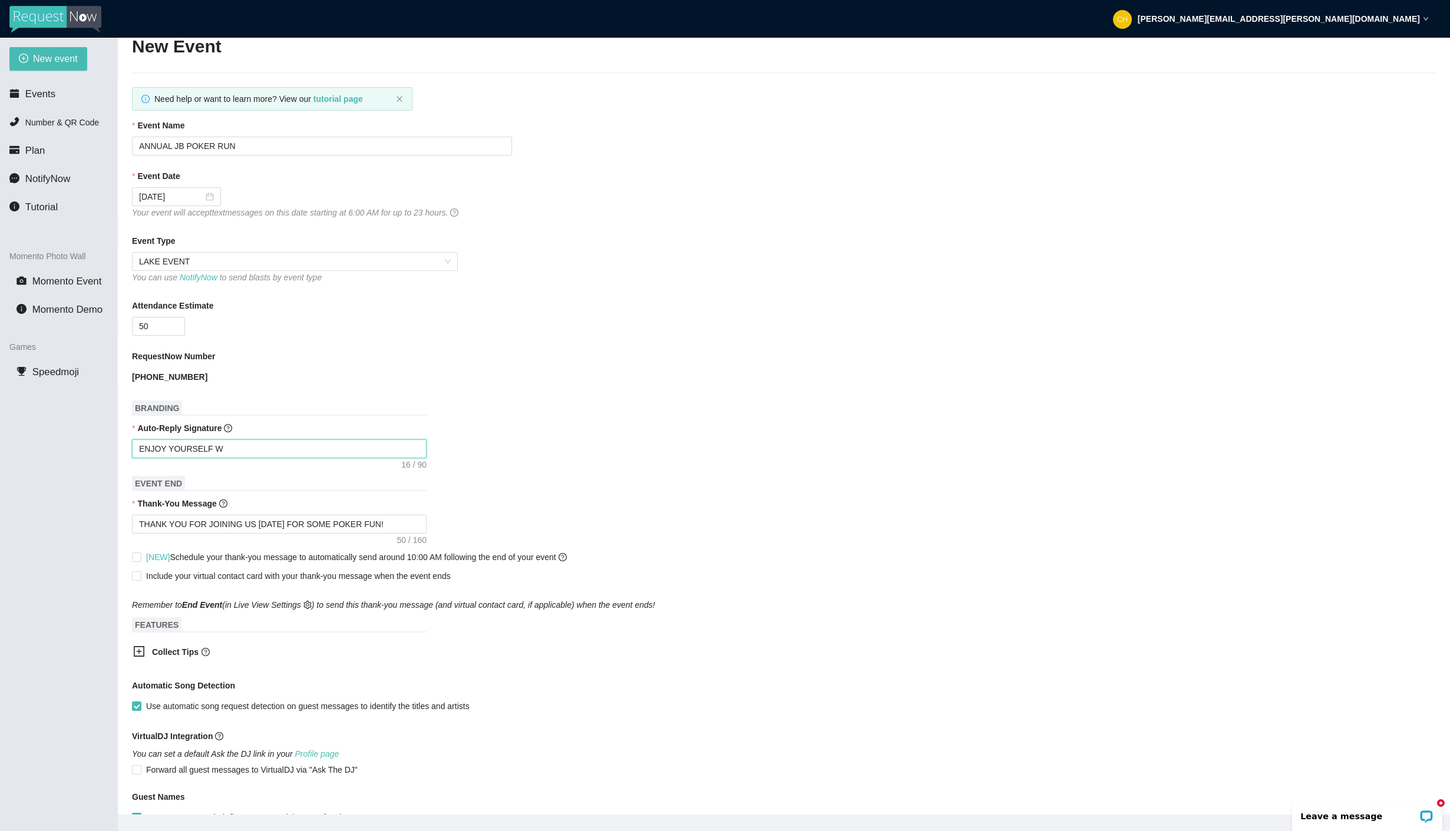
type textarea "ENJOY YOURSELF WI"
type textarea "ENJOY YOURSELF WIT"
type textarea "ENJOY YOURSELF WITH"
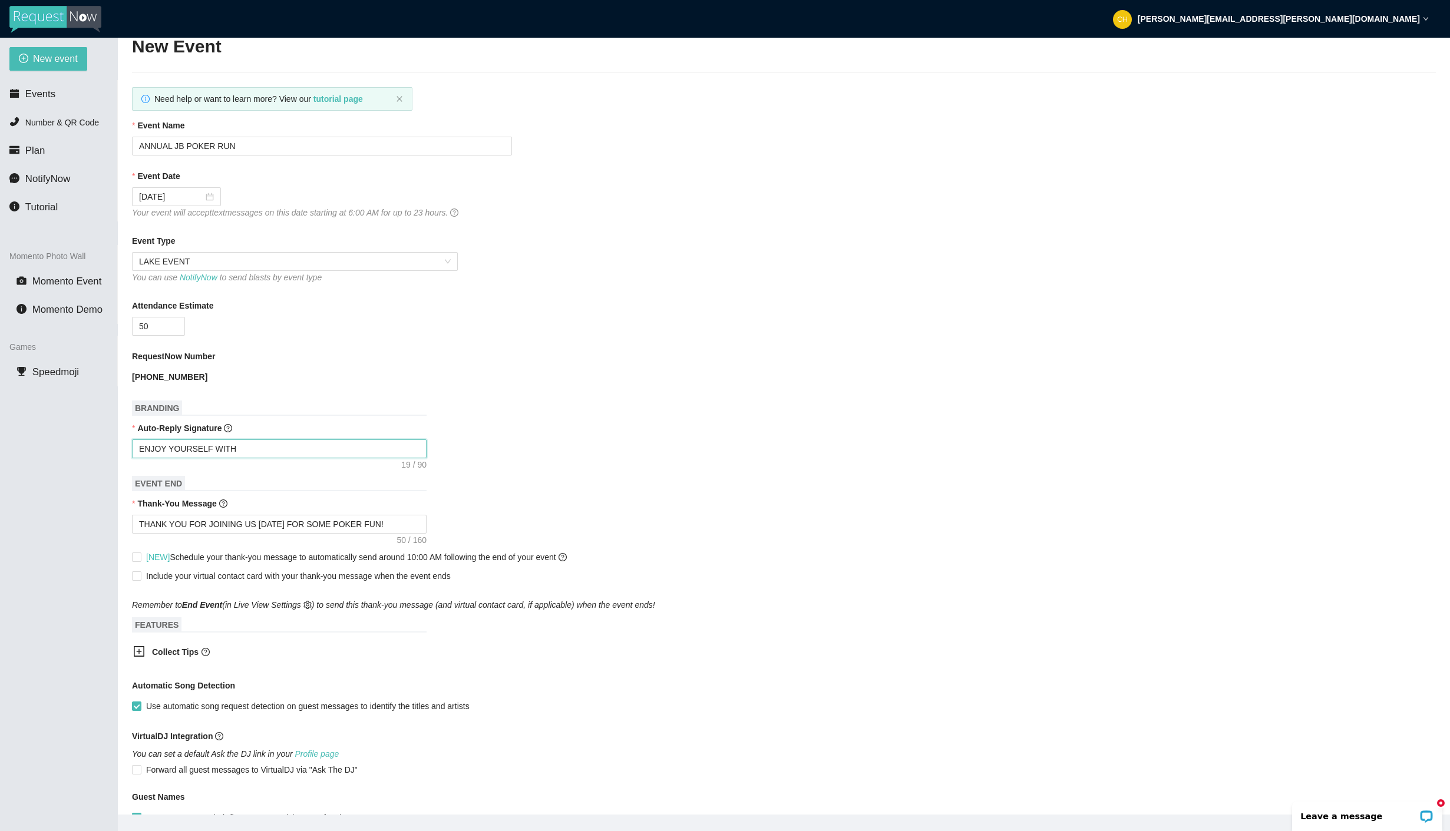
type textarea "ENJOY YOURSELF WITH"
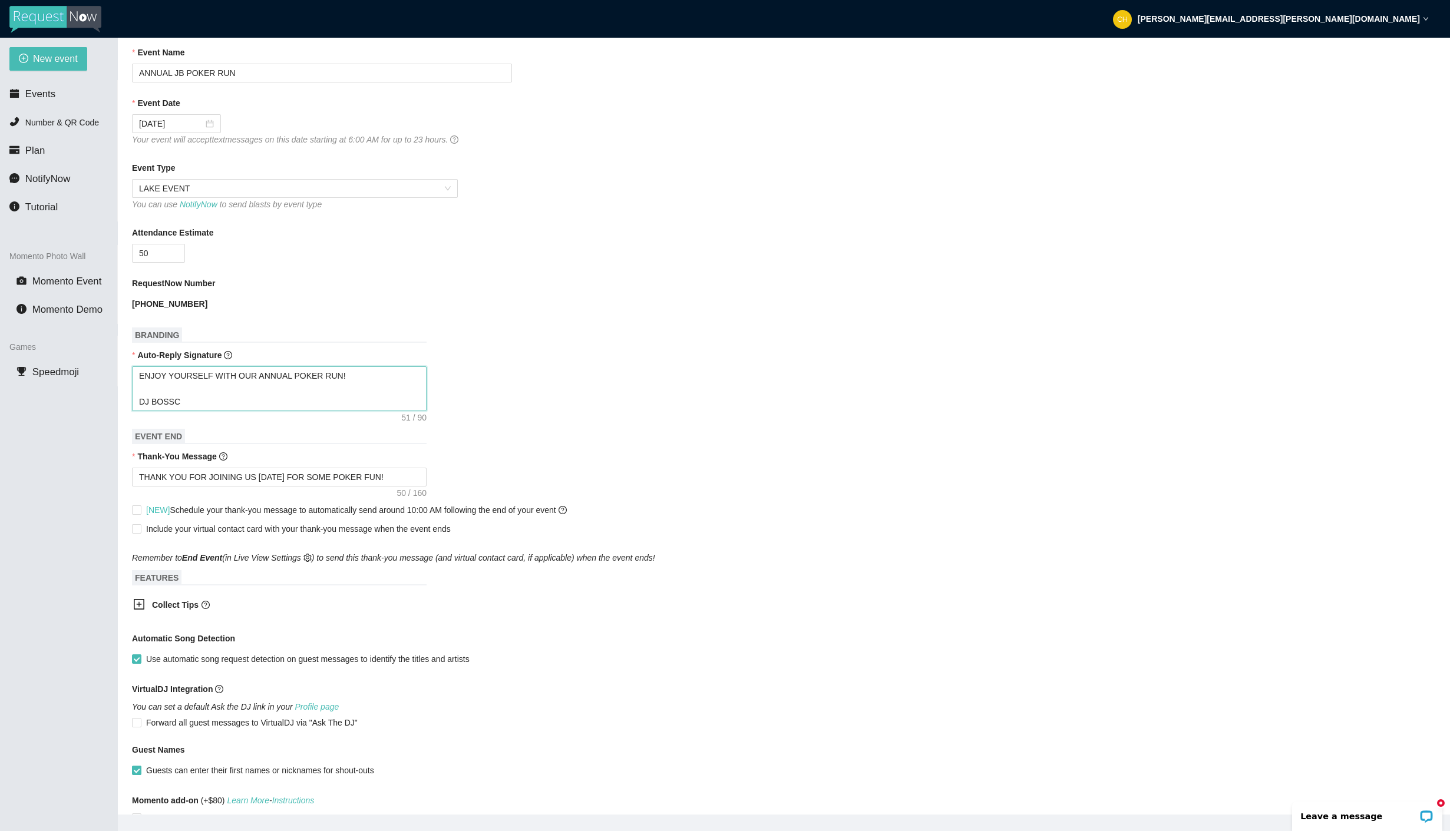
scroll to position [125, 0]
click at [137, 511] on input "[NEW] Schedule your thank-you message to automatically send around 10:00 AM fol…" at bounding box center [136, 507] width 8 height 8
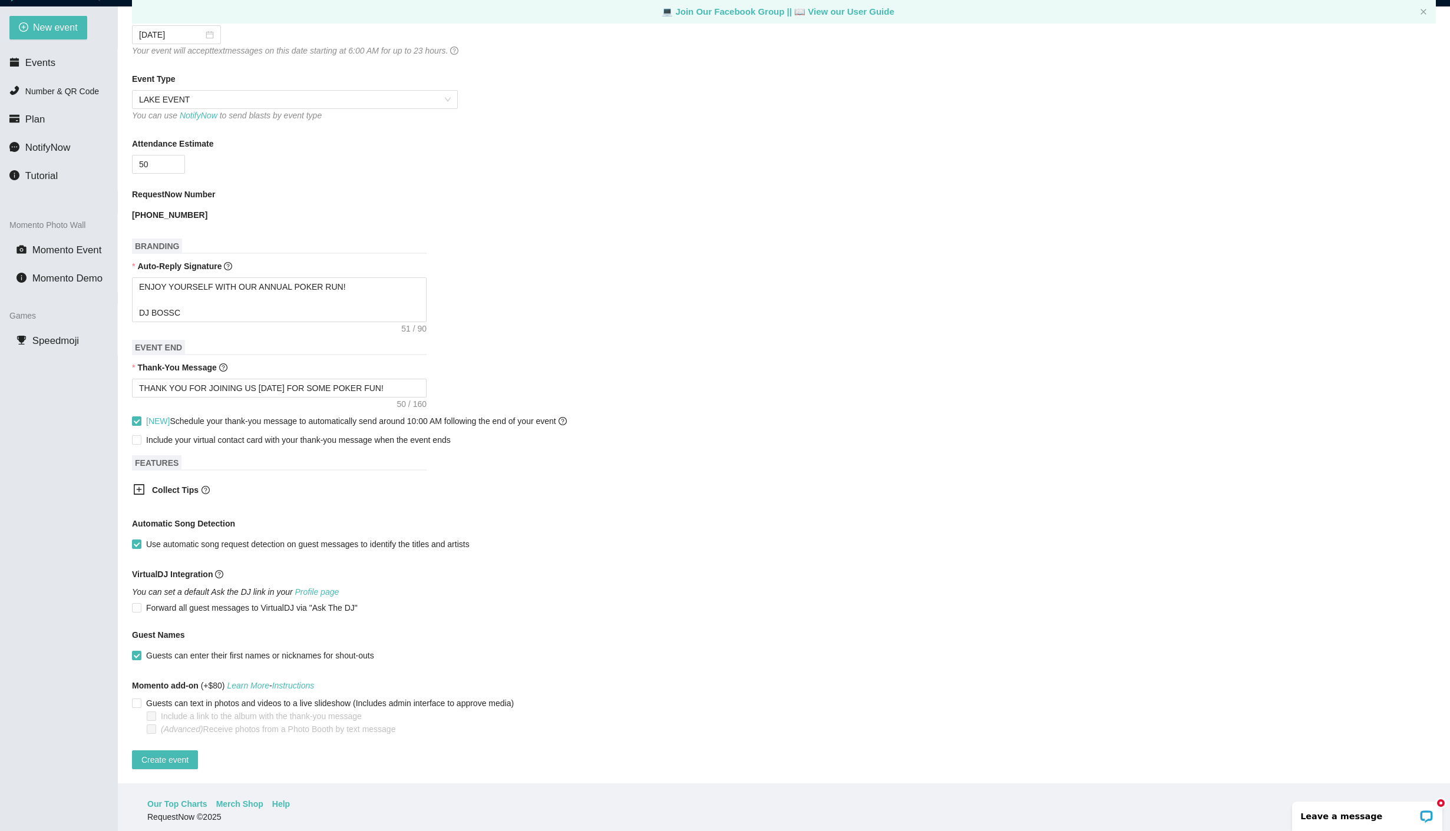
scroll to position [38, 0]
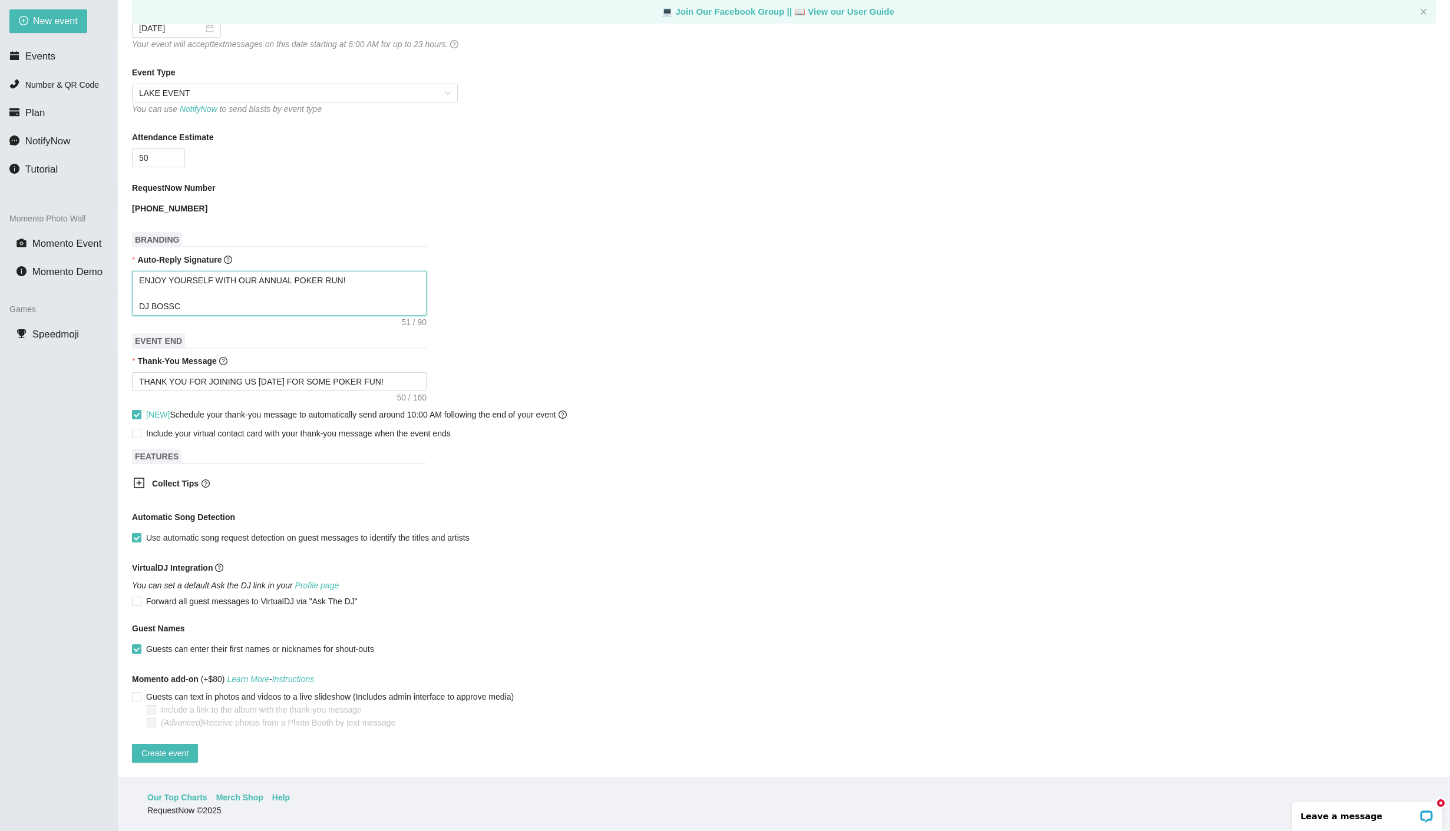
click at [292, 271] on textarea "ENJOY YOURSELF WITH OUR ANNUAL POKER RUN! DJ BOSSC" at bounding box center [279, 293] width 295 height 45
click at [397, 372] on textarea "THANK YOU FOR JOINING US TODAY FOR SOME POKER FUN!" at bounding box center [279, 381] width 295 height 19
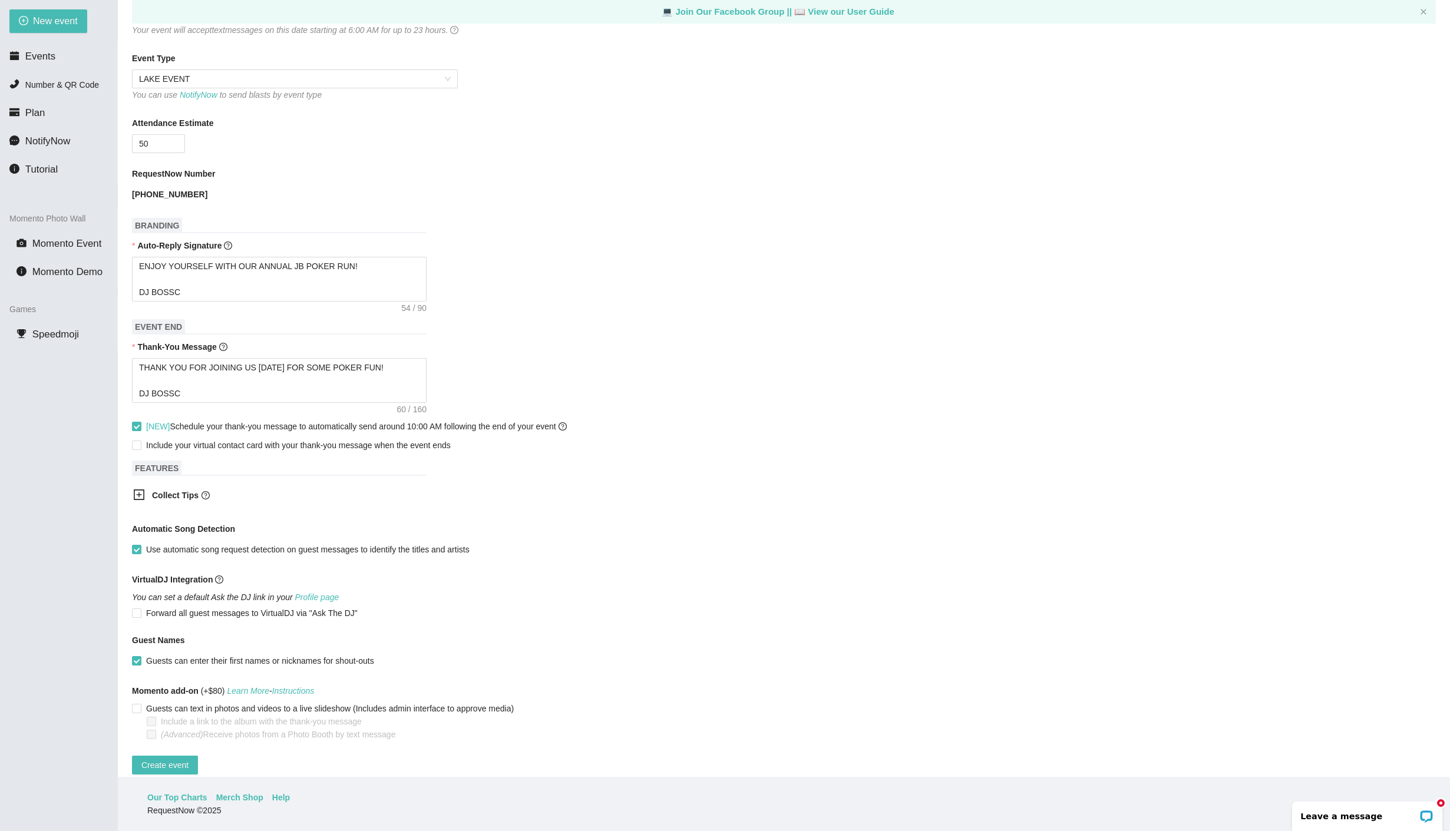
click at [655, 342] on form "Event Name ANNUAL JB POKER RUN Event Date 08/16/2025 Your event will accept tex…" at bounding box center [784, 355] width 1304 height 838
drag, startPoint x: 137, startPoint y: 369, endPoint x: 196, endPoint y: 369, distance: 58.9
click at [196, 369] on textarea "THANK YOU FOR JOINING US [DATE] FOR SOME POKER FUN! DJ BOSSC" at bounding box center [279, 380] width 295 height 45
click at [257, 385] on textarea "THANK YOU FOR JOINING US [DATE] FOR SOME POKER FUN! DJ BOSSC" at bounding box center [279, 380] width 295 height 45
click at [225, 397] on textarea "THANK YOU FOR JOINING US [DATE] FOR SOME POKER FUN! DJ BOSSC" at bounding box center [279, 380] width 295 height 45
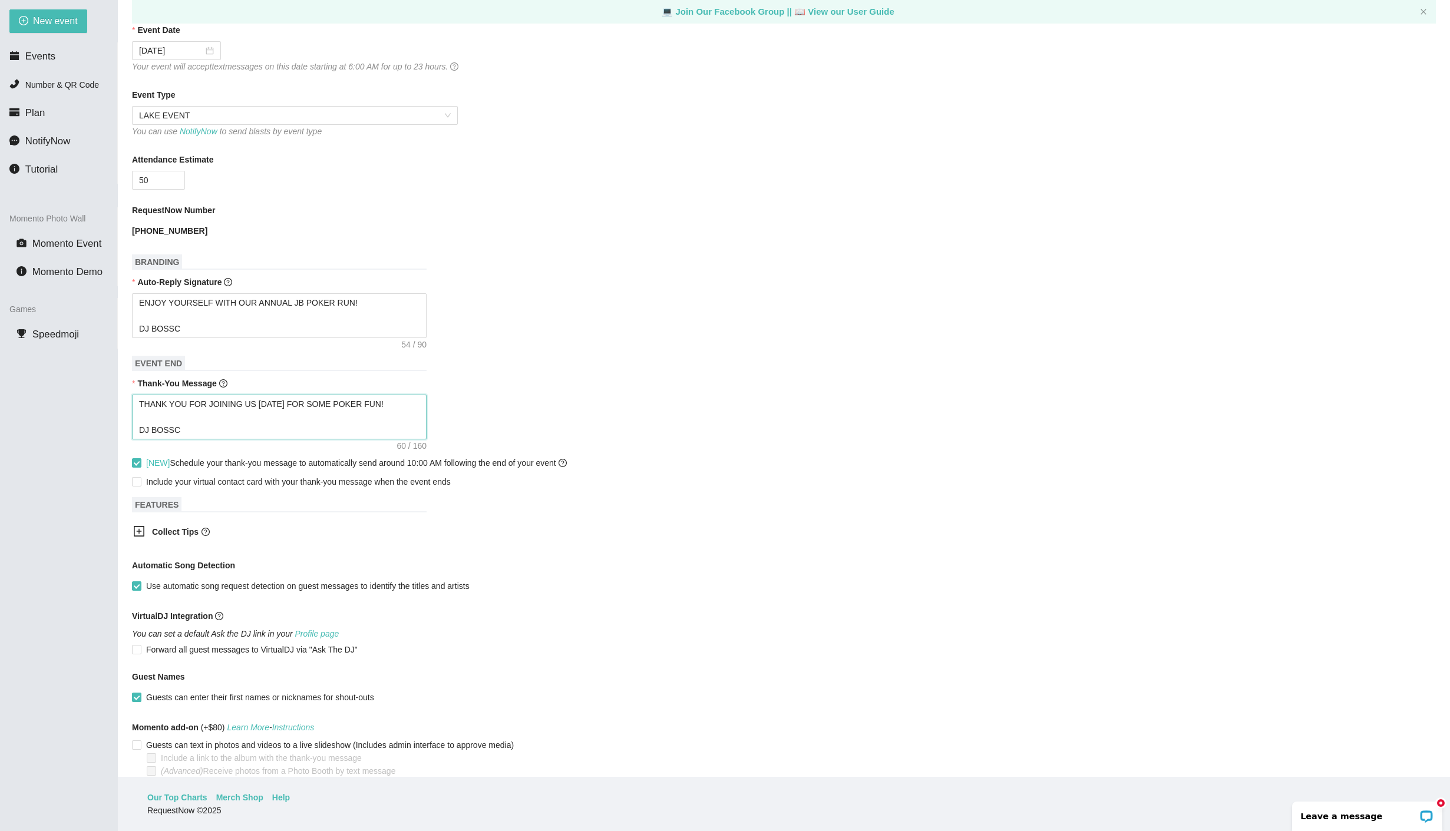
scroll to position [220, 0]
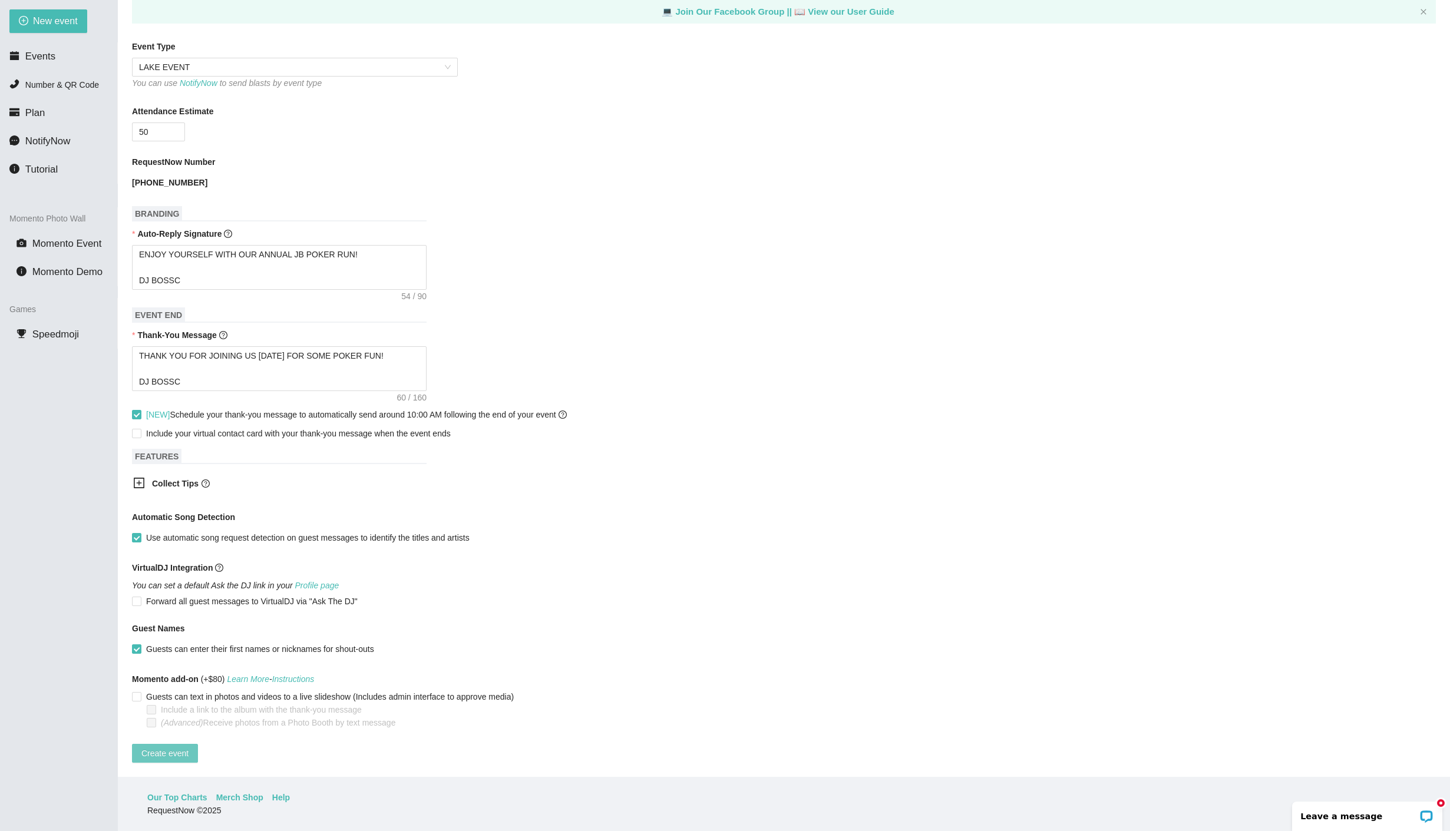
click at [182, 747] on span "Create event" at bounding box center [164, 753] width 47 height 13
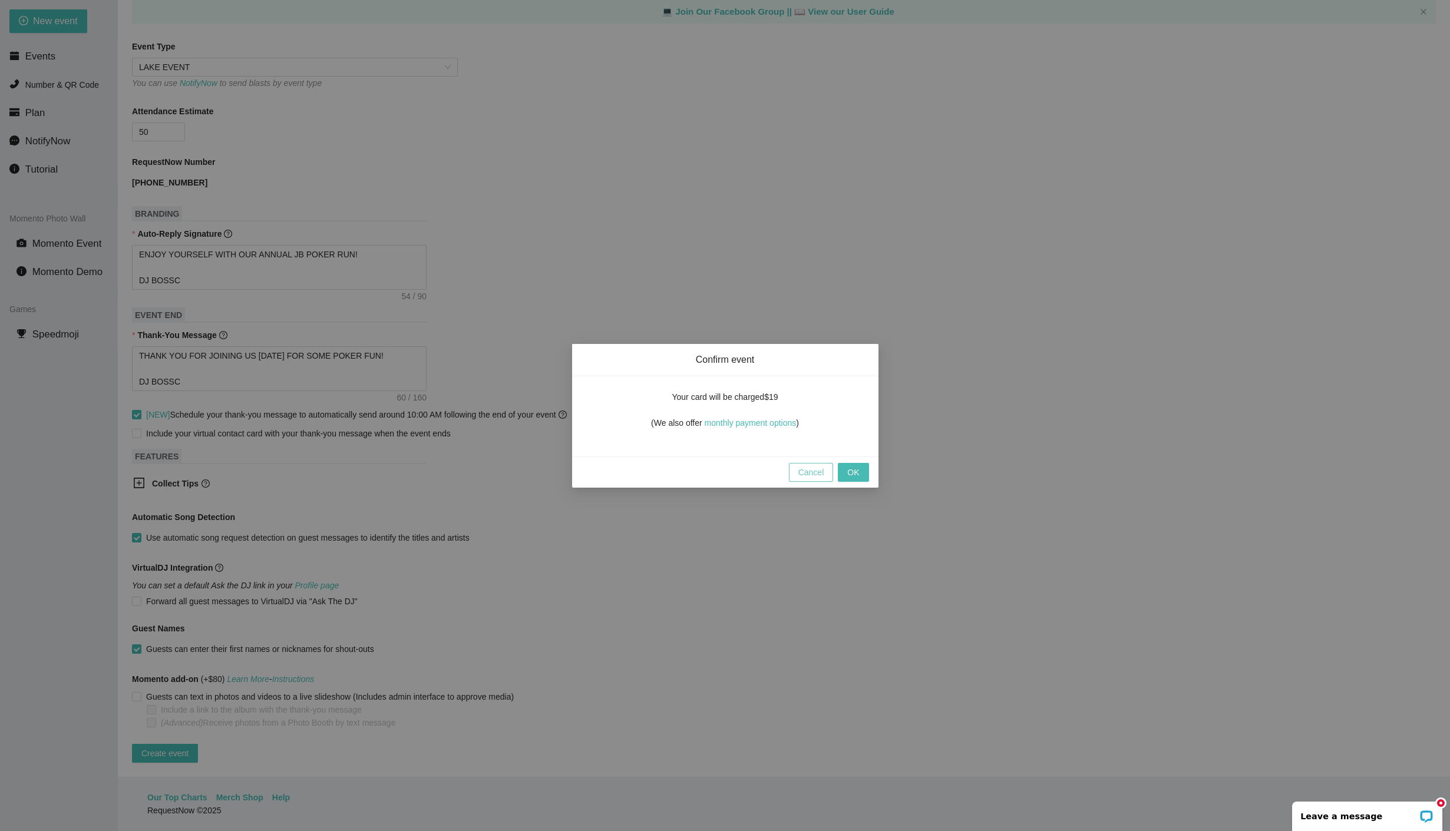
click at [810, 475] on span "Cancel" at bounding box center [811, 472] width 26 height 13
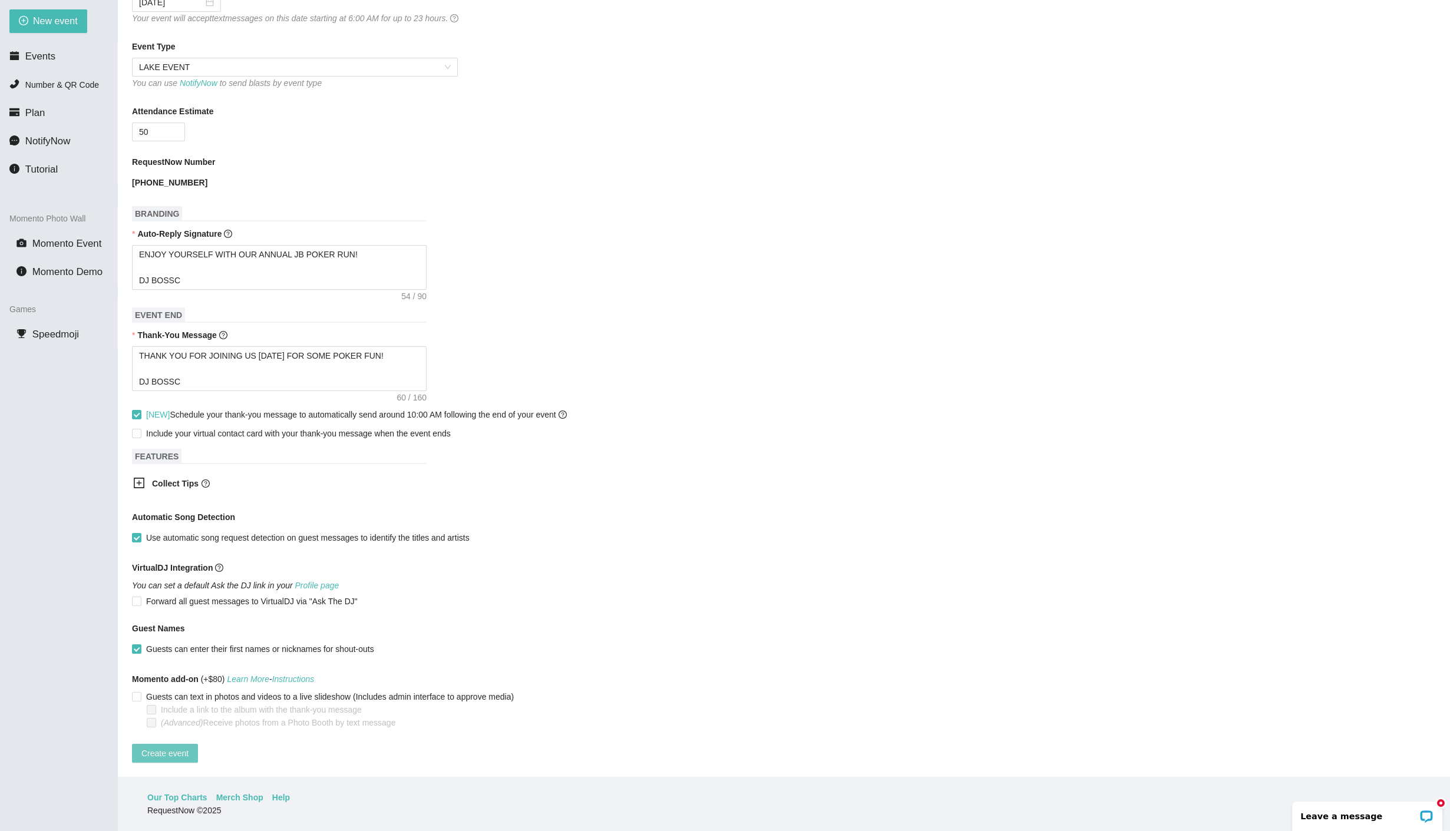
click at [183, 747] on span "Create event" at bounding box center [164, 753] width 47 height 13
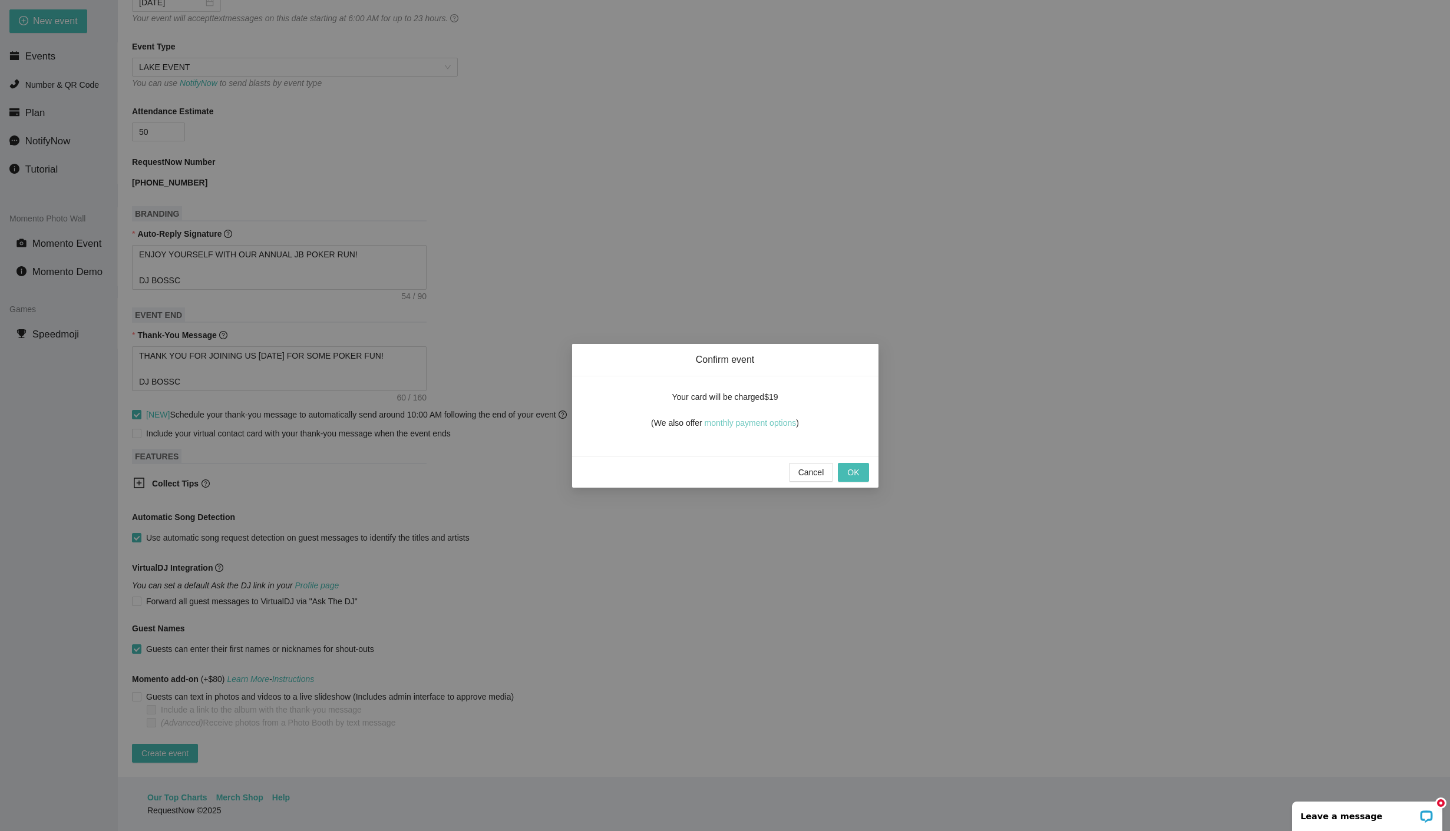
click at [746, 420] on link "monthly payment options" at bounding box center [751, 422] width 92 height 9
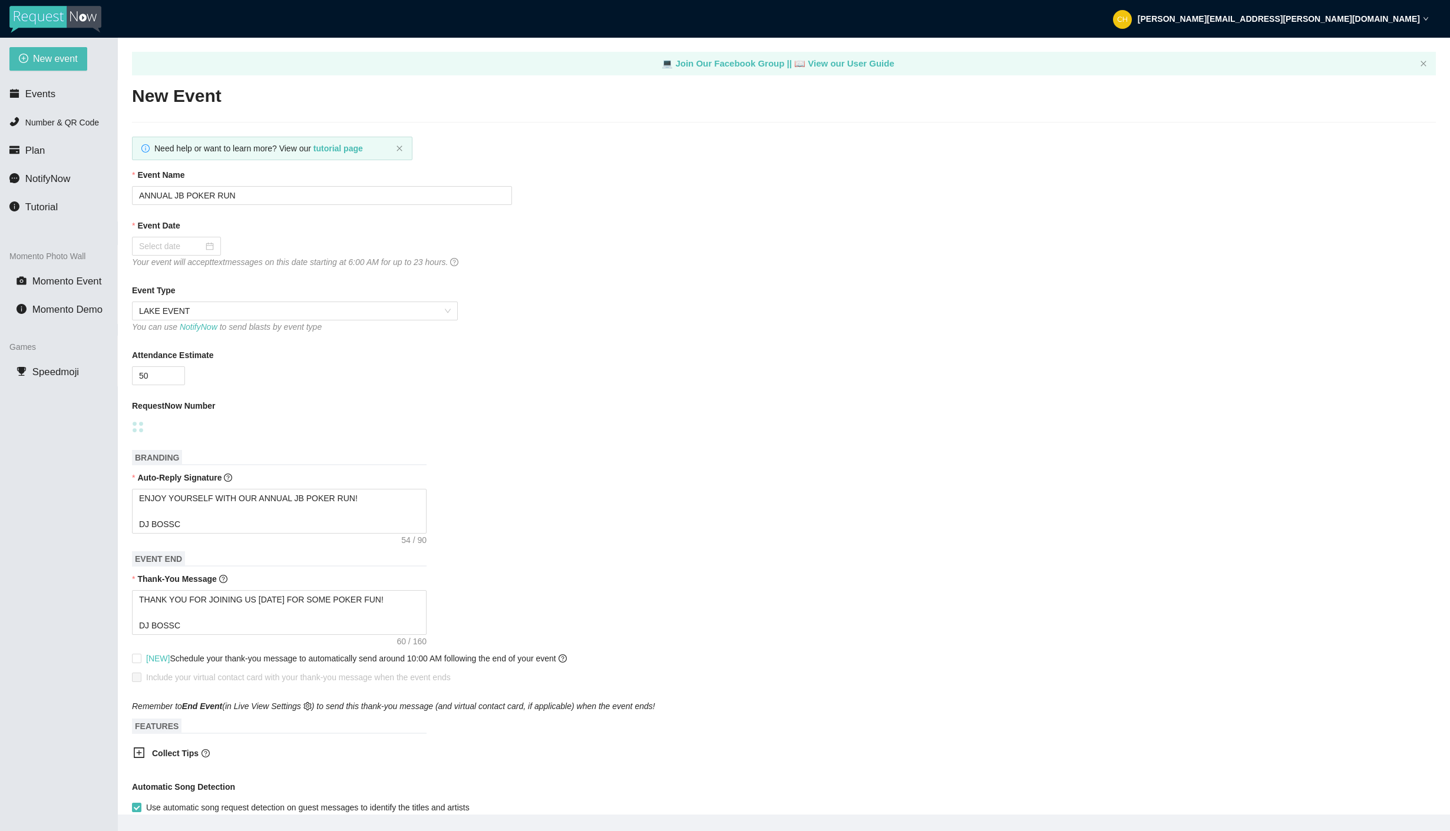
type textarea "[URL][DOMAIN_NAME]"
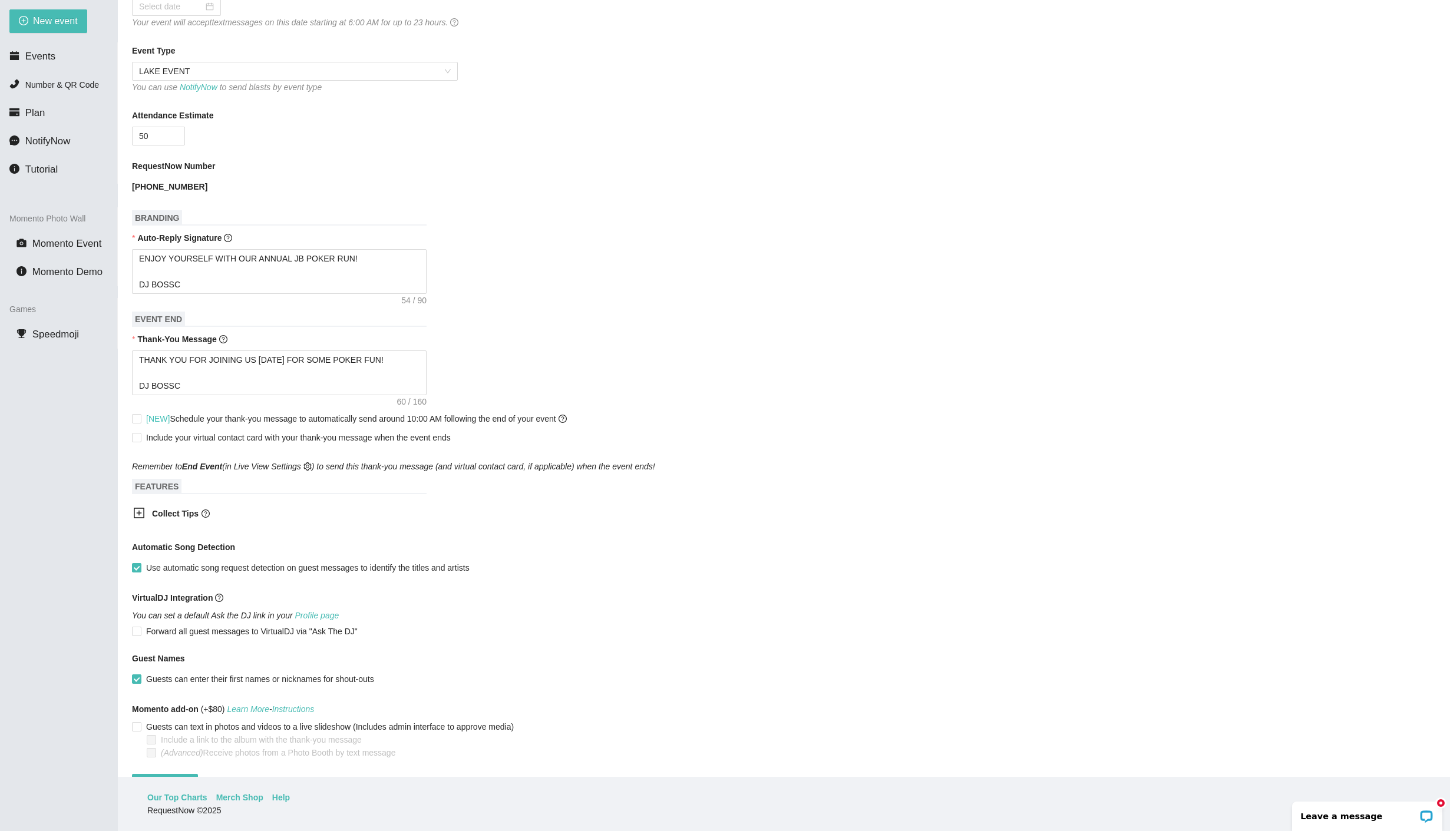
scroll to position [246, 0]
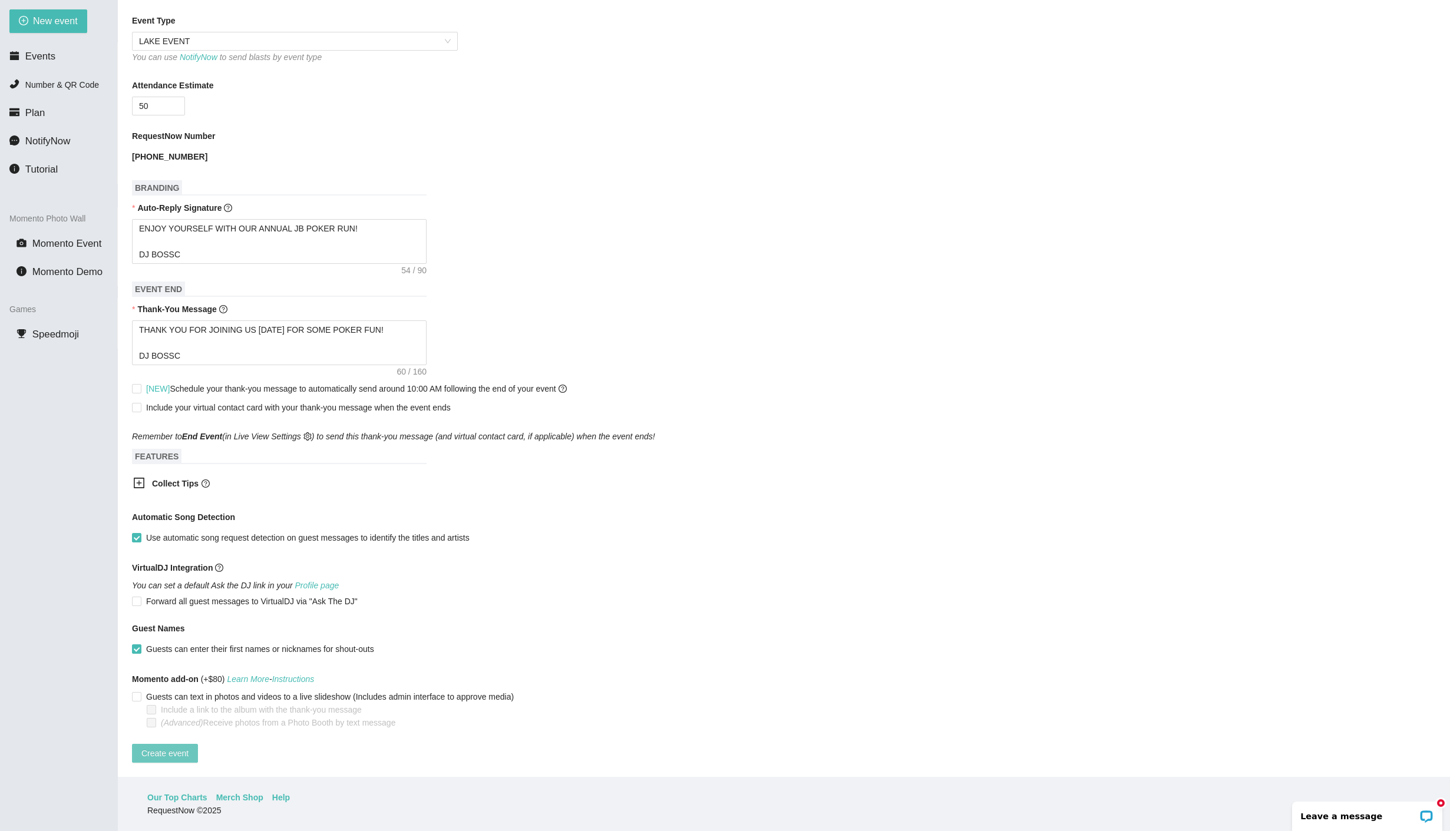
click at [183, 747] on span "Create event" at bounding box center [164, 753] width 47 height 13
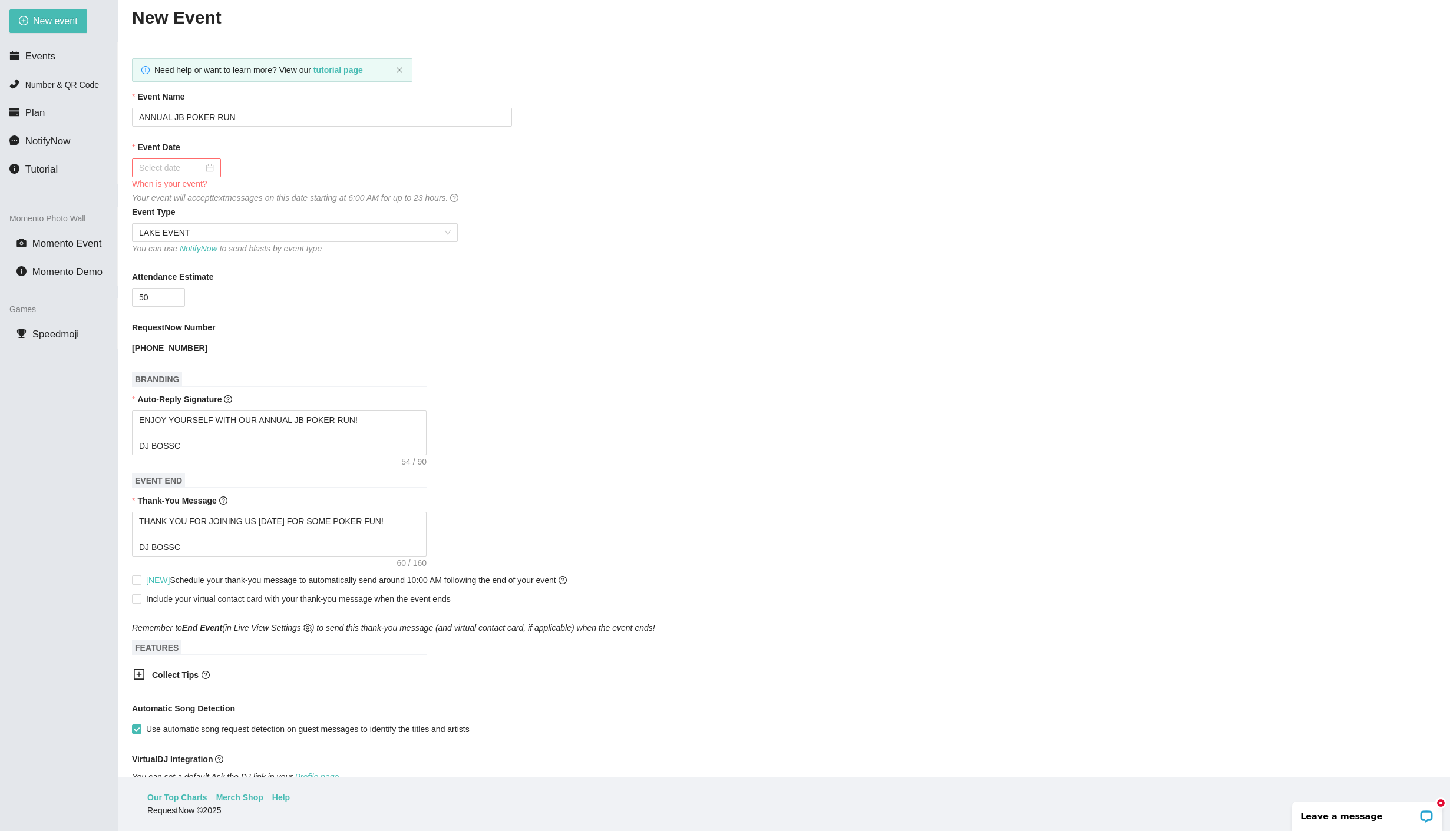
scroll to position [0, 0]
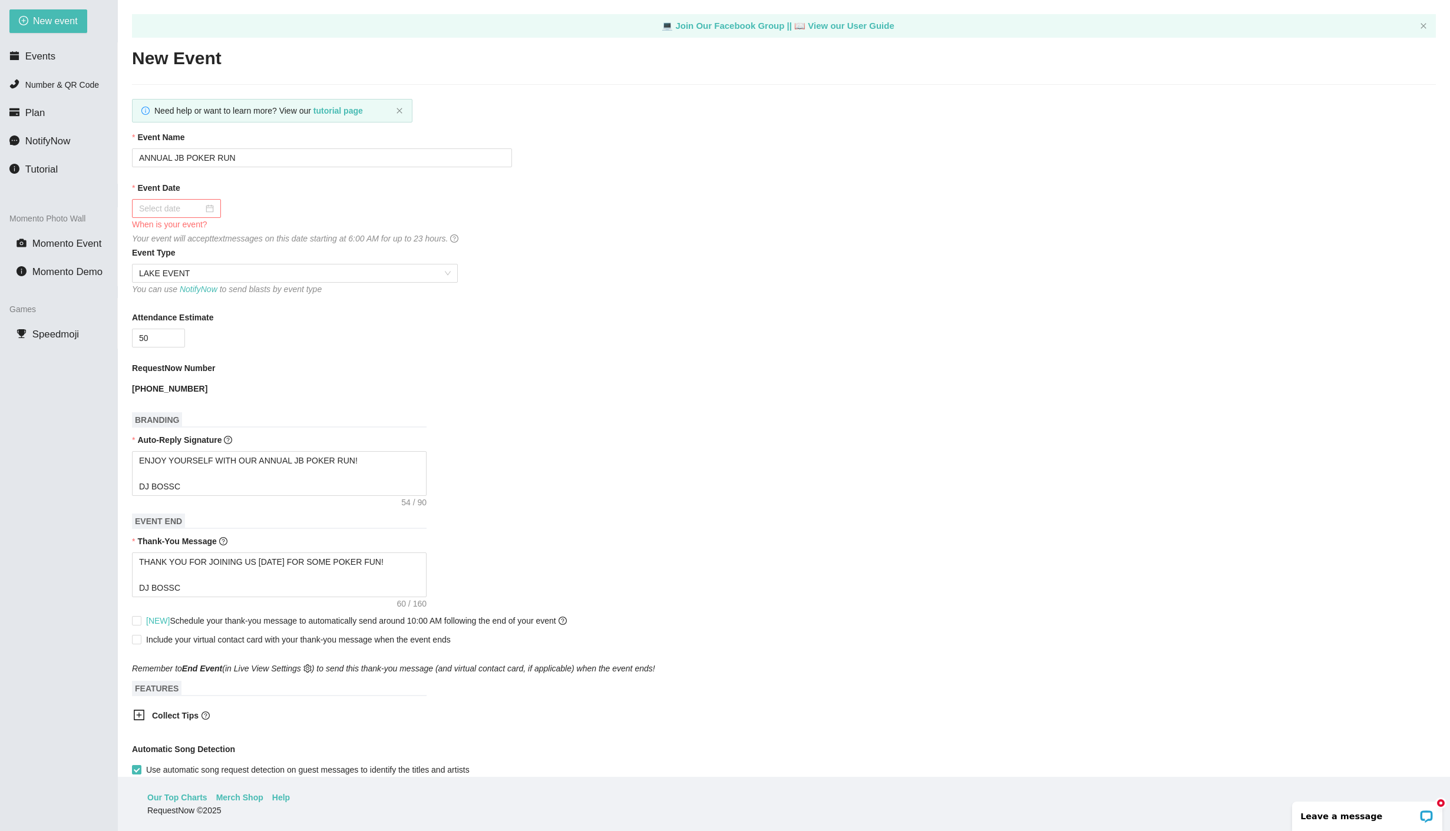
click at [201, 210] on div at bounding box center [176, 208] width 75 height 13
type input "[DATE]"
click at [282, 315] on div "16" at bounding box center [277, 312] width 14 height 14
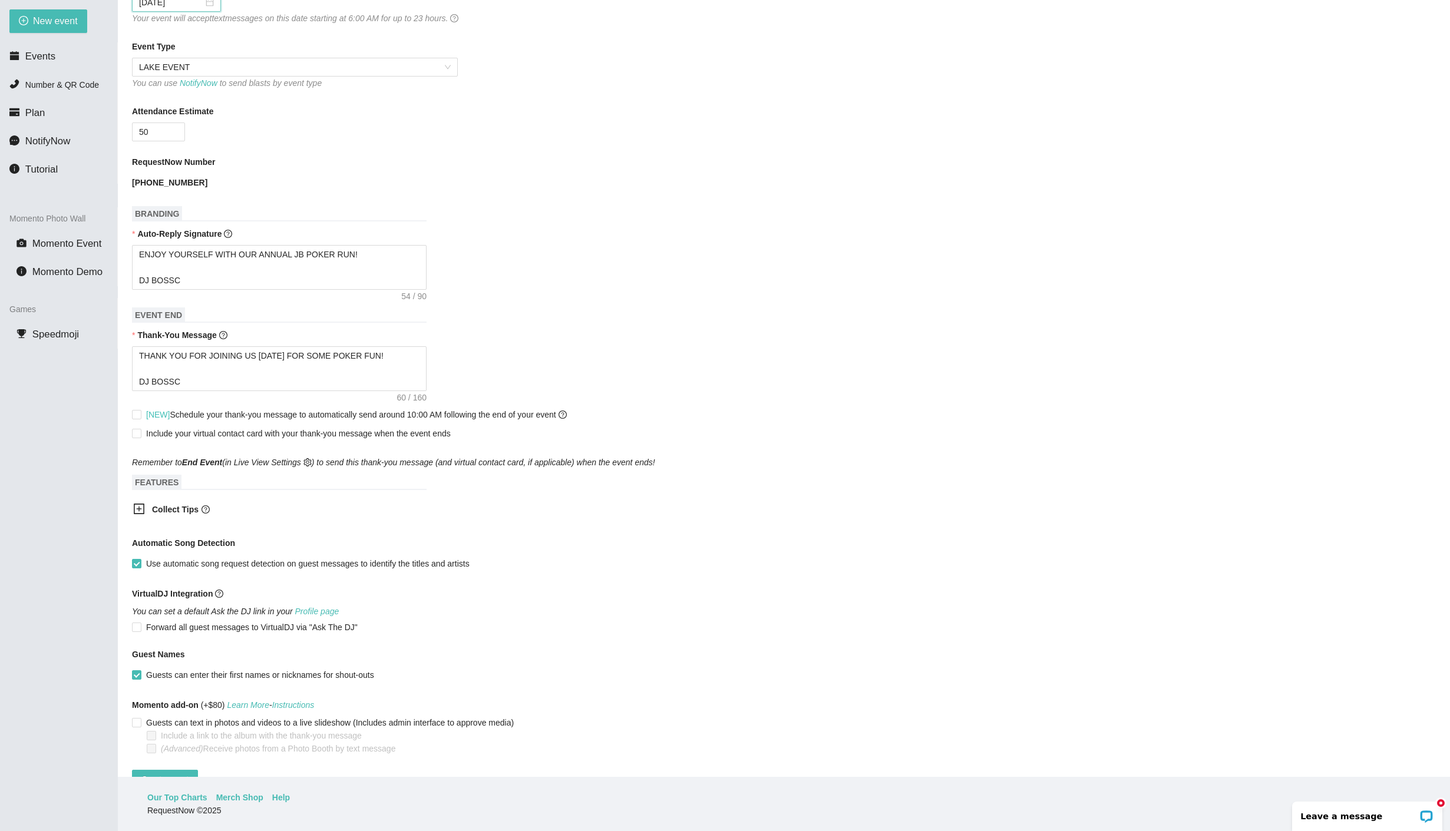
scroll to position [246, 0]
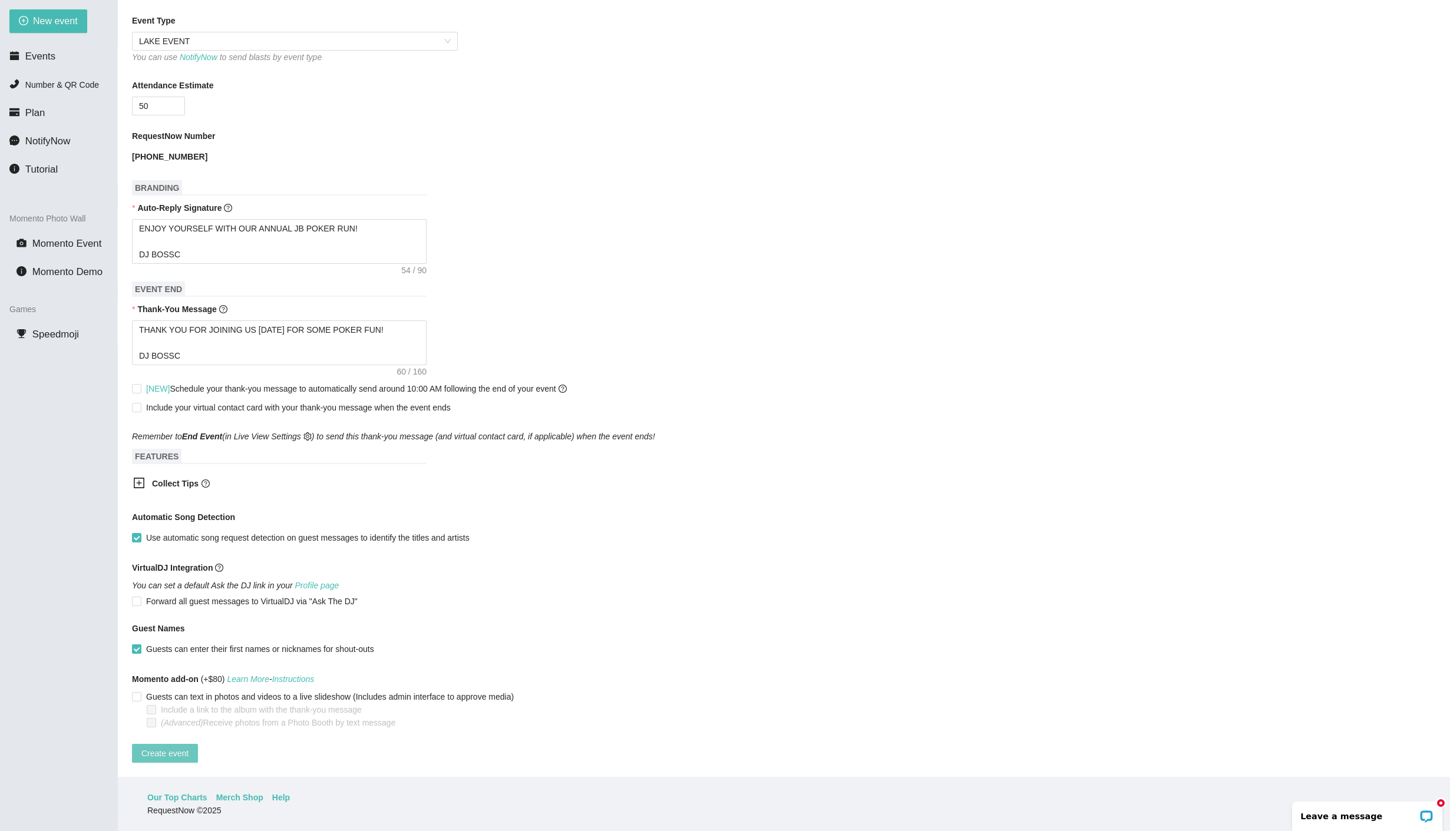
click at [174, 747] on span "Create event" at bounding box center [164, 753] width 47 height 13
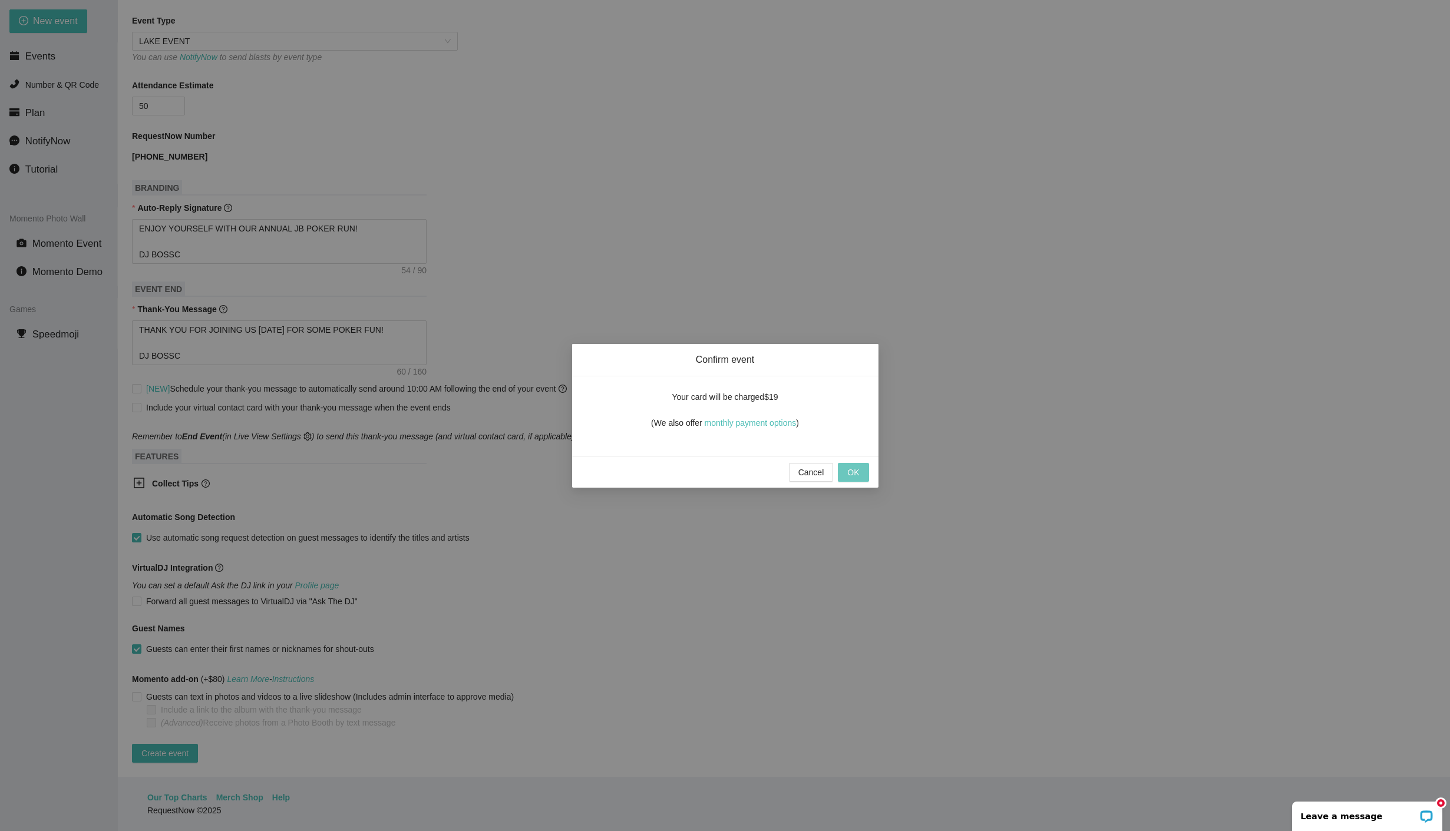
click at [855, 475] on span "OK" at bounding box center [853, 472] width 12 height 13
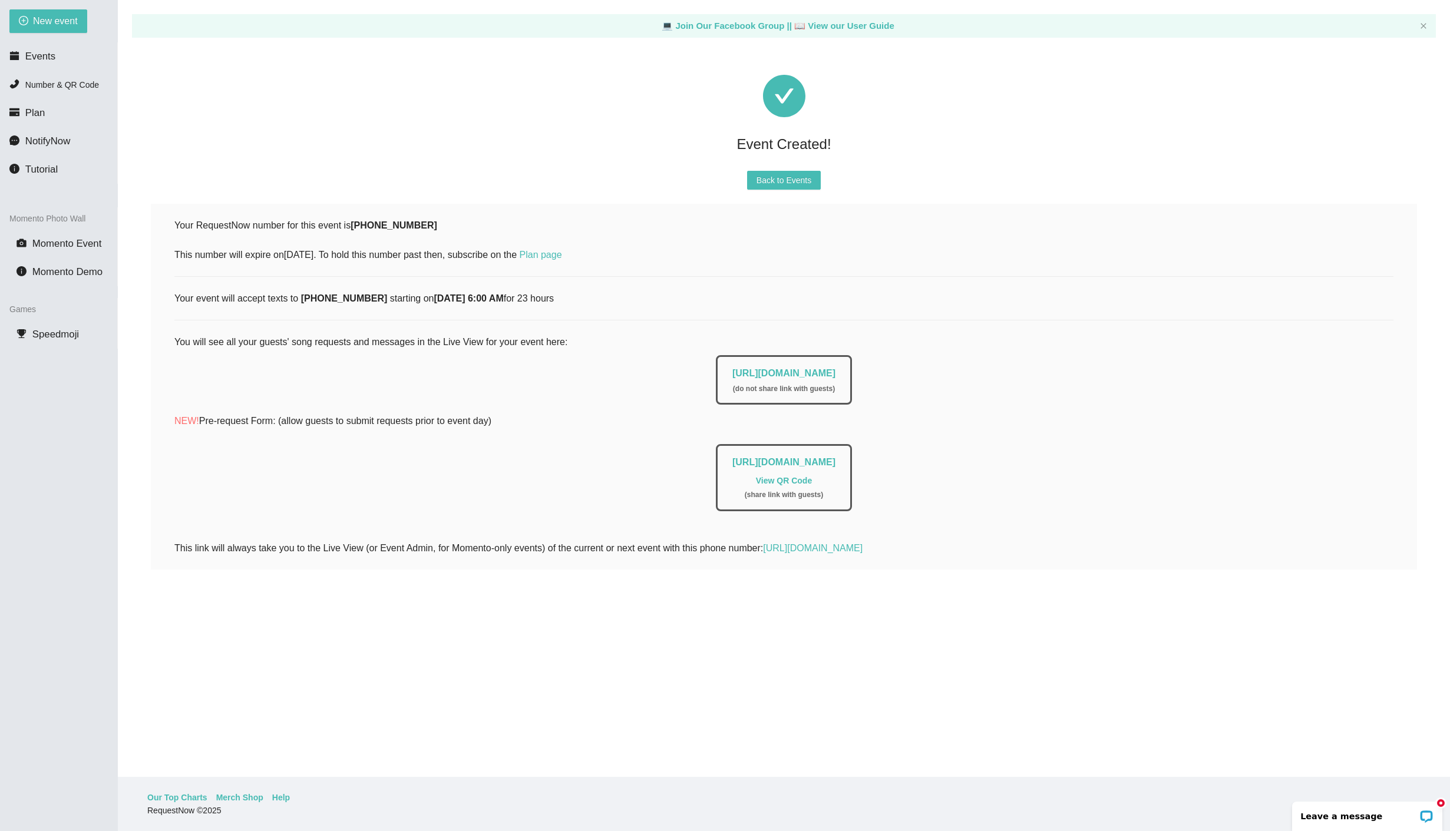
scroll to position [0, 0]
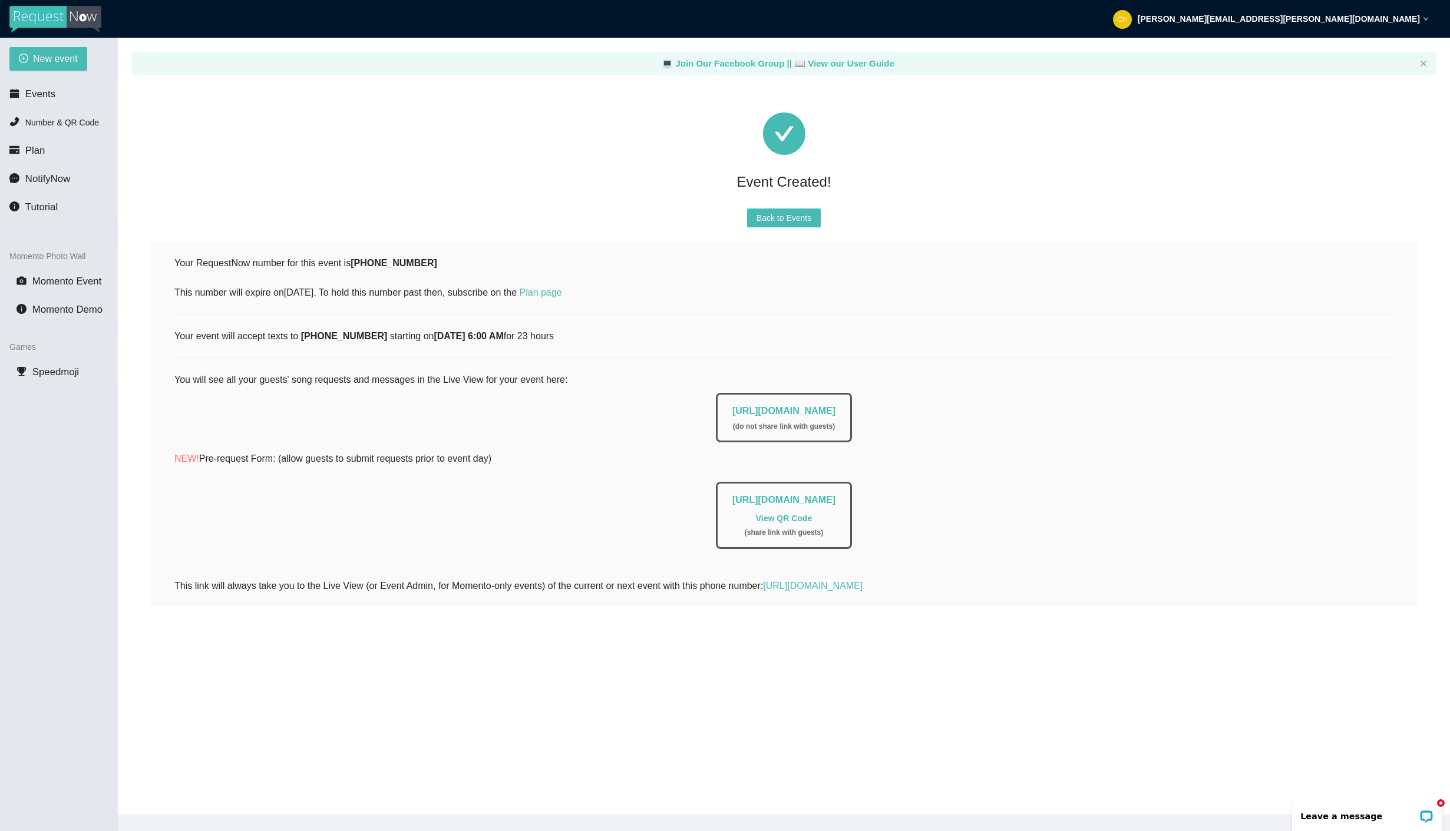
click at [784, 517] on link "View QR Code" at bounding box center [784, 518] width 56 height 9
